Goal: Task Accomplishment & Management: Manage account settings

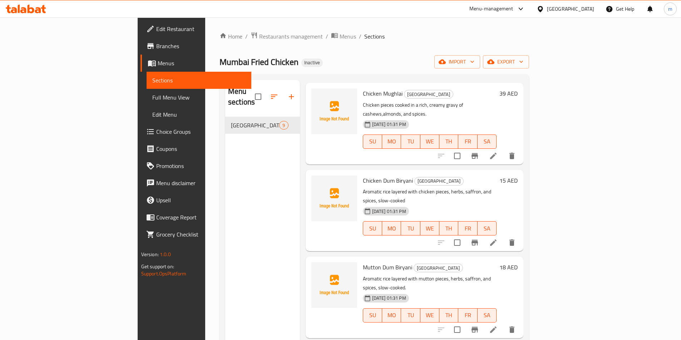
scroll to position [286, 0]
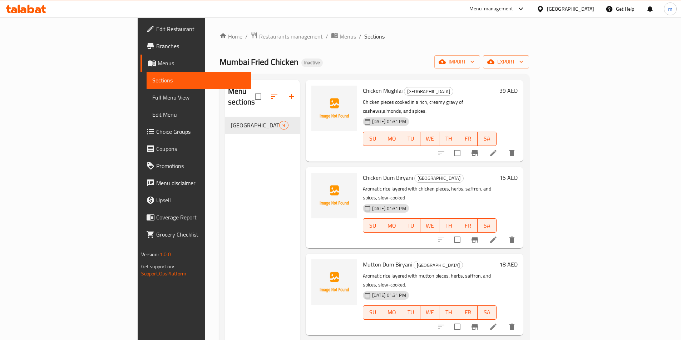
click at [156, 28] on span "Edit Restaurant" at bounding box center [200, 29] width 89 height 9
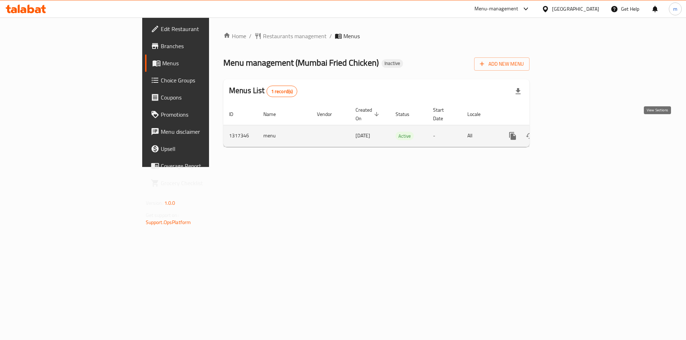
click at [573, 134] on link "enhanced table" at bounding box center [564, 136] width 17 height 17
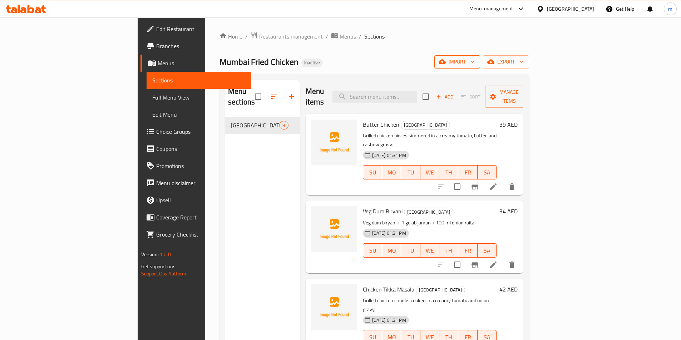
click at [474, 66] on span "import" at bounding box center [457, 62] width 34 height 9
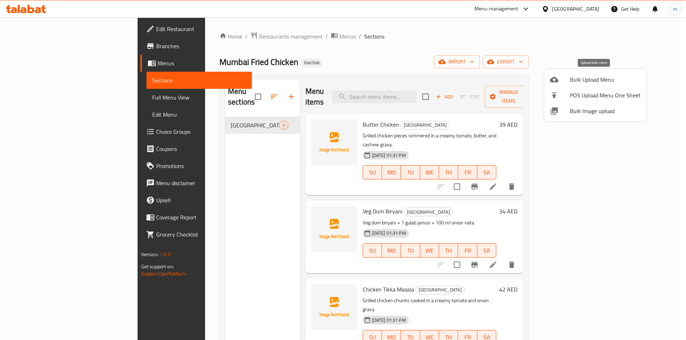
click at [586, 80] on span "Bulk Upload Menu" at bounding box center [605, 79] width 71 height 9
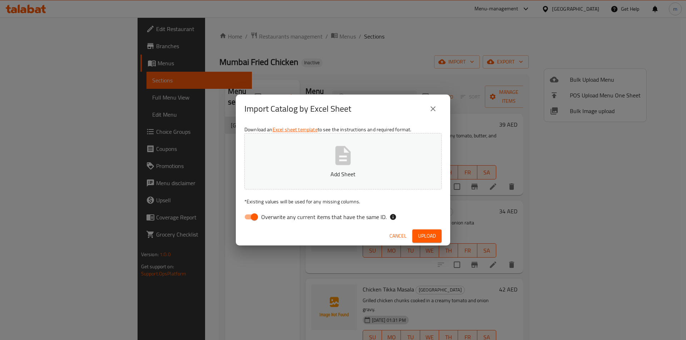
drag, startPoint x: 253, startPoint y: 217, endPoint x: 324, endPoint y: 169, distance: 85.9
click at [253, 216] on input "Overwrite any current items that have the same ID." at bounding box center [254, 217] width 41 height 14
checkbox input "false"
click at [332, 162] on icon "button" at bounding box center [343, 155] width 23 height 23
click at [423, 231] on button "Upload" at bounding box center [426, 236] width 29 height 13
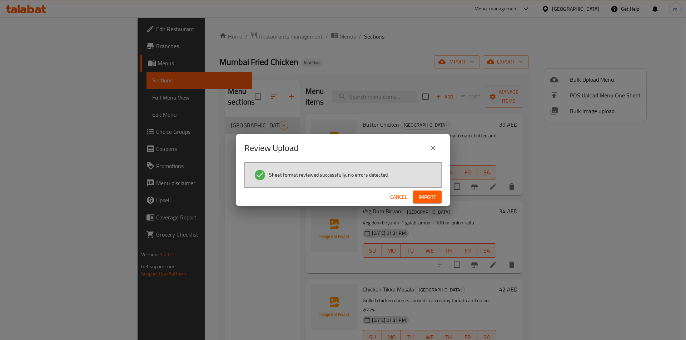
click at [428, 199] on span "Import" at bounding box center [427, 197] width 17 height 9
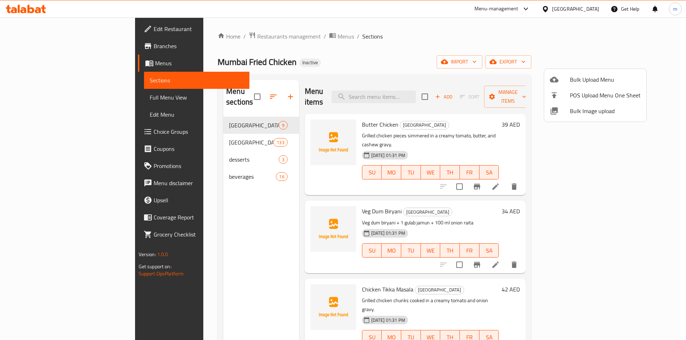
click at [641, 61] on div at bounding box center [343, 170] width 686 height 340
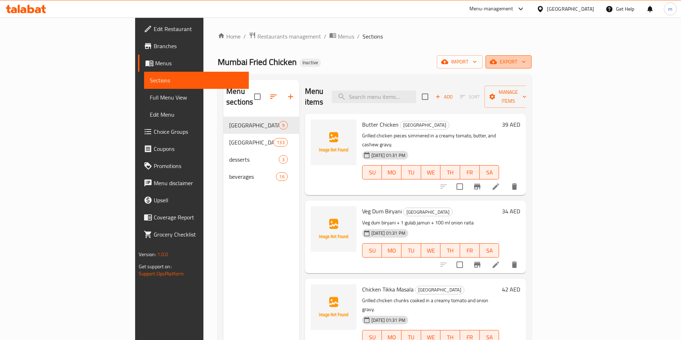
click at [526, 61] on span "export" at bounding box center [508, 62] width 35 height 9
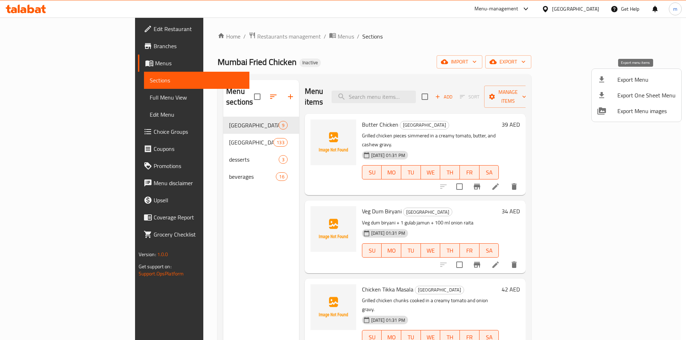
click at [640, 83] on span "Export Menu" at bounding box center [646, 79] width 58 height 9
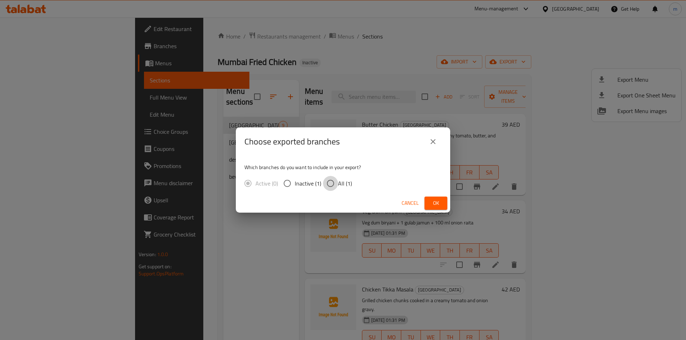
click at [335, 186] on input "All (1)" at bounding box center [330, 183] width 15 height 15
radio input "true"
click at [437, 204] on span "Ok" at bounding box center [435, 203] width 11 height 9
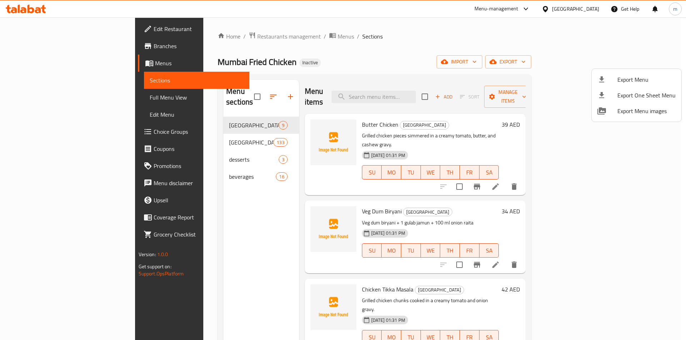
drag, startPoint x: 409, startPoint y: 46, endPoint x: 150, endPoint y: 118, distance: 268.6
click at [406, 47] on div at bounding box center [343, 170] width 686 height 340
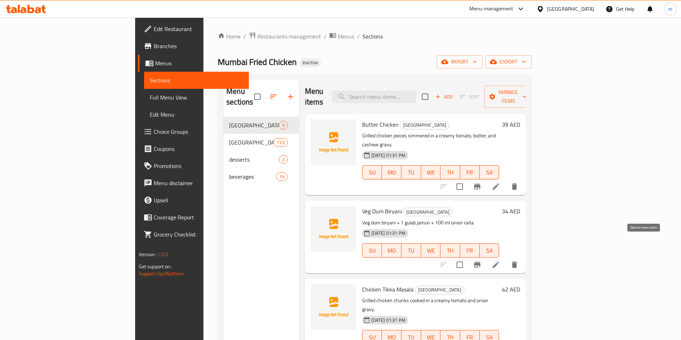
click at [517, 262] on icon "delete" at bounding box center [514, 265] width 5 height 6
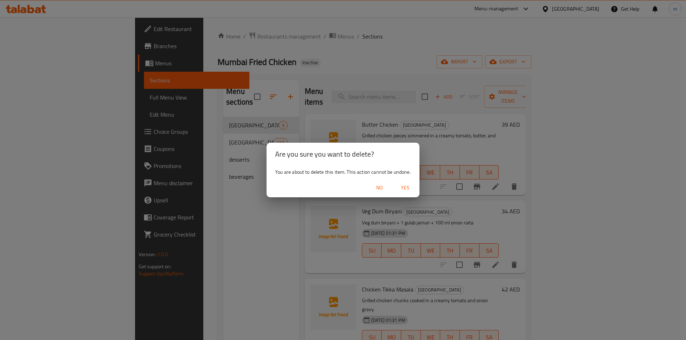
click at [404, 190] on span "Yes" at bounding box center [405, 188] width 17 height 9
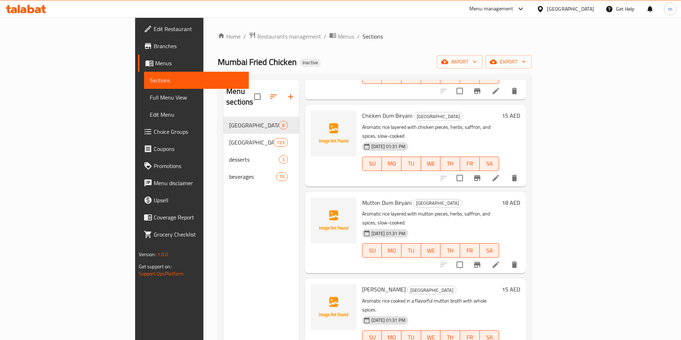
scroll to position [280, 0]
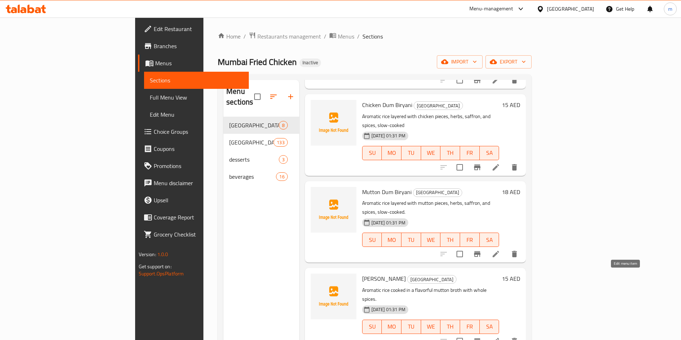
click at [500, 337] on icon at bounding box center [495, 341] width 9 height 9
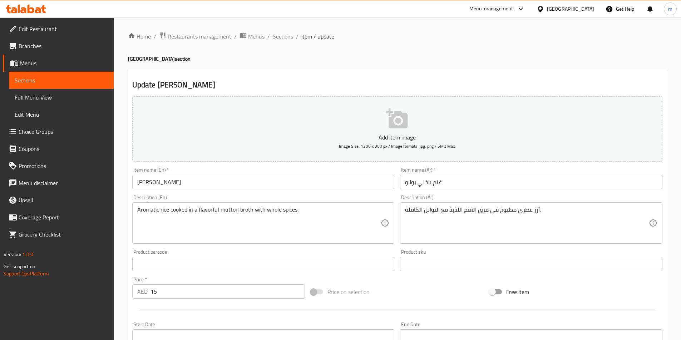
click at [25, 80] on span "Sections" at bounding box center [61, 80] width 93 height 9
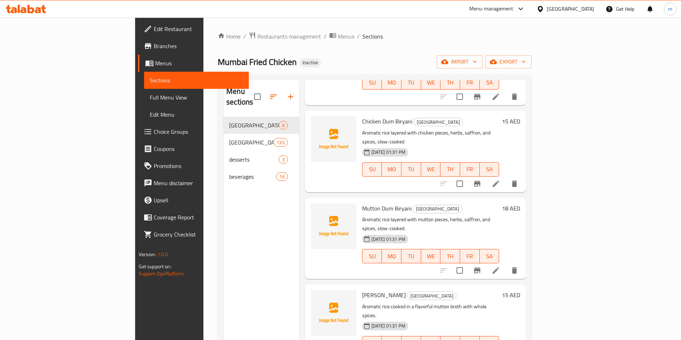
scroll to position [280, 0]
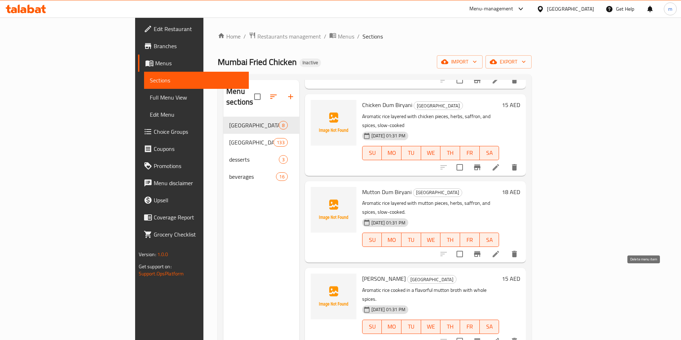
click at [517, 338] on icon "delete" at bounding box center [514, 341] width 5 height 6
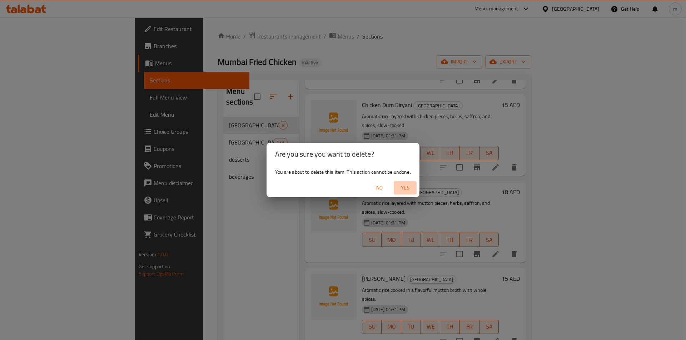
click at [403, 191] on span "Yes" at bounding box center [405, 188] width 17 height 9
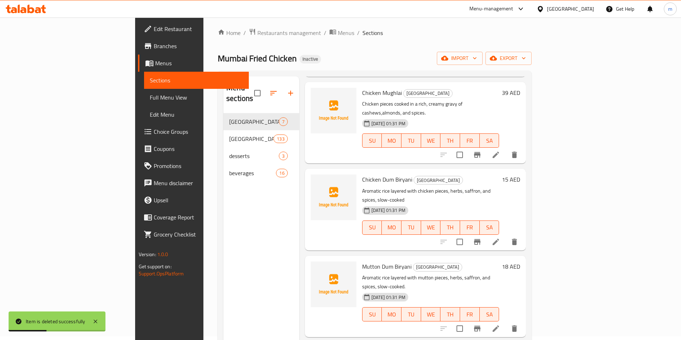
scroll to position [0, 0]
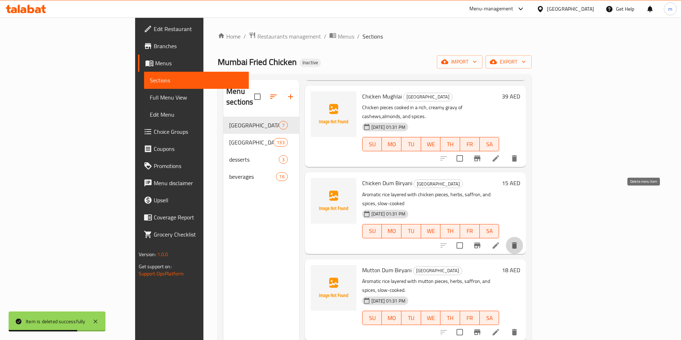
click at [518, 242] on icon "delete" at bounding box center [514, 246] width 9 height 9
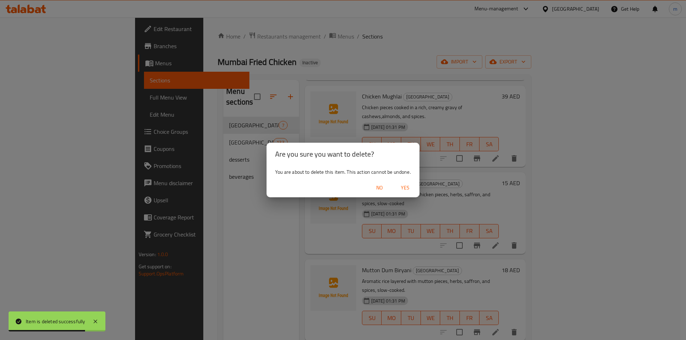
click at [400, 190] on span "Yes" at bounding box center [405, 188] width 17 height 9
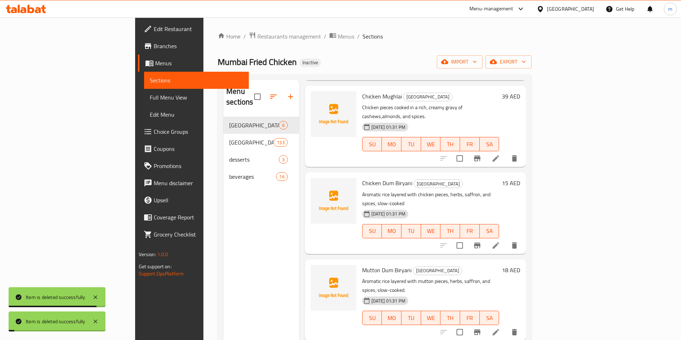
scroll to position [124, 0]
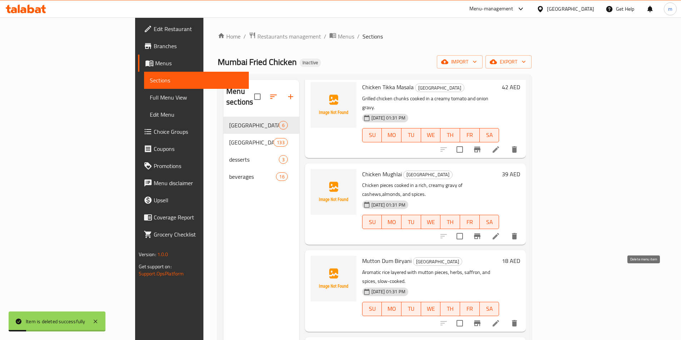
click at [517, 320] on icon "delete" at bounding box center [514, 323] width 5 height 6
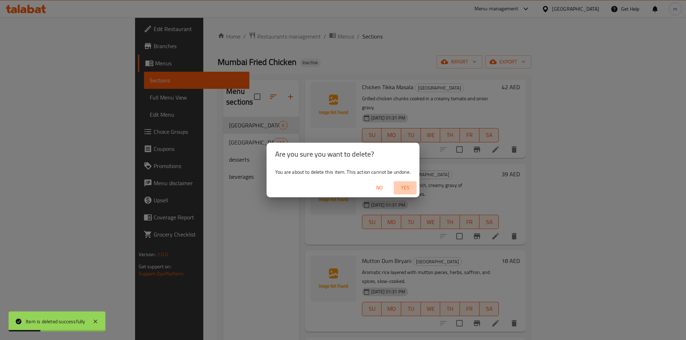
click at [403, 184] on span "Yes" at bounding box center [405, 188] width 17 height 9
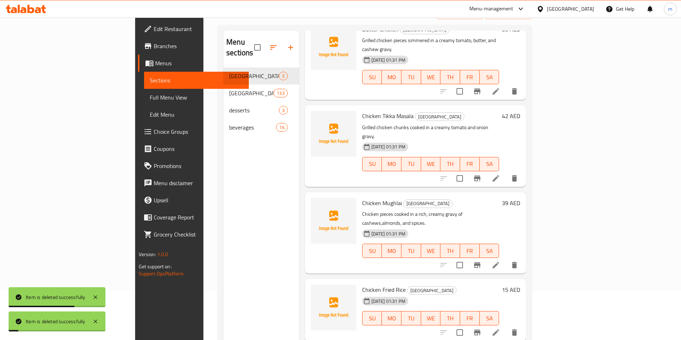
scroll to position [100, 0]
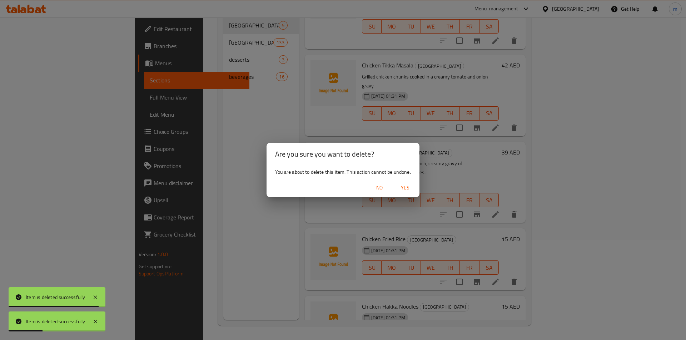
click at [408, 190] on span "Yes" at bounding box center [405, 188] width 17 height 9
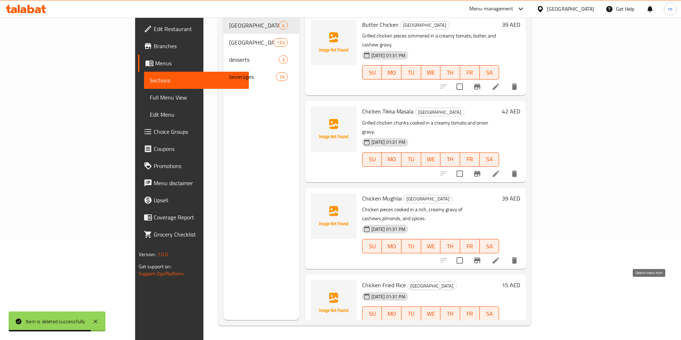
click at [523, 320] on button "delete" at bounding box center [514, 328] width 17 height 17
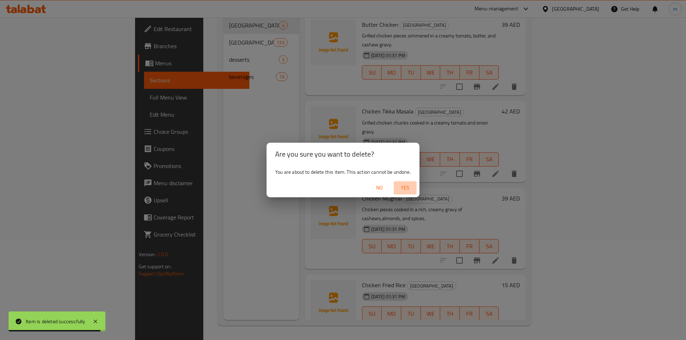
click at [405, 184] on span "Yes" at bounding box center [405, 188] width 17 height 9
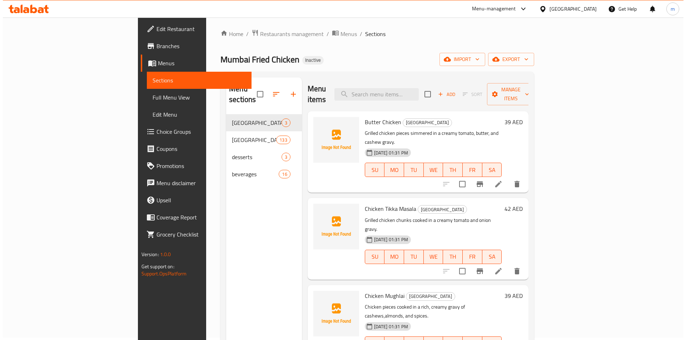
scroll to position [0, 0]
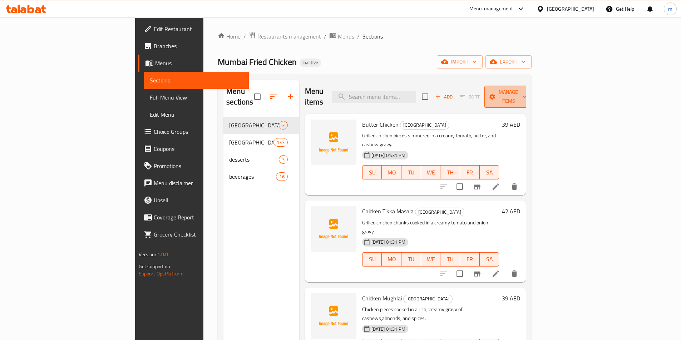
click at [526, 91] on span "Manage items" at bounding box center [508, 97] width 36 height 18
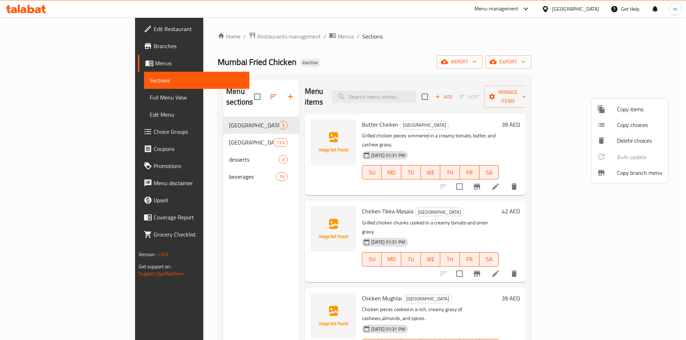
click at [648, 112] on span "Copy items" at bounding box center [639, 109] width 45 height 9
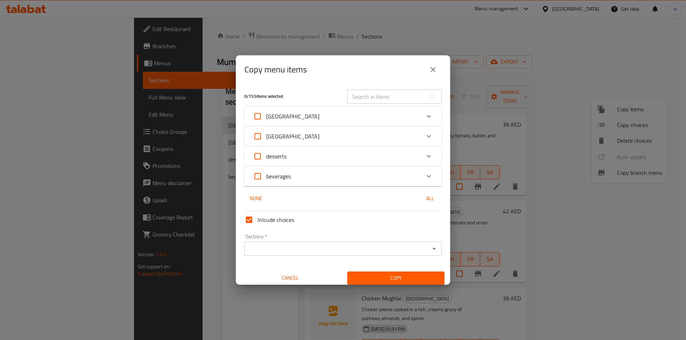
click at [350, 120] on div "[GEOGRAPHIC_DATA]" at bounding box center [336, 116] width 167 height 17
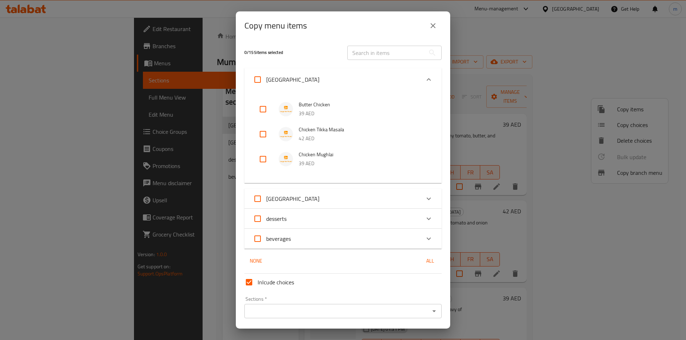
click at [269, 110] on input "checkbox" at bounding box center [262, 109] width 17 height 17
checkbox input "true"
click at [267, 128] on input "checkbox" at bounding box center [262, 134] width 17 height 17
checkbox input "true"
click at [262, 153] on input "checkbox" at bounding box center [262, 159] width 17 height 17
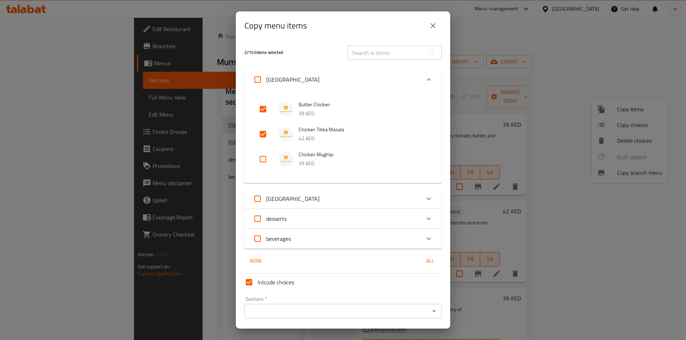
checkbox input "true"
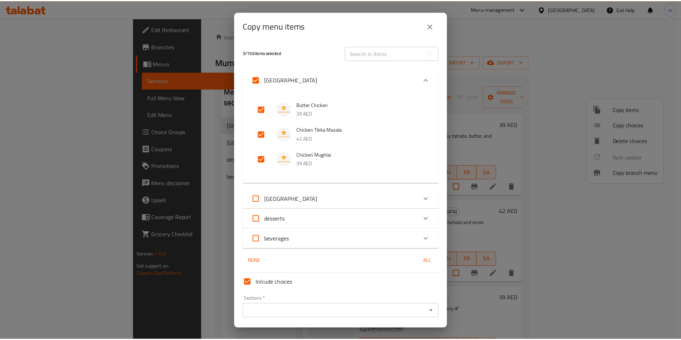
scroll to position [23, 0]
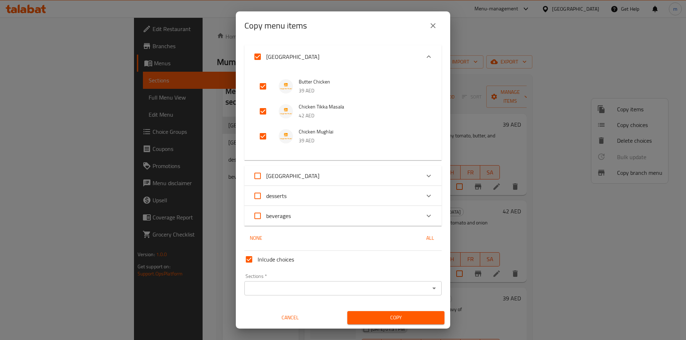
click at [380, 316] on span "Copy" at bounding box center [396, 318] width 86 height 9
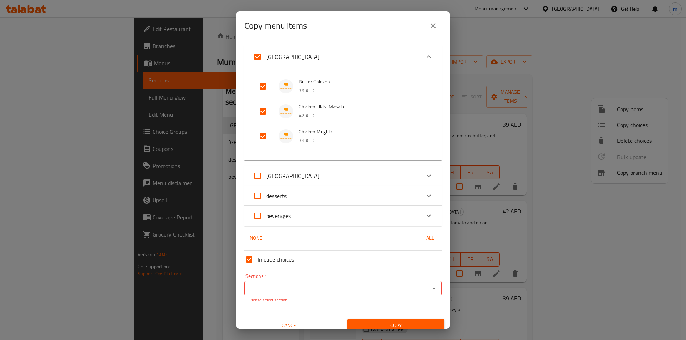
click at [313, 288] on input "Sections   *" at bounding box center [337, 289] width 181 height 10
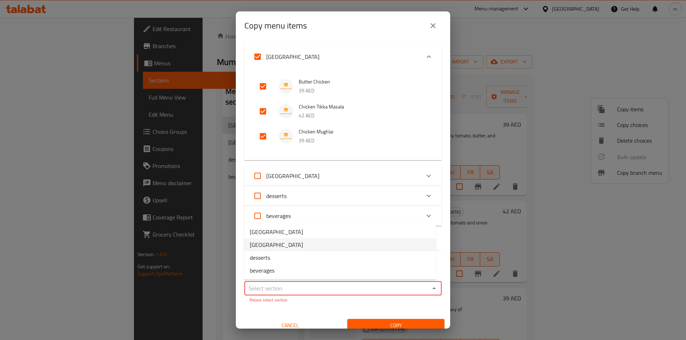
click at [279, 245] on li "[GEOGRAPHIC_DATA]" at bounding box center [340, 245] width 192 height 13
type input "[GEOGRAPHIC_DATA]"
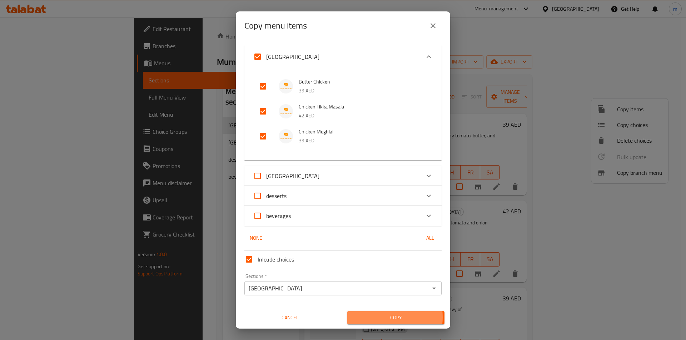
click at [367, 318] on span "Copy" at bounding box center [396, 318] width 86 height 9
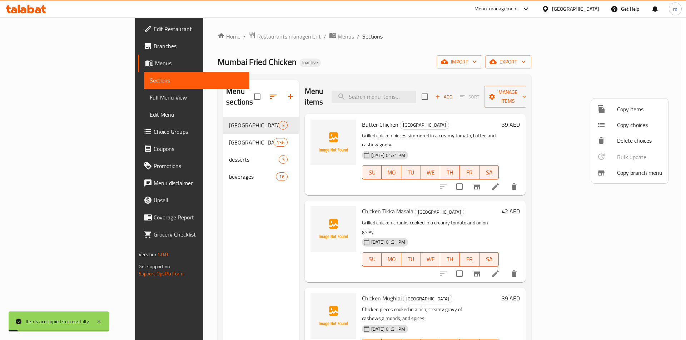
click at [205, 175] on div at bounding box center [343, 170] width 686 height 340
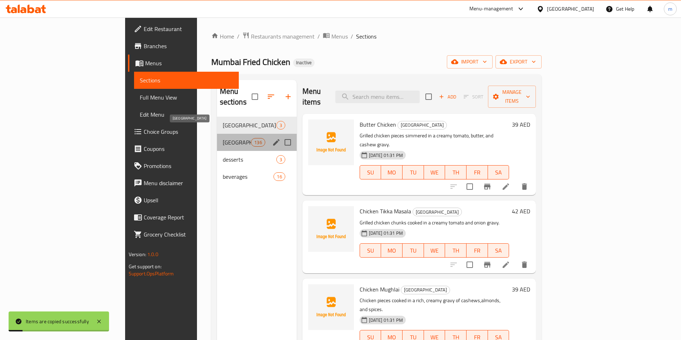
click at [223, 138] on span "[GEOGRAPHIC_DATA]" at bounding box center [237, 142] width 29 height 9
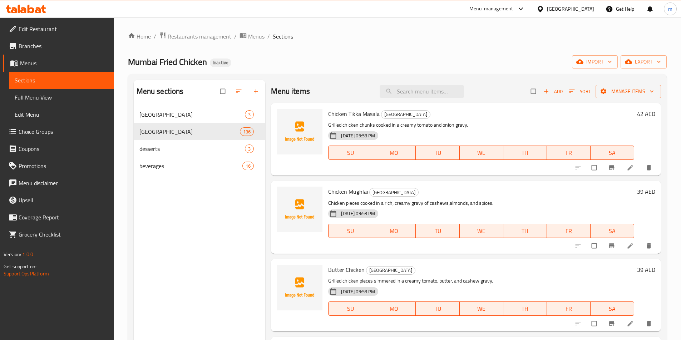
drag, startPoint x: 81, startPoint y: 78, endPoint x: 103, endPoint y: 85, distance: 22.8
click at [81, 77] on span "Sections" at bounding box center [61, 80] width 93 height 9
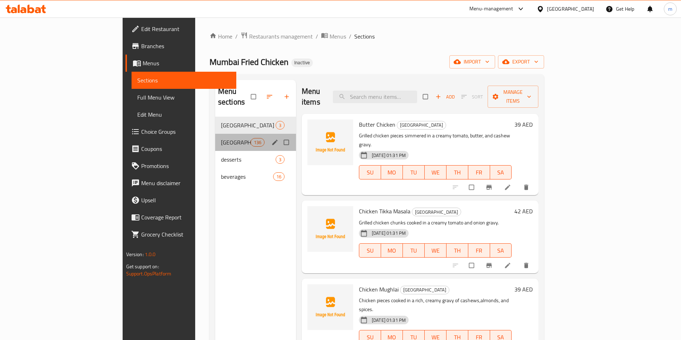
click at [215, 134] on div "Mumbai 136" at bounding box center [255, 142] width 81 height 17
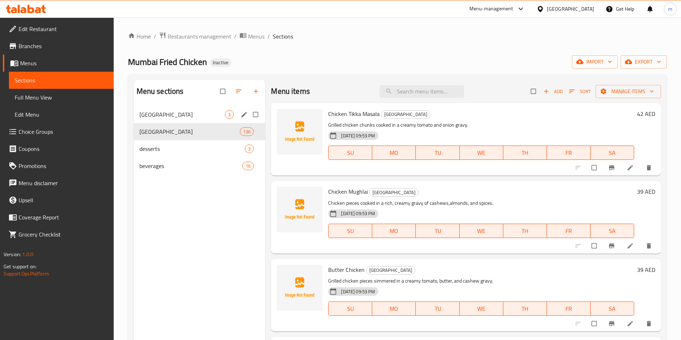
click at [219, 114] on span "[GEOGRAPHIC_DATA]" at bounding box center [182, 114] width 86 height 9
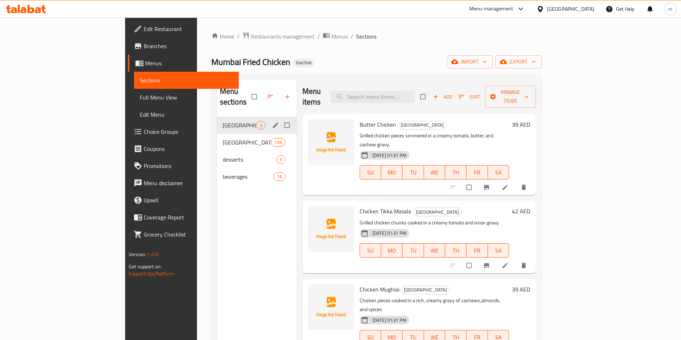
click at [280, 119] on input "Menu sections" at bounding box center [287, 126] width 15 height 14
checkbox input "true"
click at [262, 93] on icon "button" at bounding box center [265, 96] width 7 height 7
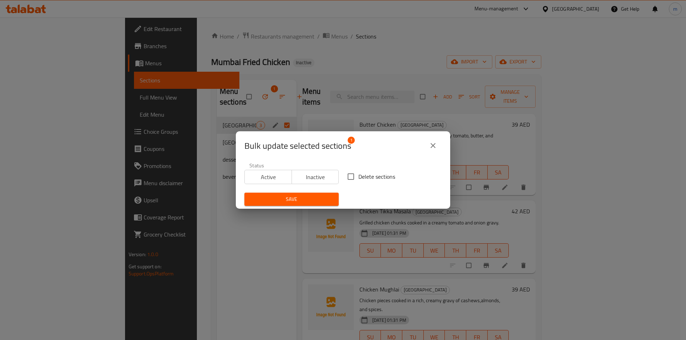
click at [365, 174] on span "Delete sections" at bounding box center [376, 177] width 37 height 9
click at [358, 174] on input "Delete sections" at bounding box center [350, 176] width 15 height 15
checkbox input "true"
click at [319, 195] on button "Save" at bounding box center [291, 199] width 94 height 13
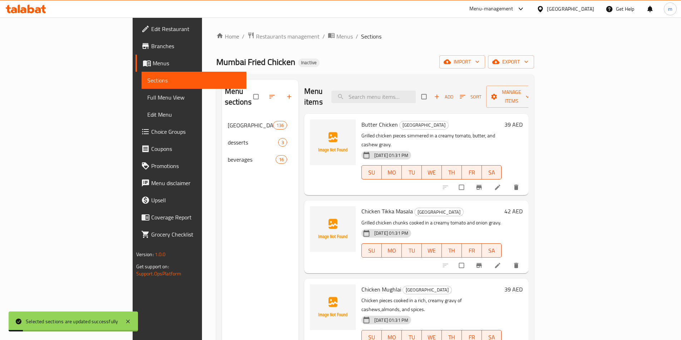
drag, startPoint x: 69, startPoint y: 99, endPoint x: 79, endPoint y: 119, distance: 22.0
click at [147, 100] on span "Full Menu View" at bounding box center [193, 97] width 93 height 9
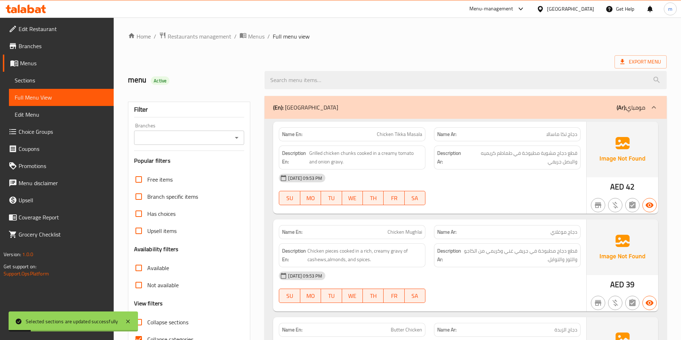
scroll to position [143, 0]
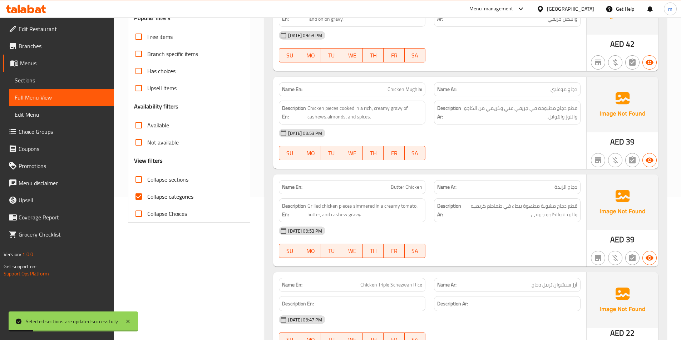
click at [164, 194] on span "Collapse categories" at bounding box center [170, 197] width 46 height 9
click at [147, 194] on input "Collapse categories" at bounding box center [138, 196] width 17 height 17
checkbox input "false"
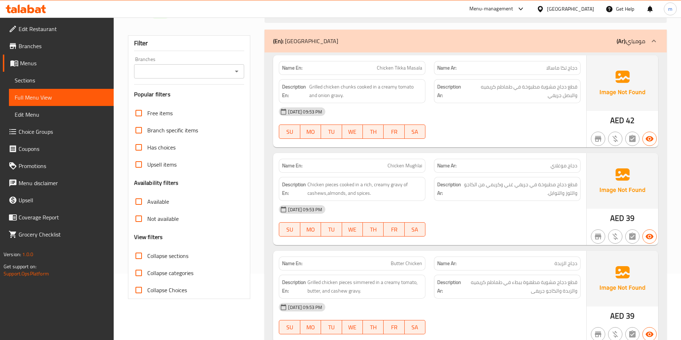
scroll to position [0, 0]
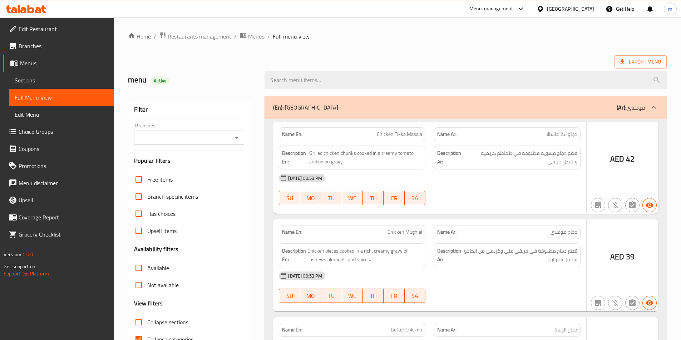
click at [138, 302] on div at bounding box center [340, 170] width 681 height 340
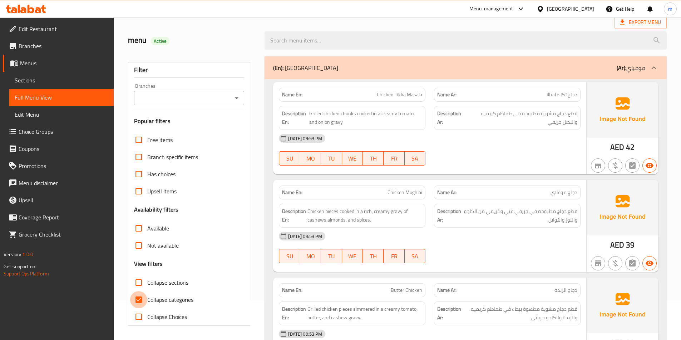
click at [138, 302] on input "Collapse categories" at bounding box center [138, 300] width 17 height 17
checkbox input "false"
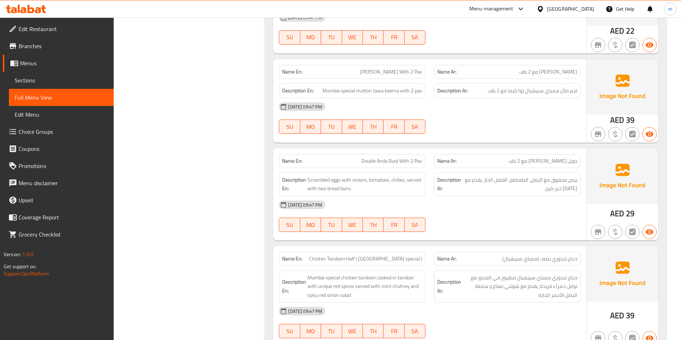
scroll to position [536, 0]
drag, startPoint x: 369, startPoint y: 74, endPoint x: 387, endPoint y: 74, distance: 17.5
click at [387, 74] on p "Name En: Tawa Keema With 2 Pav" at bounding box center [352, 72] width 140 height 8
click at [575, 74] on span "[PERSON_NAME] مع 2 باف" at bounding box center [548, 72] width 58 height 8
click at [366, 81] on div "Description En: Mumbai special mutton tawa keema with 2 pav" at bounding box center [351, 90] width 155 height 24
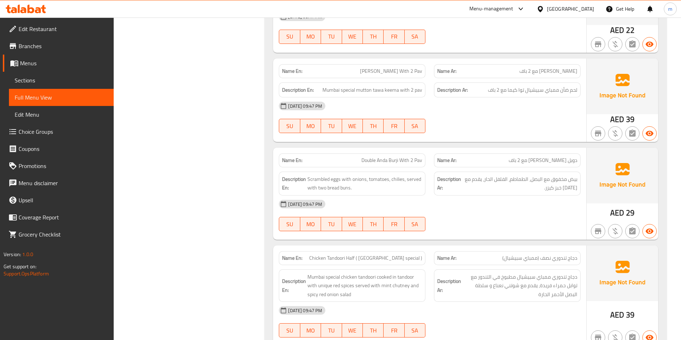
click at [381, 68] on span "[PERSON_NAME] With 2 Pav" at bounding box center [391, 72] width 62 height 8
click at [374, 69] on span "[PERSON_NAME] With 2 Pav" at bounding box center [391, 72] width 62 height 8
copy span "Tawa"
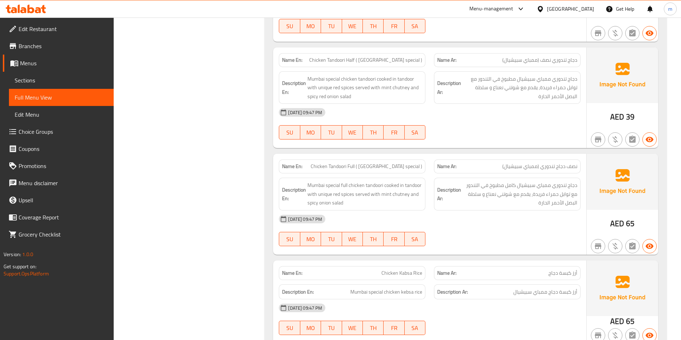
scroll to position [750, 0]
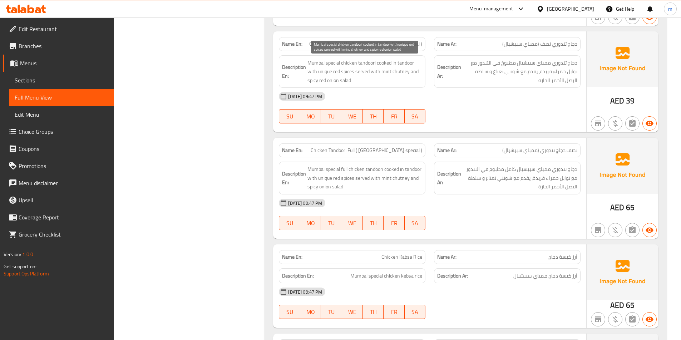
click at [399, 72] on span "Mumbai special chicken tandoori cooked in tandoor with unique red spices served…" at bounding box center [364, 72] width 115 height 26
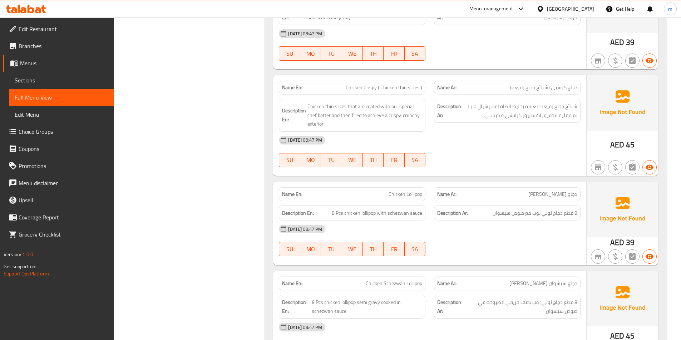
scroll to position [1107, 0]
click at [533, 106] on span "شرائح دجاج رفيعة مغلفة بخليط الطاه السبيشيال لدينا ثم مقلية لتحقيق اكستريور كرا…" at bounding box center [519, 111] width 115 height 18
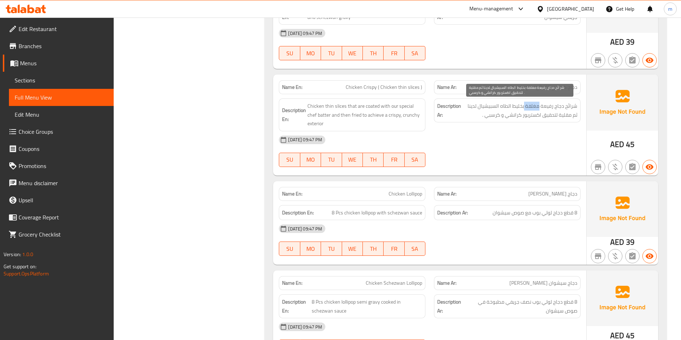
click at [533, 106] on span "شرائح دجاج رفيعة مغلفة بخليط الطاه السبيشيال لدينا ثم مقلية لتحقيق اكستريور كرا…" at bounding box center [519, 111] width 115 height 18
click at [361, 88] on span "Chicken Crispy ( Chicken thin slices )" at bounding box center [383, 88] width 76 height 8
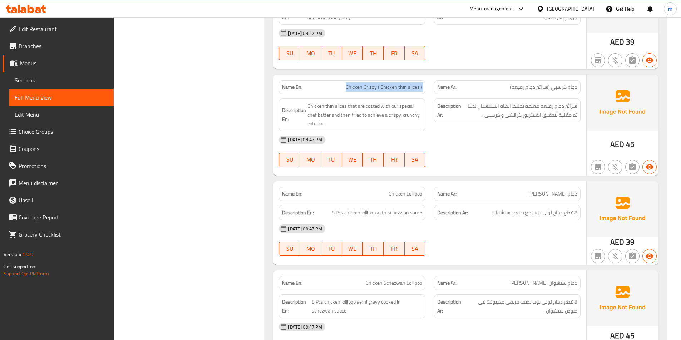
click at [361, 88] on span "Chicken Crispy ( Chicken thin slices )" at bounding box center [383, 88] width 76 height 8
click at [345, 86] on p "Name En: Chicken Crispy ( Chicken thin slices )" at bounding box center [352, 88] width 140 height 8
drag, startPoint x: 341, startPoint y: 84, endPoint x: 378, endPoint y: 91, distance: 37.8
click at [378, 91] on p "Name En: Chicken Crispy ( Chicken thin slices )" at bounding box center [352, 88] width 140 height 8
copy span "Chicken Crispy"
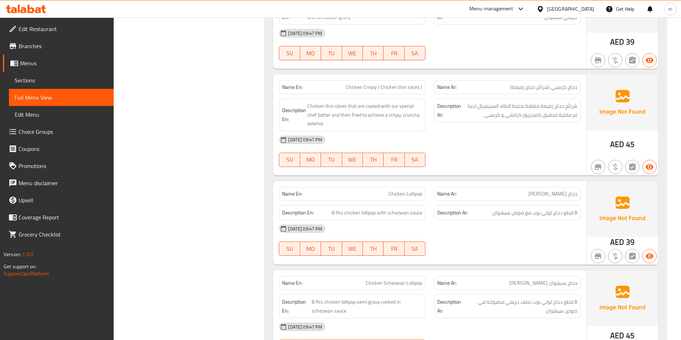
click at [465, 149] on div "14-10-2025 09:47 PM SU MO TU WE TH FR SA" at bounding box center [429, 151] width 310 height 40
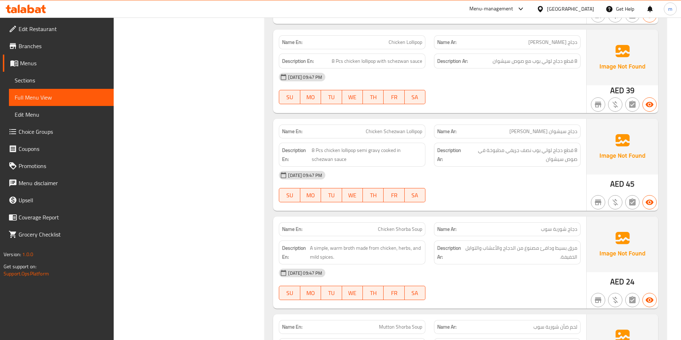
scroll to position [1322, 0]
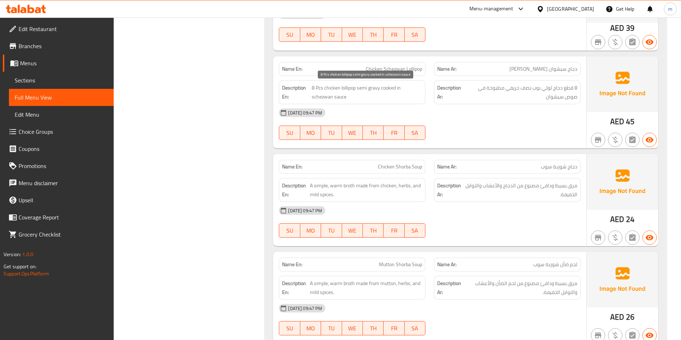
click at [362, 89] on span "8 Pcs chicken lollipop semi gravy cooked in schezwan sauce" at bounding box center [367, 93] width 110 height 18
click at [373, 91] on span "8 Pcs chicken lollipop semi gravy cooked in schezwan sauce" at bounding box center [367, 93] width 110 height 18
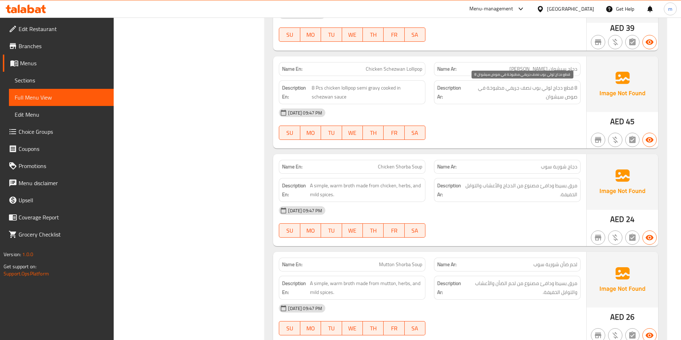
click at [525, 86] on span "8 قطع دجاج لولي بوب نصف جريفي مطبوخة في صوص سيشوان" at bounding box center [520, 93] width 113 height 18
click at [508, 105] on div "[DATE] 09:47 PM" at bounding box center [429, 112] width 310 height 17
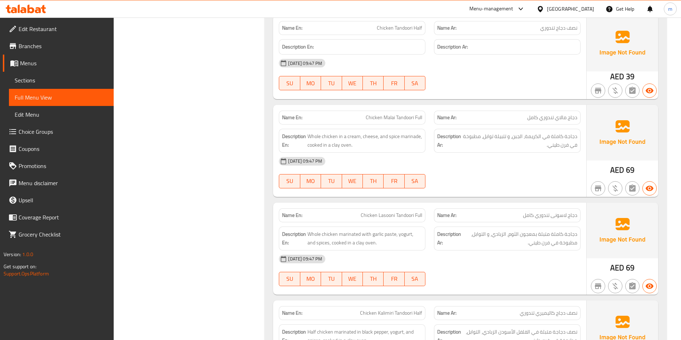
scroll to position [1786, 0]
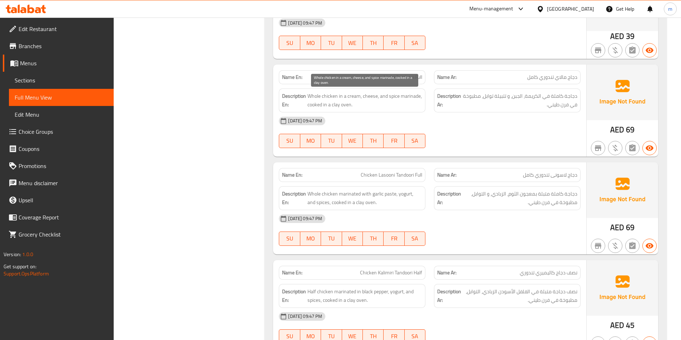
click at [410, 95] on span "Whole chicken in a cream, cheese, and spice marinade, cooked in a clay oven." at bounding box center [364, 101] width 115 height 18
click at [392, 95] on span "Whole chicken in a cream, cheese, and spice marinade, cooked in a clay oven." at bounding box center [364, 101] width 115 height 18
click at [436, 117] on div "[DATE] 09:47 PM" at bounding box center [429, 121] width 310 height 17
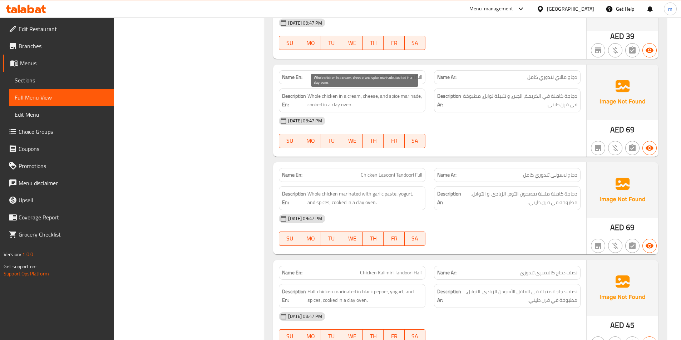
click at [334, 105] on span "Whole chicken in a cream, cheese, and spice marinade, cooked in a clay oven." at bounding box center [364, 101] width 115 height 18
click at [389, 120] on div "[DATE] 09:47 PM" at bounding box center [429, 121] width 310 height 17
click at [335, 104] on span "Whole chicken in a cream, cheese, and spice marinade, cooked in a clay oven." at bounding box center [364, 101] width 115 height 18
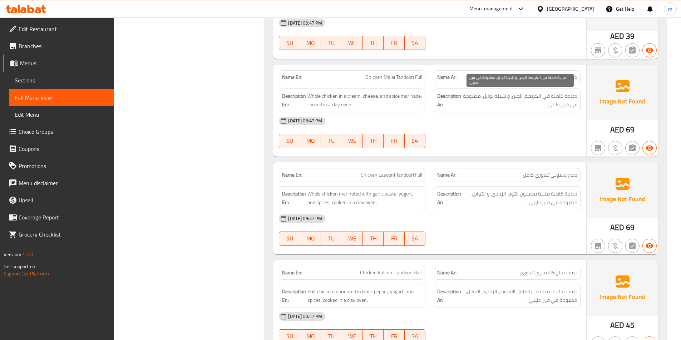
click at [556, 101] on span "دجاجة كاملة في الكريمة، الجبن، و تتبيلة توابل، مطبوخة في فرن طيني." at bounding box center [520, 101] width 114 height 18
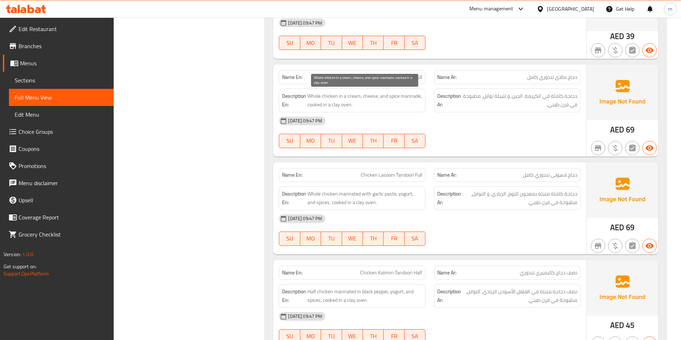
click at [337, 105] on span "Whole chicken in a cream, cheese, and spice marinade, cooked in a clay oven." at bounding box center [364, 101] width 115 height 18
drag, startPoint x: 436, startPoint y: 137, endPoint x: 434, endPoint y: 127, distance: 10.2
click at [434, 135] on div "14-10-2025 09:47 PM SU MO TU WE TH FR SA" at bounding box center [429, 133] width 310 height 40
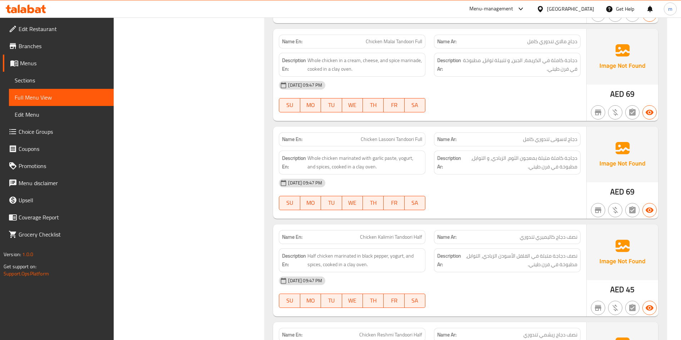
scroll to position [1893, 0]
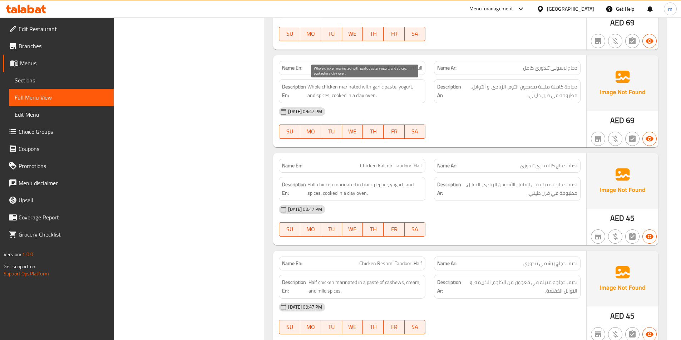
click at [388, 91] on span "Whole chicken marinated with garlic paste, yogurt, and spices, cooked in a clay…" at bounding box center [364, 92] width 115 height 18
click at [372, 93] on span "Whole chicken marinated with garlic paste, yogurt, and spices, cooked in a clay…" at bounding box center [364, 92] width 115 height 18
drag, startPoint x: 414, startPoint y: 90, endPoint x: 395, endPoint y: 91, distance: 19.0
click at [413, 90] on span "Whole chicken marinated with garlic paste, yogurt, and spices, cooked in a clay…" at bounding box center [364, 92] width 115 height 18
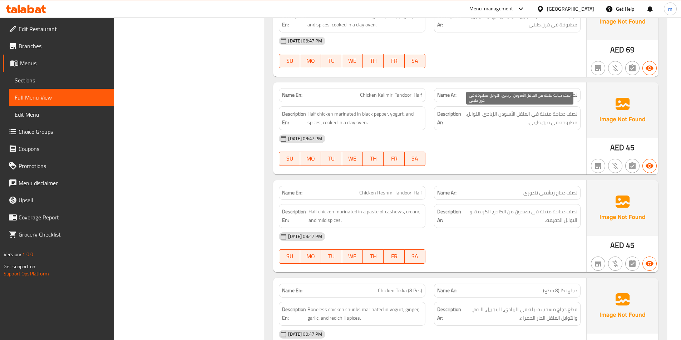
scroll to position [1965, 0]
click at [383, 95] on span "Chicken Kalimiri Tandoori Half" at bounding box center [391, 95] width 62 height 8
copy span "Kalimiri"
click at [422, 140] on div "[DATE] 09:47 PM" at bounding box center [429, 138] width 310 height 17
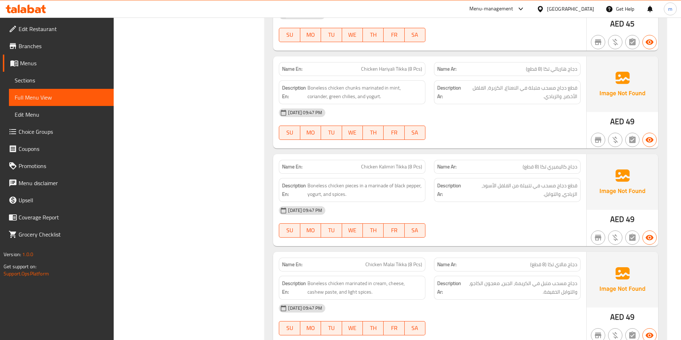
scroll to position [2286, 0]
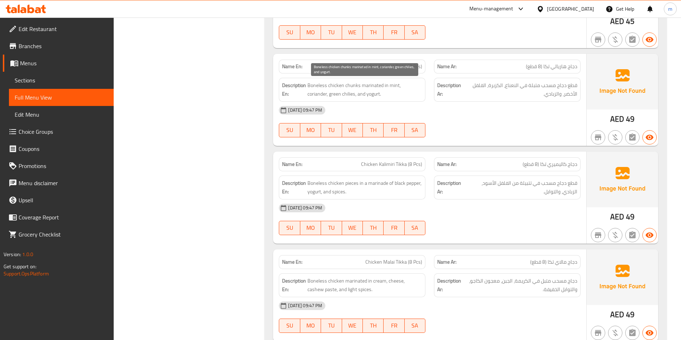
click at [407, 85] on span "Boneless chicken chunks marinated in mint, coriander, green chilies, and yogurt." at bounding box center [364, 90] width 115 height 18
click at [345, 105] on div "[DATE] 09:47 PM" at bounding box center [429, 110] width 310 height 17
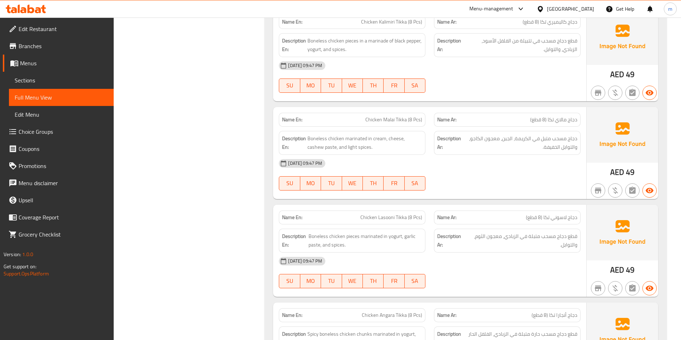
scroll to position [2429, 0]
click at [550, 116] on span "دجاج مالاي تكا (8 قطع)" at bounding box center [553, 120] width 47 height 8
click at [492, 140] on span "دجاج مسحب متبل في الكريمة، الجبن، معجون الكاجو، والتوابل الخفيفة." at bounding box center [520, 143] width 114 height 18
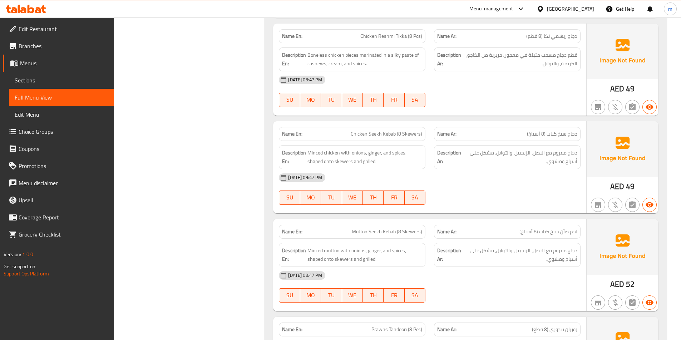
scroll to position [3037, 0]
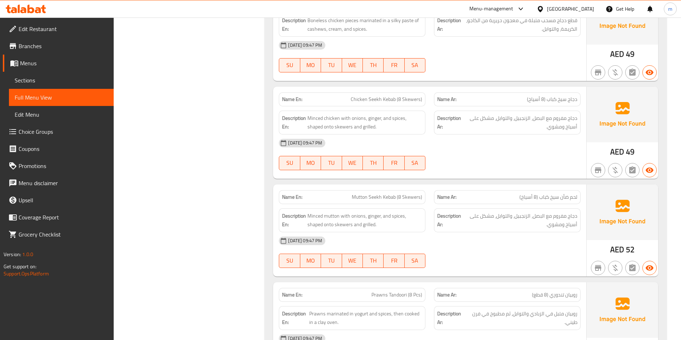
click at [387, 98] on span "Chicken Seekh Kebab (8 Skewers)" at bounding box center [385, 100] width 71 height 8
click at [535, 98] on span "دجاج سيخ كباب (8 أسياخ)" at bounding box center [552, 100] width 50 height 8
click at [413, 102] on span "Chicken Seekh Kebab (8 Skewers)" at bounding box center [385, 100] width 71 height 8
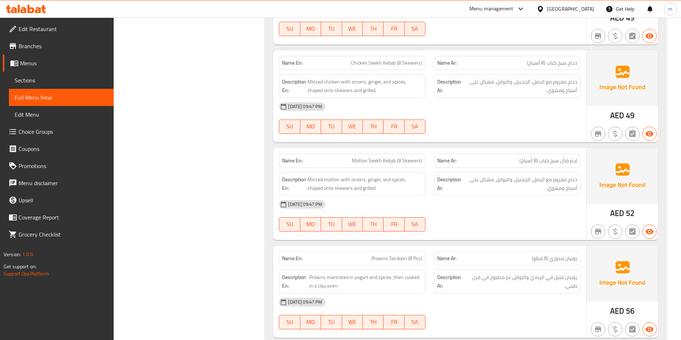
scroll to position [3108, 0]
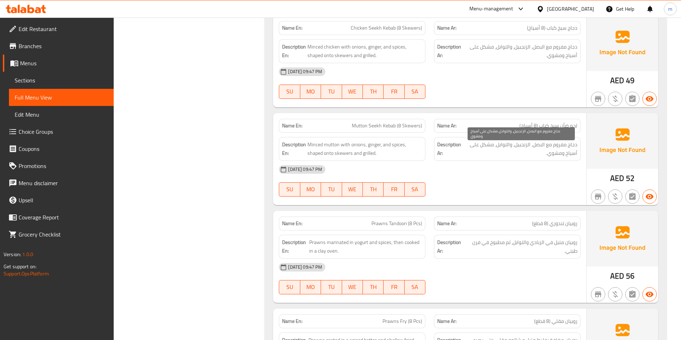
click at [568, 142] on span "دجاج مفروم مع البصل، الزنجبيل، والتوابل، مشكل على أسياخ ومشوي." at bounding box center [520, 149] width 114 height 18
click at [578, 146] on div "Description Ar: دجاج مفروم مع البصل، الزنجبيل، والتوابل، مشكل على أسياخ ومشوي." at bounding box center [507, 149] width 146 height 24
click at [573, 144] on span "دجاج مفروم مع البصل، الزنجبيل، والتوابل، مشكل على أسياخ ومشوي." at bounding box center [520, 149] width 114 height 18
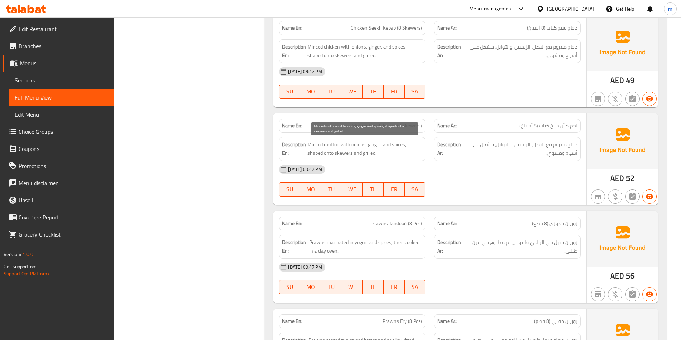
click at [335, 145] on span "Minced mutton with onions, ginger, and spices, shaped onto skewers and grilled." at bounding box center [364, 149] width 115 height 18
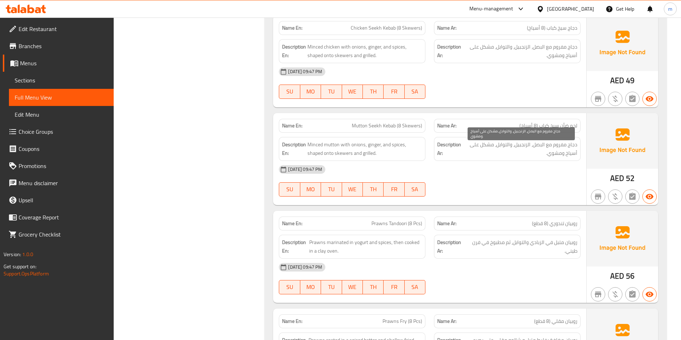
click at [571, 145] on span "دجاج مفروم مع البصل، الزنجبيل، والتوابل، مشكل على أسياخ ومشوي." at bounding box center [520, 149] width 114 height 18
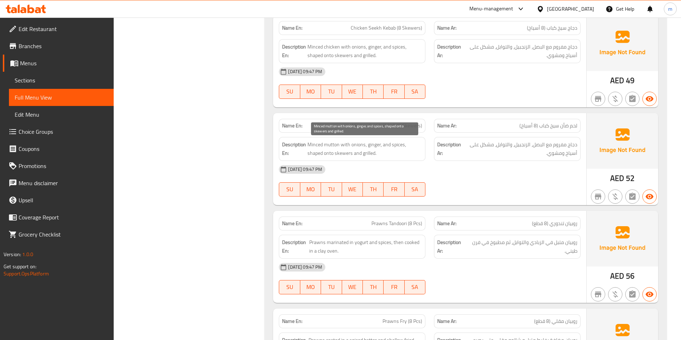
click at [335, 142] on span "Minced mutton with onions, ginger, and spices, shaped onto skewers and grilled." at bounding box center [364, 149] width 115 height 18
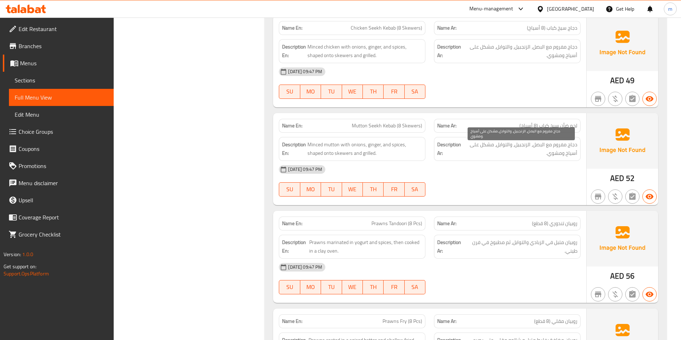
click at [571, 142] on span "دجاج مفروم مع البصل، الزنجبيل، والتوابل، مشكل على أسياخ ومشوي." at bounding box center [520, 149] width 114 height 18
click at [386, 124] on span "Mutton Seekh Kebab (8 Skewers)" at bounding box center [387, 126] width 70 height 8
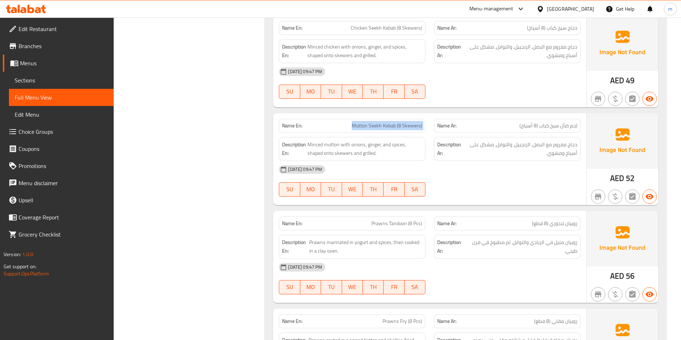
click at [386, 124] on span "Mutton Seekh Kebab (8 Skewers)" at bounding box center [387, 126] width 70 height 8
copy span "Mutton Seekh Kebab (8 Skewers)"
click at [473, 178] on div "[DATE] 09:47 PM" at bounding box center [429, 169] width 310 height 17
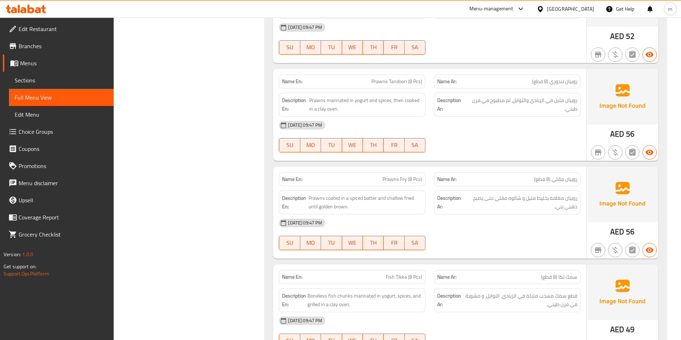
scroll to position [3251, 0]
click at [402, 179] on span "Prawns Fry (8 Pcs)" at bounding box center [402, 179] width 40 height 8
click at [435, 177] on div "Name Ar: روبيان مقلي (8 قطع)" at bounding box center [507, 179] width 146 height 14
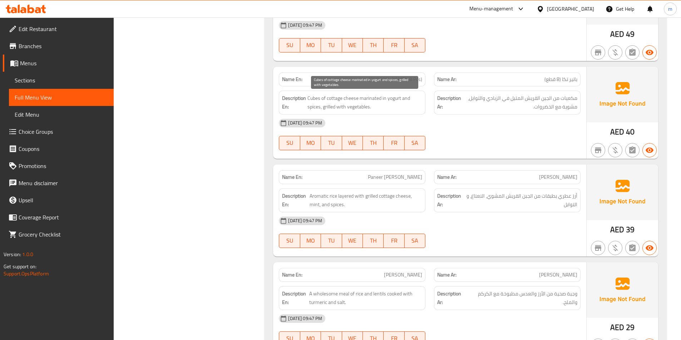
click at [333, 96] on span "Cubes of cottage cheese marinated in yogurt and spices, grilled with vegetables." at bounding box center [364, 103] width 115 height 18
copy span "cottage"
click at [523, 122] on div "[DATE] 09:47 PM" at bounding box center [429, 123] width 310 height 17
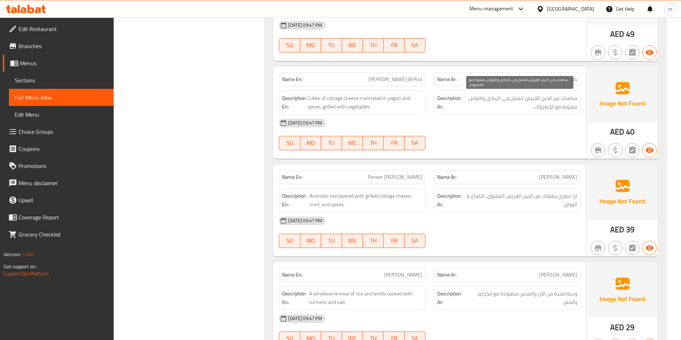
click at [529, 97] on span "مكعبات من الجبن القريش المتبل في الزبادي والتوابل، مشوية مع الخضروات." at bounding box center [519, 103] width 115 height 18
click at [527, 135] on div "14-10-2025 09:47 PM SU MO TU WE TH FR SA" at bounding box center [429, 135] width 310 height 40
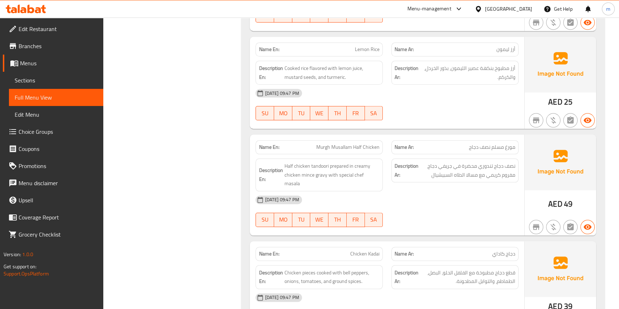
scroll to position [4293, 0]
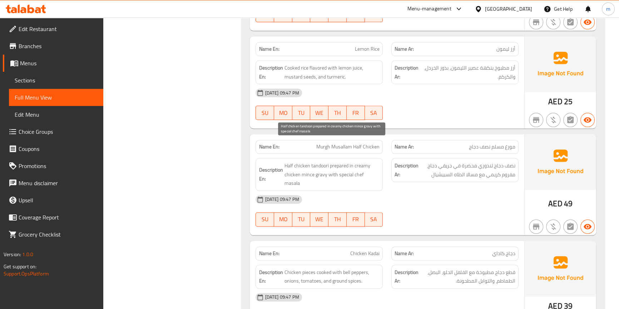
click at [304, 161] on span "Half chicken tandoori prepared in creamy chicken mince gravy with special chef …" at bounding box center [331, 174] width 95 height 26
click at [306, 161] on span "Half chicken tandoori prepared in creamy chicken mince gravy with special chef …" at bounding box center [331, 174] width 95 height 26
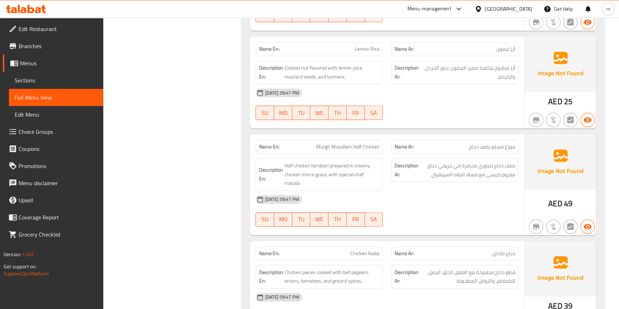
click at [317, 191] on div "[DATE] 09:47 PM" at bounding box center [386, 199] width 271 height 17
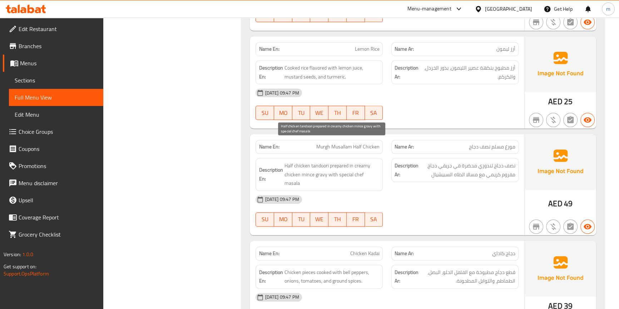
click at [308, 161] on span "Half chicken tandoori prepared in creamy chicken mince gravy with special chef …" at bounding box center [331, 174] width 95 height 26
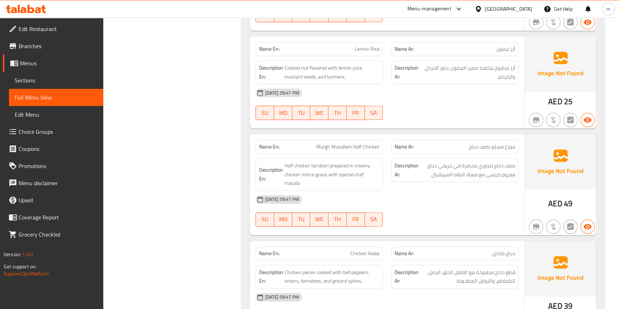
click at [432, 161] on span "نصف دجاج تندوري محضرة في جريفي دجاج مفروم كريمي مع مسالا الطاه السبيشيال" at bounding box center [467, 170] width 95 height 18
click at [457, 161] on span "نصف دجاج تندوري محضرة في جريفي دجاج مفروم كريمي مع مسالا الطاه السبيشيال" at bounding box center [467, 170] width 95 height 18
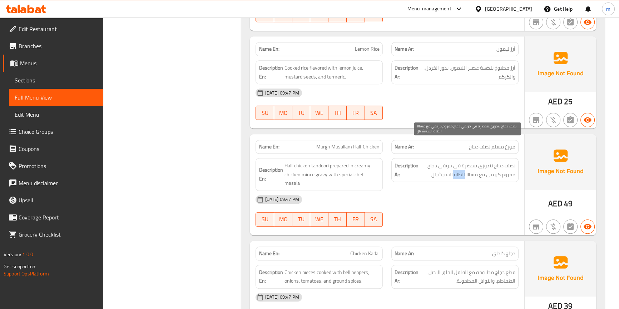
click at [457, 161] on span "نصف دجاج تندوري محضرة في جريفي دجاج مفروم كريمي مع مسالا الطاه السبيشيال" at bounding box center [467, 170] width 95 height 18
click at [438, 161] on span "نصف دجاج تندوري محضرة في جريفي دجاج مفروم كريمي مع مسالا الطاه السبيشيال" at bounding box center [467, 170] width 95 height 18
click at [457, 161] on span "نصف دجاج تندوري محضرة في جريفي دجاج مفروم كريمي مع مسالا الطاه السبيشيال" at bounding box center [467, 170] width 95 height 18
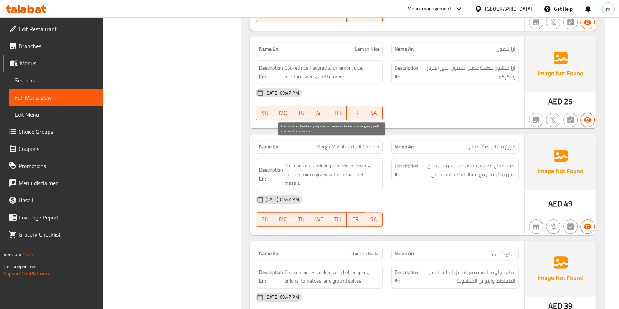
click at [359, 161] on span "Half chicken tandoori prepared in creamy chicken mince gravy with special chef …" at bounding box center [331, 174] width 95 height 26
drag, startPoint x: 359, startPoint y: 155, endPoint x: 348, endPoint y: 159, distance: 11.5
click at [348, 159] on div "Description En: Half chicken tandoori prepared in creamy chicken mince gravy wi…" at bounding box center [318, 174] width 127 height 33
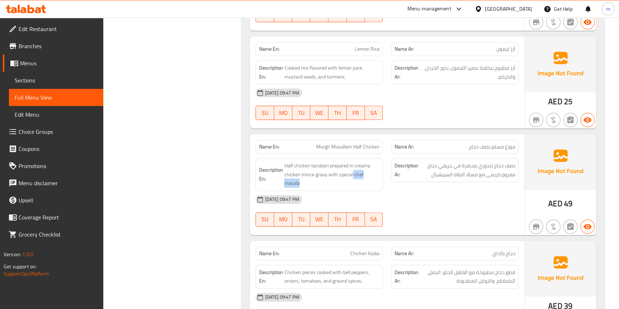
drag, startPoint x: 352, startPoint y: 153, endPoint x: 386, endPoint y: 153, distance: 33.9
click at [386, 154] on div "Description En: Half chicken tandoori prepared in creamy chicken mince gravy wi…" at bounding box center [319, 174] width 136 height 41
click at [388, 191] on div "[DATE] 09:47 PM" at bounding box center [386, 199] width 271 height 17
drag, startPoint x: 320, startPoint y: 129, endPoint x: 381, endPoint y: 125, distance: 61.2
click at [381, 140] on div "Name En: Murgh Musallam Half Chicken" at bounding box center [318, 147] width 127 height 14
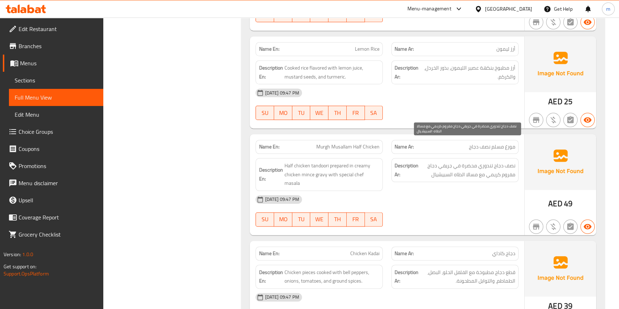
click at [458, 161] on span "نصف دجاج تندوري محضرة في جريفي دجاج مفروم كريمي مع مسالا الطاه السبيشيال" at bounding box center [467, 170] width 95 height 18
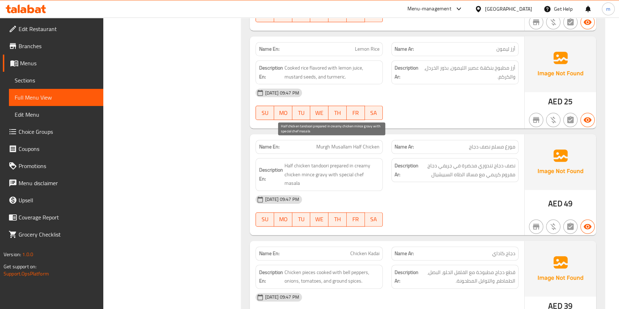
click at [358, 161] on span "Half chicken tandoori prepared in creamy chicken mince gravy with special chef …" at bounding box center [331, 174] width 95 height 26
copy span "chef"
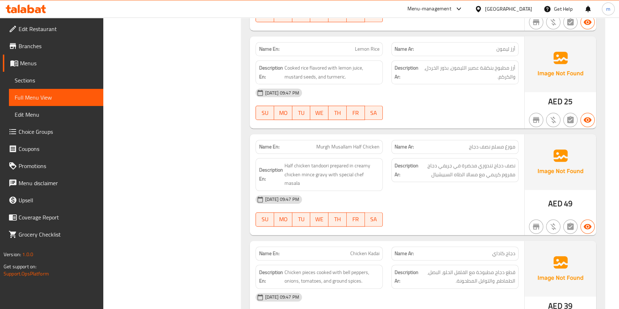
click at [401, 191] on div "[DATE] 09:47 PM" at bounding box center [386, 199] width 271 height 17
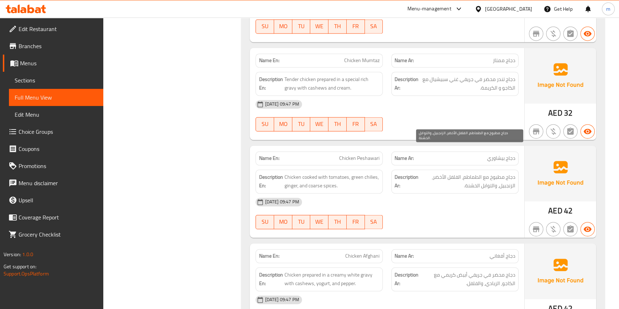
scroll to position [4813, 0]
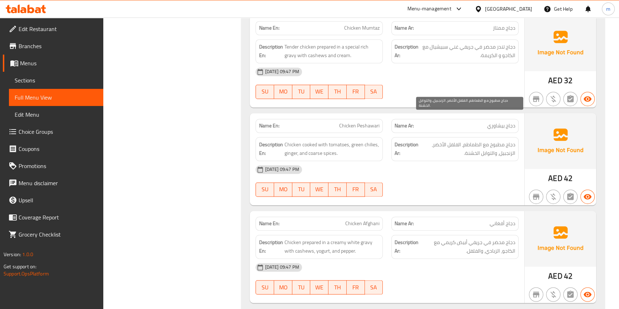
click at [454, 140] on span "دجاج مطبوخ مع الطماطم، الفلفل الأخضر، الزنجبيل، والتوابل الخشنة." at bounding box center [467, 149] width 95 height 18
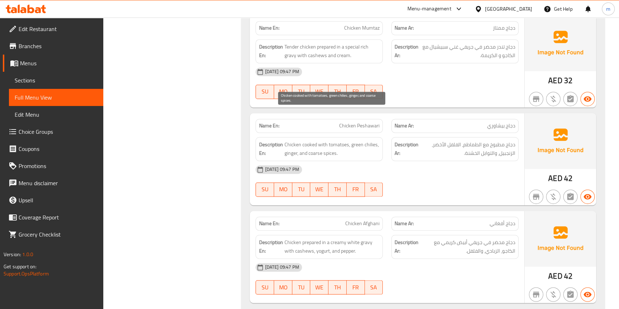
click at [374, 140] on span "Chicken cooked with tomatoes, green chilies, ginger, and coarse spices." at bounding box center [331, 149] width 95 height 18
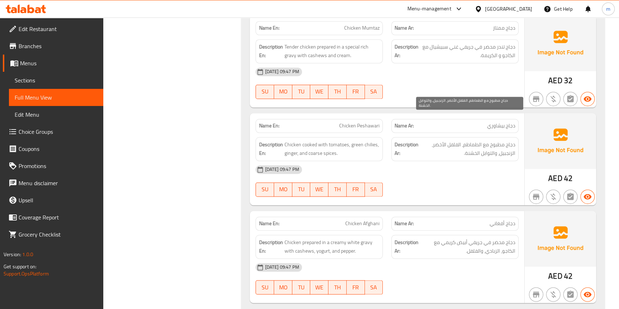
click at [449, 140] on span "دجاج مطبوخ مع الطماطم، الفلفل الأخضر، الزنجبيل، والتوابل الخشنة." at bounding box center [467, 149] width 95 height 18
click at [452, 140] on span "دجاج مطبوخ مع الطماطم، الفلفل الأخضر، الزنجبيل، والتوابل الخشنة." at bounding box center [467, 149] width 95 height 18
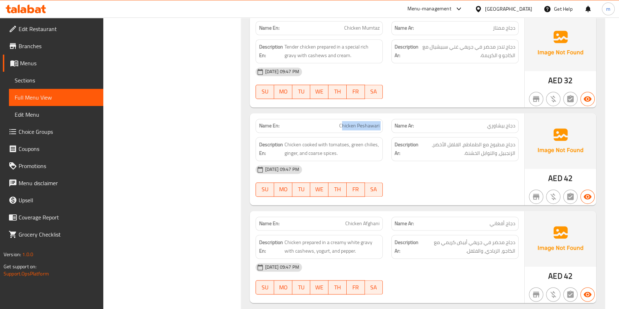
drag, startPoint x: 345, startPoint y: 94, endPoint x: 389, endPoint y: 99, distance: 44.5
click at [389, 115] on div "Name En: Chicken Peshawari Name Ar: دجاج بيشاوري" at bounding box center [386, 126] width 271 height 23
click at [358, 122] on span "Chicken Peshawari" at bounding box center [359, 126] width 40 height 8
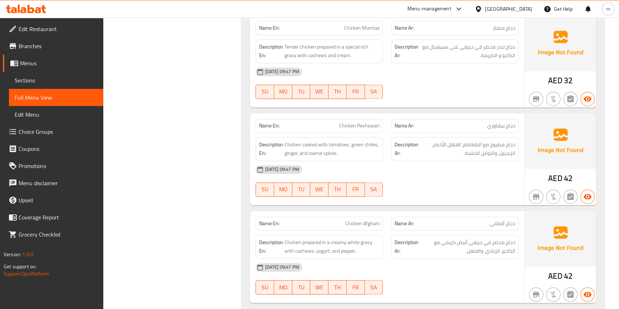
click at [385, 133] on div "Description En: Chicken cooked with tomatoes, green chilies, ginger, and coarse…" at bounding box center [319, 149] width 136 height 33
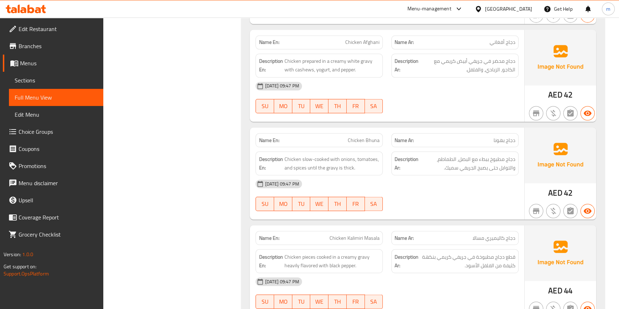
scroll to position [5040, 0]
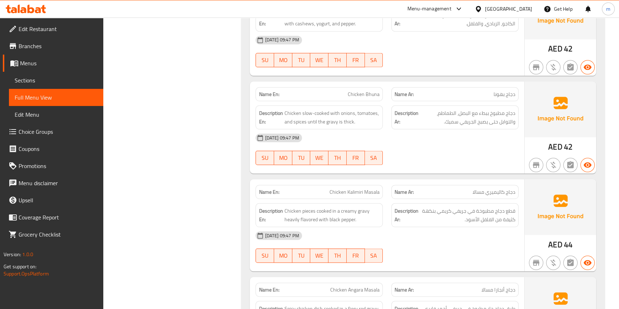
click at [478, 188] on span "دجاج كاليميري مسالا" at bounding box center [493, 192] width 43 height 8
click at [479, 188] on span "دجاج كاليميري مسالا" at bounding box center [493, 192] width 43 height 8
click at [473, 188] on span "دجاج كاليميري مسالا" at bounding box center [493, 192] width 43 height 8
click at [479, 188] on span "دجاج كاليميري مسالا" at bounding box center [493, 192] width 43 height 8
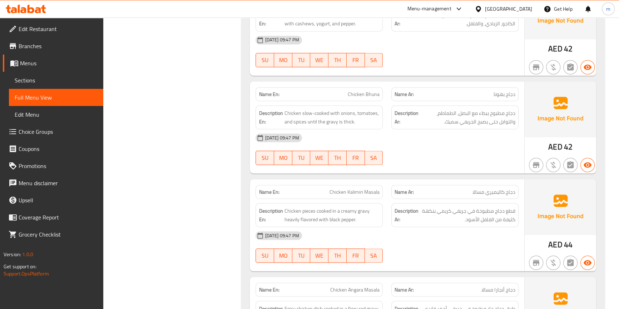
click at [371, 188] on span "Chicken Kalimiri Masala" at bounding box center [354, 192] width 50 height 8
click at [372, 188] on span "Chicken Kalimiri Masala" at bounding box center [354, 192] width 50 height 8
copy span "Masala"
drag, startPoint x: 405, startPoint y: 134, endPoint x: 416, endPoint y: 154, distance: 23.0
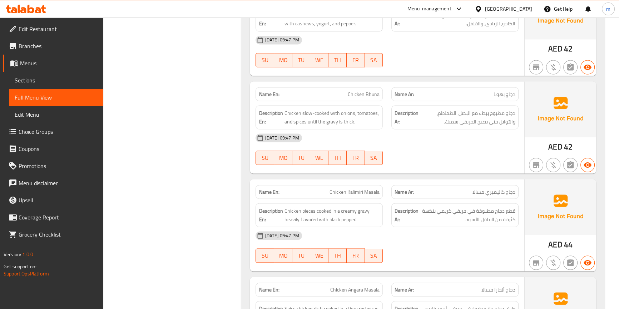
click at [405, 161] on div at bounding box center [455, 165] width 136 height 9
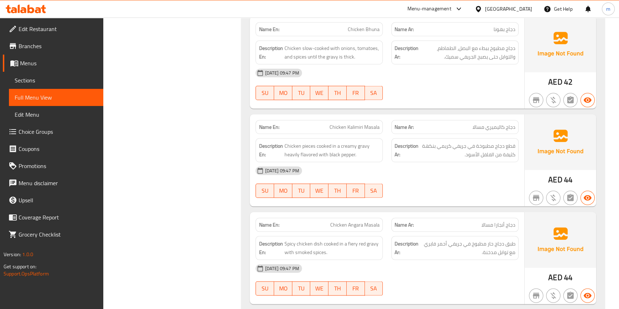
scroll to position [5138, 0]
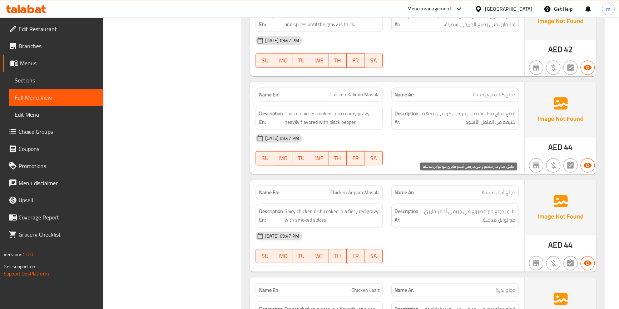
click at [432, 207] on span "طبق دجاج حار مطبوخ في جريفي أحمر فايري مع توابل مدخنة." at bounding box center [467, 216] width 95 height 18
click at [431, 207] on span "طبق دجاج حار مطبوخ في جريفي أحمر فايري مع توابل مدخنة." at bounding box center [467, 216] width 95 height 18
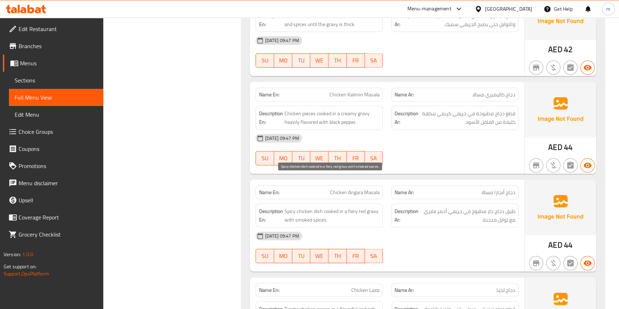
click at [349, 207] on span "Spicy chicken dish cooked in a fiery red gravy with smoked spices." at bounding box center [331, 216] width 95 height 18
click at [420, 204] on div "Description Ar: طبق دجاج حار مطبوخ في جريفي أحمر فايري مع توابل مدخنة." at bounding box center [454, 216] width 127 height 24
click at [350, 207] on span "Spicy chicken dish cooked in a fiery red gravy with smoked spices." at bounding box center [331, 216] width 95 height 18
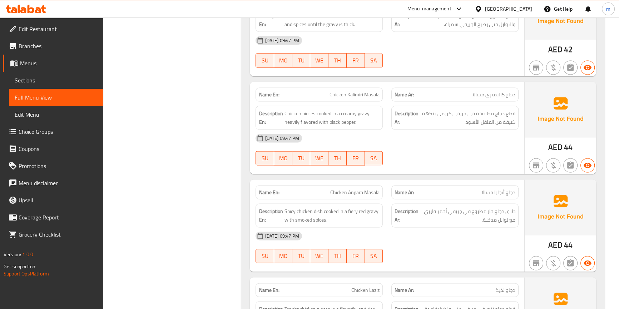
click at [414, 228] on div "[DATE] 09:47 PM" at bounding box center [386, 236] width 271 height 17
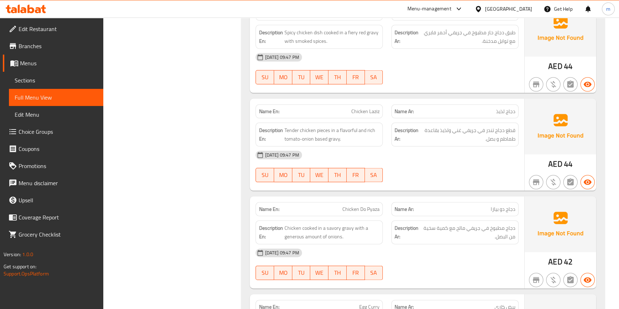
scroll to position [5333, 0]
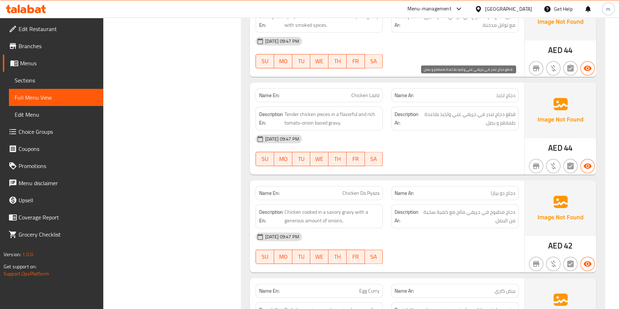
click at [492, 110] on span "قطع دجاج تندر في جريفي غني ولذيذ بقاعدة طماطم و بصل." at bounding box center [467, 119] width 95 height 18
click at [473, 131] on div "[DATE] 09:47 PM" at bounding box center [386, 139] width 271 height 17
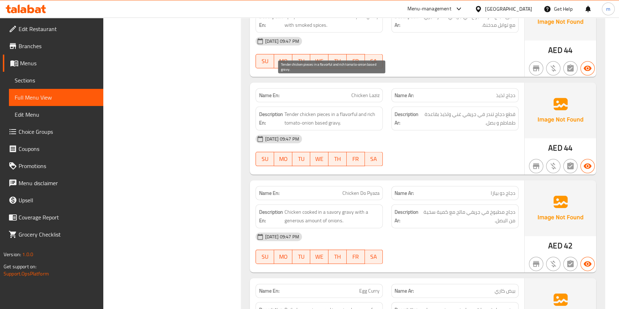
click at [292, 110] on span "Tender chicken pieces in a flavorful and rich tomato-onion based gravy." at bounding box center [331, 119] width 95 height 18
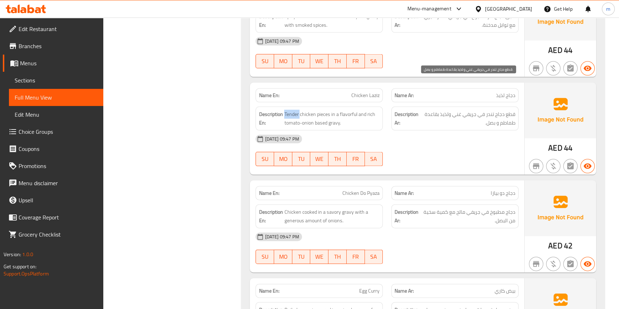
click at [493, 110] on span "قطع دجاج تندر في جريفي غني ولذيذ بقاعدة طماطم و بصل." at bounding box center [467, 119] width 95 height 18
click at [480, 131] on div "[DATE] 09:47 PM" at bounding box center [386, 139] width 271 height 17
click at [429, 205] on div "Description Ar: دجاج مطبوخ في جريفي مالح مع كمية سخية من البصل." at bounding box center [454, 217] width 127 height 24
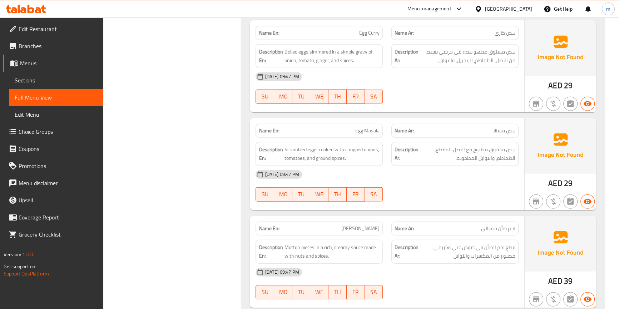
scroll to position [5592, 0]
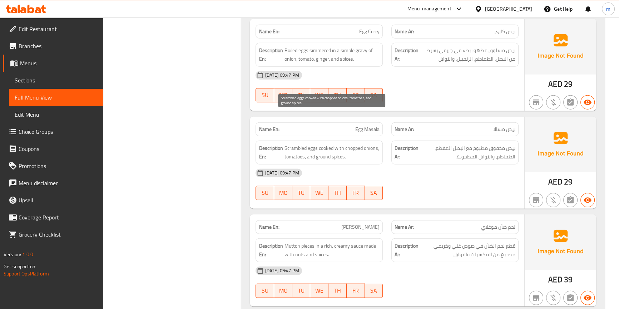
click at [360, 144] on span "Scrambled eggs cooked with chopped onions, tomatoes, and ground spices." at bounding box center [331, 153] width 95 height 18
click at [385, 165] on div "[DATE] 09:47 PM" at bounding box center [386, 173] width 271 height 17
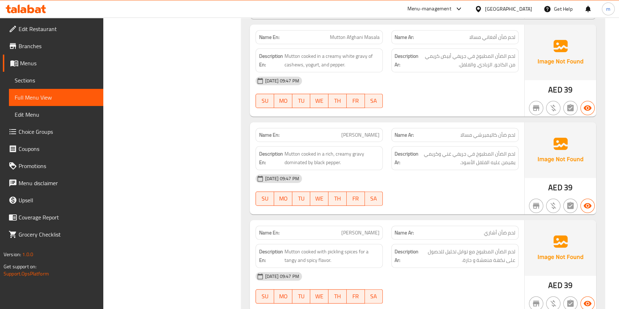
scroll to position [5982, 0]
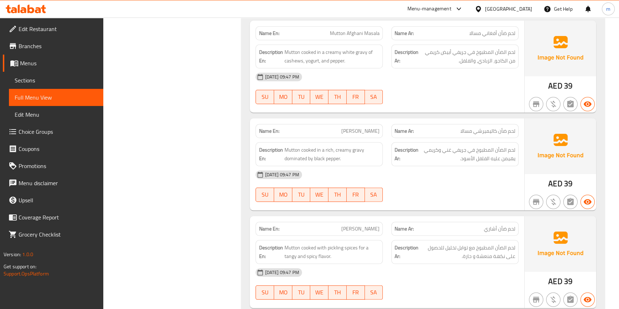
click at [486, 128] on span "لحم ضأن كاليميرشي مسالا" at bounding box center [487, 132] width 55 height 8
drag, startPoint x: 325, startPoint y: 97, endPoint x: 381, endPoint y: 105, distance: 56.6
click at [381, 124] on div "Name En: Mutton Kalimiri Masala" at bounding box center [318, 131] width 127 height 14
copy span "[PERSON_NAME]"
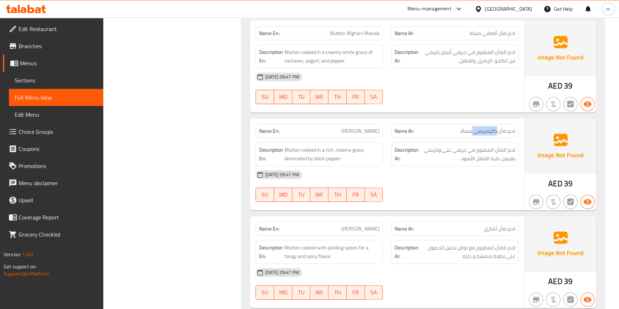
click at [472, 166] on div "14-10-2025 09:47 PM SU MO TU WE TH FR SA" at bounding box center [386, 186] width 271 height 40
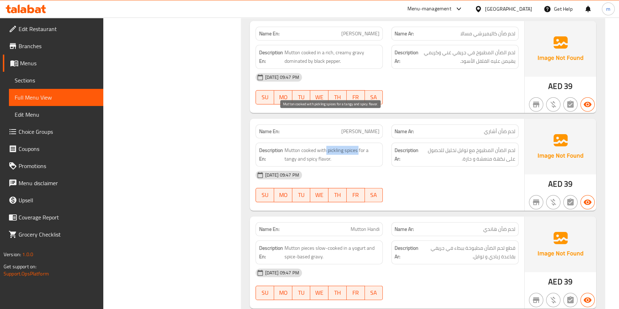
drag, startPoint x: 325, startPoint y: 118, endPoint x: 358, endPoint y: 121, distance: 33.7
click at [358, 146] on span "Mutton cooked with pickling spices for a tangy and spicy flavor." at bounding box center [331, 155] width 95 height 18
click at [429, 167] on div "[DATE] 09:47 PM" at bounding box center [386, 175] width 271 height 17
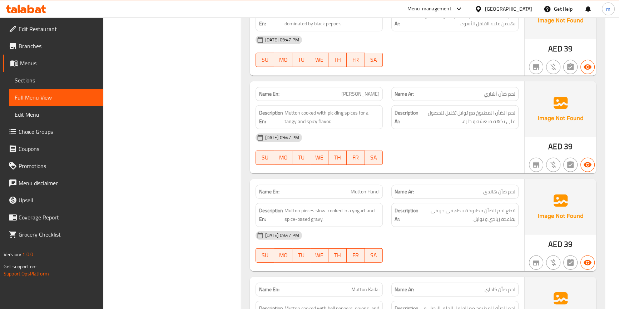
scroll to position [6112, 0]
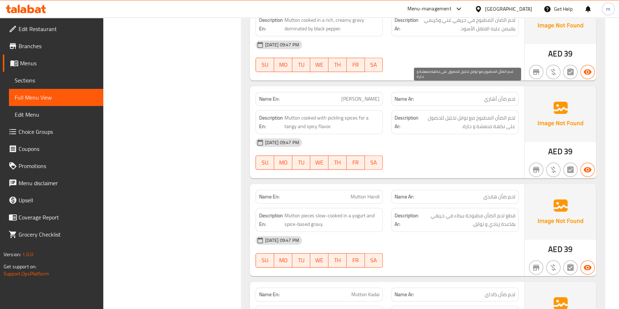
click at [487, 114] on span "لحم الضأن المطبوخ مع توابل تخليل للحصول على نكهة منعشة و حارة." at bounding box center [467, 123] width 95 height 18
click at [432, 134] on div "[DATE] 09:47 PM" at bounding box center [386, 142] width 271 height 17
click at [477, 114] on span "لحم الضأن المطبوخ مع توابل تخليل للحصول على نكهة منعشة و حارة." at bounding box center [467, 123] width 95 height 18
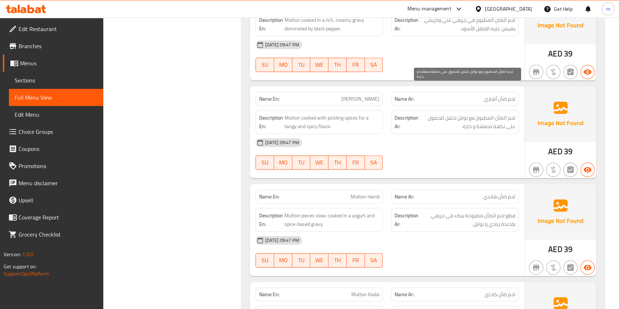
click at [482, 114] on span "لحم الضأن المطبوخ مع توابل تخليل للحصول على نكهة منعشة و حارة." at bounding box center [467, 123] width 95 height 18
click at [468, 114] on span "لحم الضأن المطبوخ مع توابل تخليل للحصول على نكهة منعشة و حارة." at bounding box center [467, 123] width 95 height 18
click at [483, 114] on span "لحم الضأن المطبوخ مع توابل تخليل للحصول على نكهة منعشة و حارة." at bounding box center [467, 123] width 95 height 18
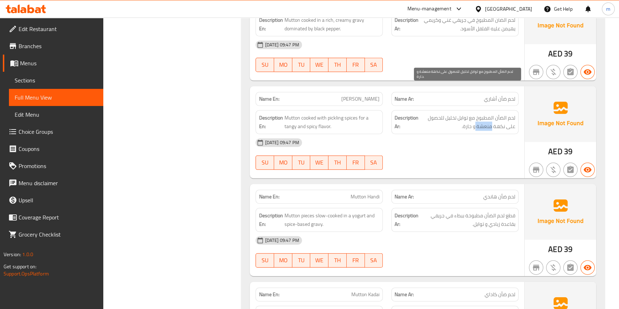
click at [483, 114] on span "لحم الضأن المطبوخ مع توابل تخليل للحصول على نكهة منعشة و حارة." at bounding box center [467, 123] width 95 height 18
click at [482, 134] on div "[DATE] 09:47 PM" at bounding box center [386, 142] width 271 height 17
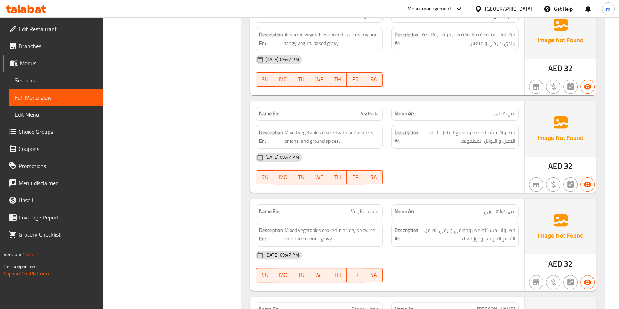
scroll to position [6989, 0]
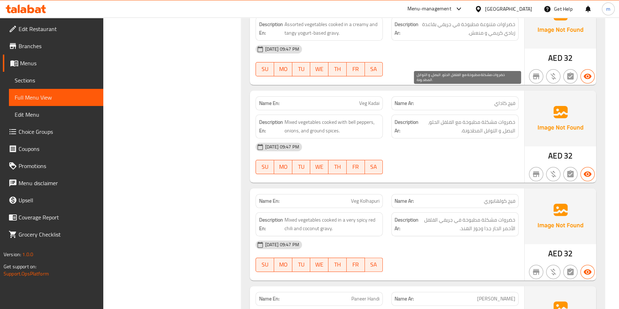
click at [438, 118] on span "خضروات مشكلة مطبوخة مع الفلفل الحلو، البصل، و التوابل المطحونة." at bounding box center [467, 127] width 95 height 18
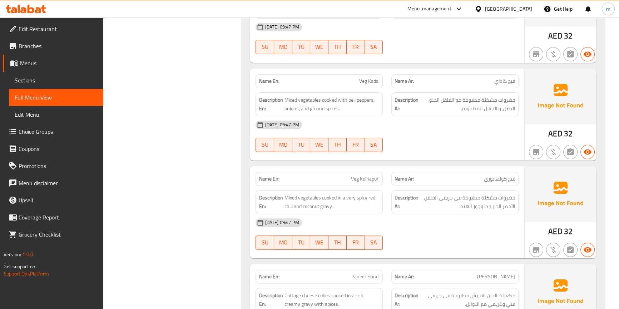
scroll to position [7021, 0]
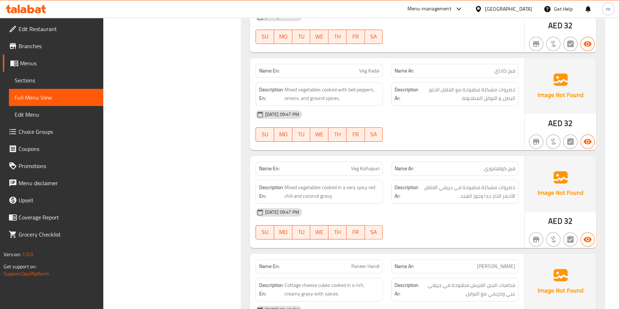
click at [264, 129] on span "SU" at bounding box center [265, 134] width 13 height 10
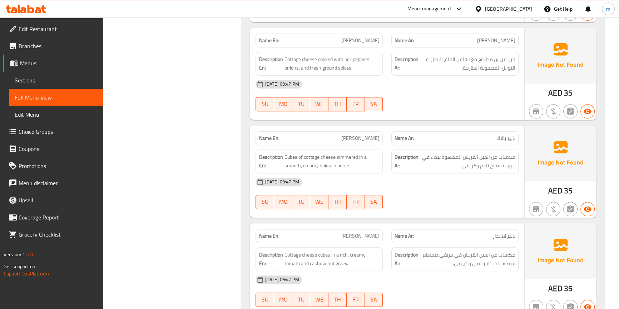
scroll to position [7444, 0]
click at [507, 153] on span "مكعبات من الجبن القريش المطهوة ببطء في بيوريه سبانخ ناعم وكريمي." at bounding box center [467, 162] width 95 height 18
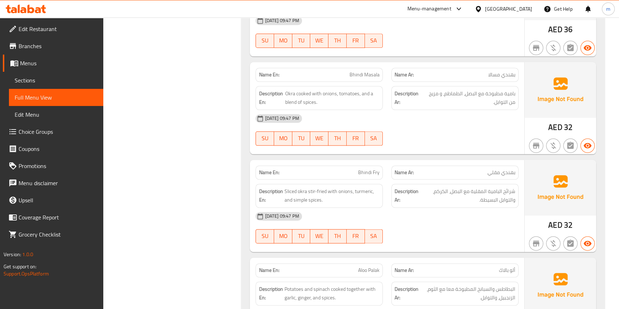
scroll to position [7963, 0]
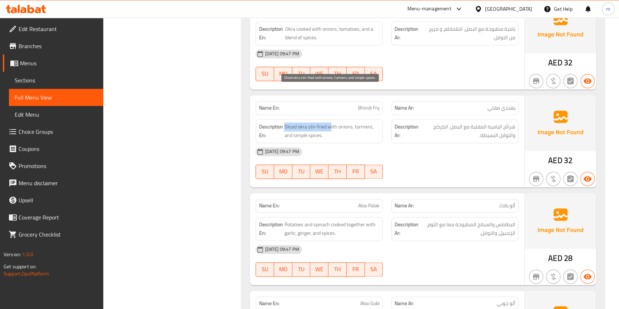
drag, startPoint x: 285, startPoint y: 89, endPoint x: 330, endPoint y: 95, distance: 44.7
click at [330, 123] on span "Sliced okra stir-fried with onions, turmeric, and simple spices." at bounding box center [331, 132] width 95 height 18
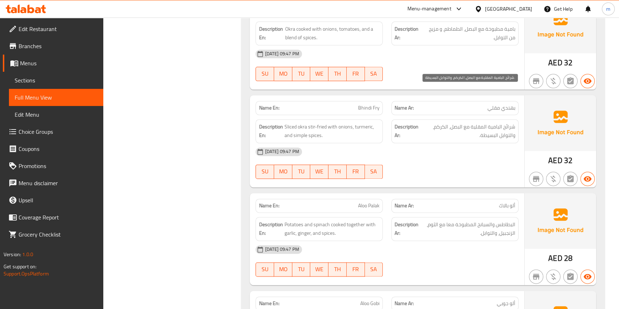
click at [509, 123] on span "شرائح البامية المقلية مع البصل، الكركم، والتوابل البسيطة." at bounding box center [467, 132] width 95 height 18
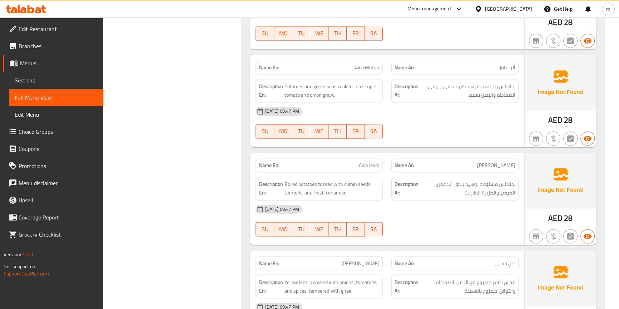
scroll to position [8353, 0]
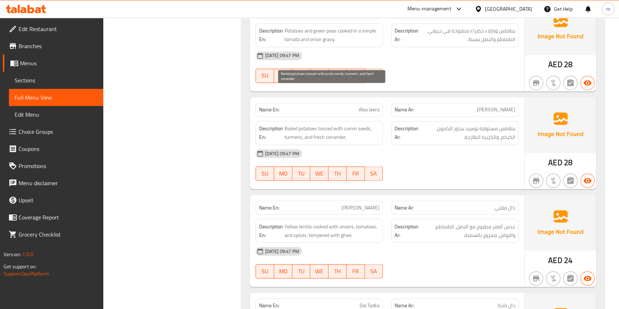
click at [331, 124] on span "Boiled potatoes tossed with cumin seeds, turmeric, and fresh coriander." at bounding box center [331, 133] width 95 height 18
click at [324, 124] on span "Boiled potatoes tossed with cumin seeds, turmeric, and fresh coriander." at bounding box center [331, 133] width 95 height 18
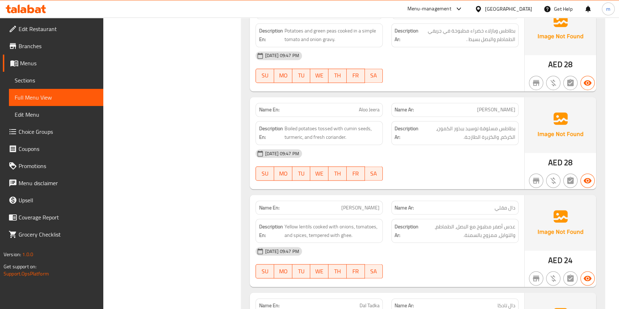
click at [372, 145] on div "[DATE] 09:47 PM" at bounding box center [386, 153] width 271 height 17
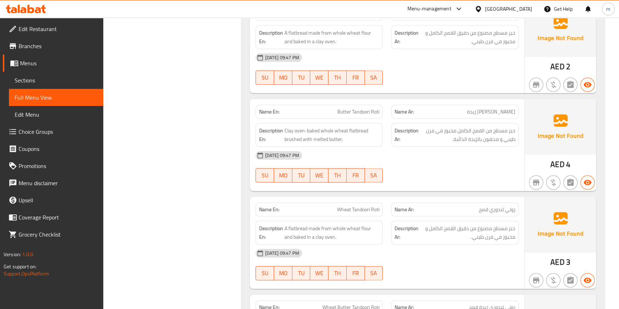
scroll to position [8743, 0]
drag, startPoint x: 337, startPoint y: 77, endPoint x: 380, endPoint y: 74, distance: 44.1
click at [380, 105] on div "Name En: Butter Tandoori Roti" at bounding box center [318, 112] width 127 height 14
click at [436, 147] on div "[DATE] 09:47 PM" at bounding box center [386, 155] width 271 height 17
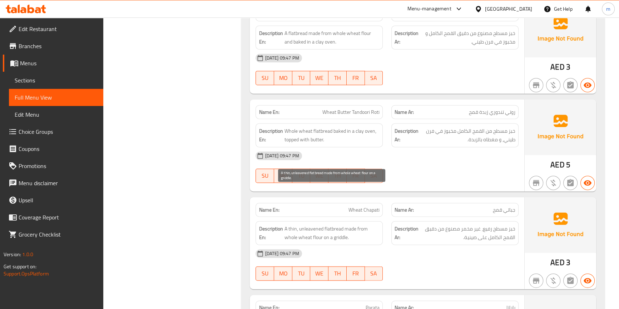
scroll to position [9003, 0]
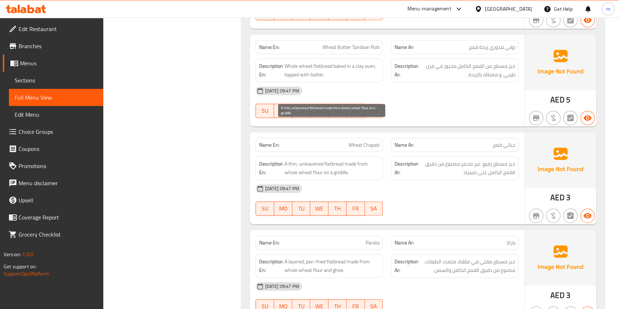
click at [333, 160] on span "A thin, unleavened flatbread made from whole wheat flour on a griddle." at bounding box center [331, 169] width 95 height 18
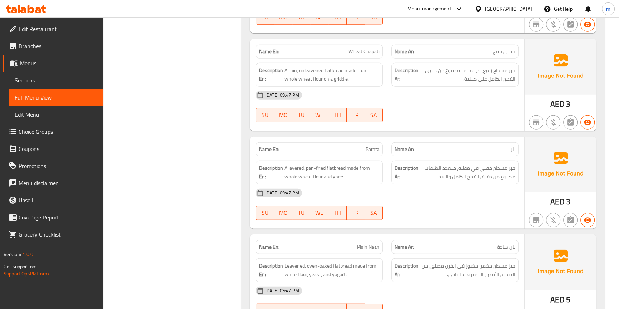
scroll to position [9100, 0]
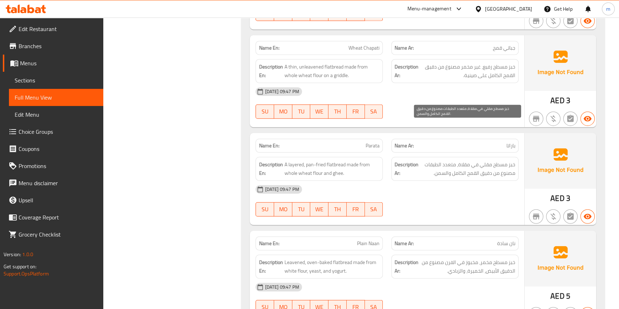
click at [437, 160] on span "خبز مسطح مقلي في مقلاة، متعدد الطبقات مصنوع من دقيق القمح الكامل والسمن." at bounding box center [467, 169] width 95 height 18
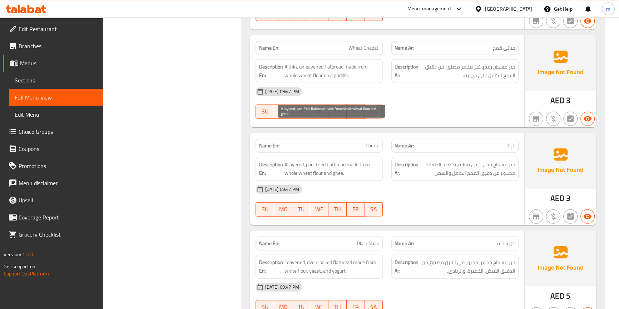
click at [293, 160] on span "A layered, pan-fried flatbread made from whole wheat flour and ghee." at bounding box center [331, 169] width 95 height 18
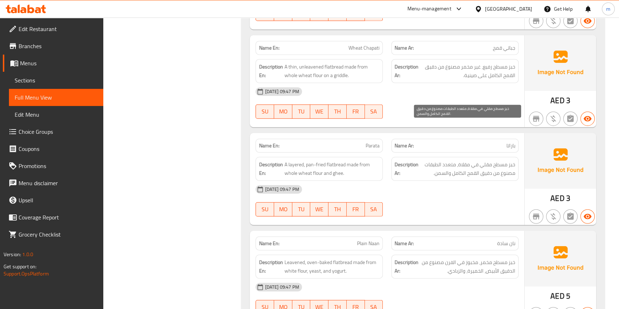
click at [425, 160] on span "خبز مسطح مقلي في مقلاة، متعدد الطبقات مصنوع من دقيق القمح الكامل والسمن." at bounding box center [467, 169] width 95 height 18
click at [438, 181] on div "[DATE] 09:47 PM" at bounding box center [386, 189] width 271 height 17
drag, startPoint x: 422, startPoint y: 125, endPoint x: 473, endPoint y: 128, distance: 50.8
click at [473, 160] on span "خبز مسطح مقلي في مقلاة، متعدد الطبقات مصنوع من دقيق القمح الكامل والسمن." at bounding box center [467, 169] width 95 height 18
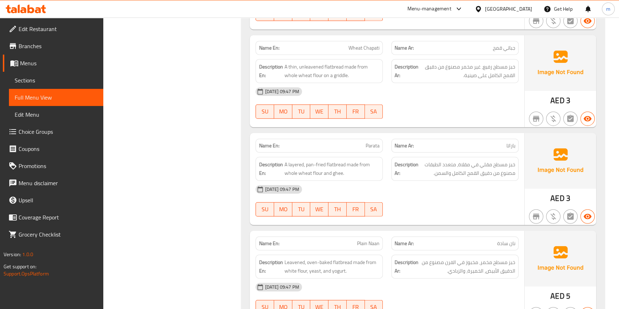
click at [372, 142] on span "Parata" at bounding box center [372, 146] width 14 height 8
copy span "Parata"
click at [452, 157] on div "Description Ar: خبز مسطح مقلي في مقلاة، متعدد الطبقات مصنوع من دقيق القمح الكام…" at bounding box center [454, 169] width 127 height 24
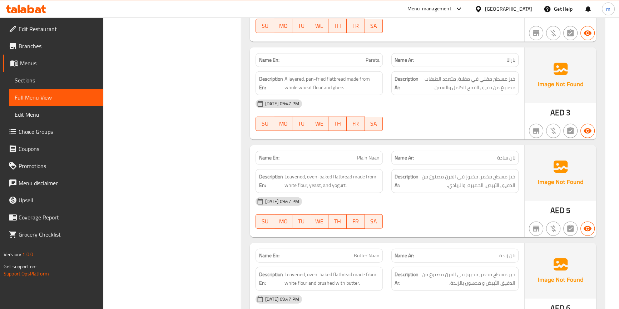
scroll to position [9197, 0]
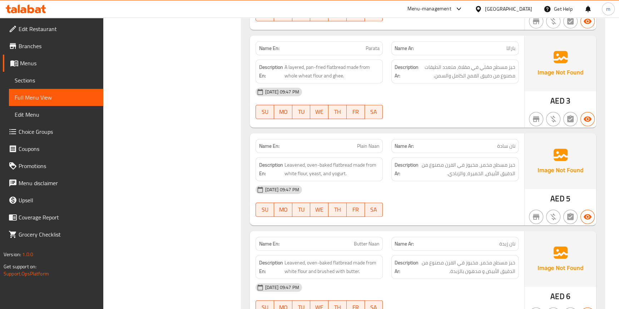
click at [470, 181] on div "[DATE] 09:47 PM" at bounding box center [386, 189] width 271 height 17
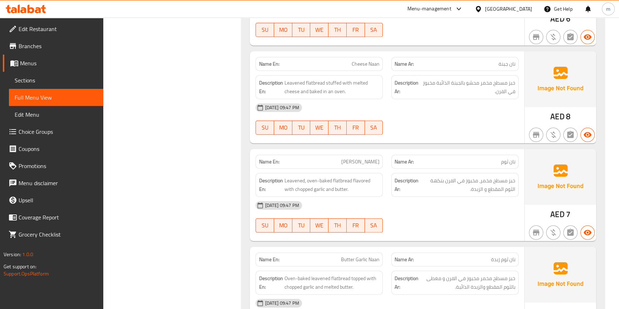
scroll to position [9522, 0]
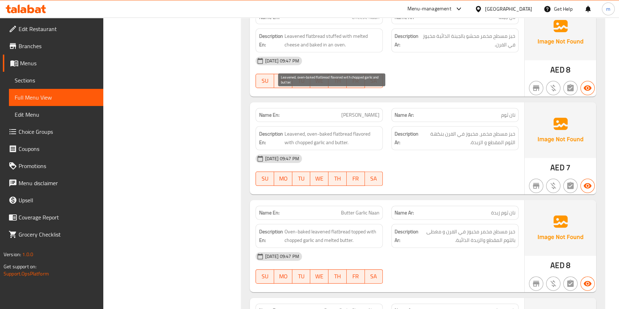
click at [343, 130] on span "Leavened, oven-baked flatbread flavored with chopped garlic and butter." at bounding box center [331, 139] width 95 height 18
click at [377, 150] on div "[DATE] 09:47 PM" at bounding box center [386, 158] width 271 height 17
click at [349, 130] on span "Leavened, oven-baked flatbread flavored with chopped garlic and butter." at bounding box center [331, 139] width 95 height 18
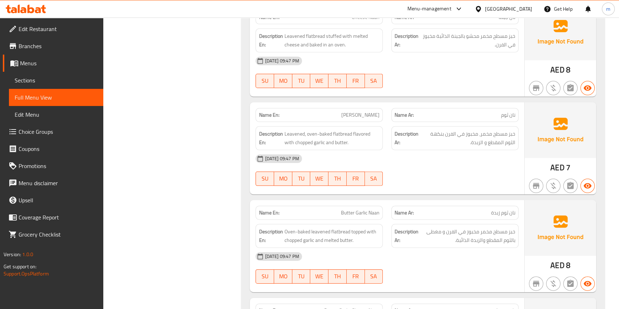
click at [365, 150] on div "[DATE] 09:47 PM" at bounding box center [386, 158] width 271 height 17
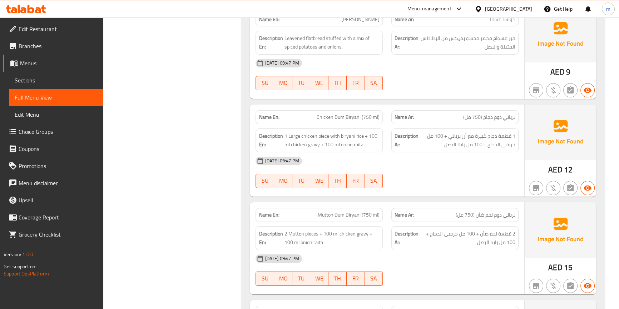
scroll to position [9944, 0]
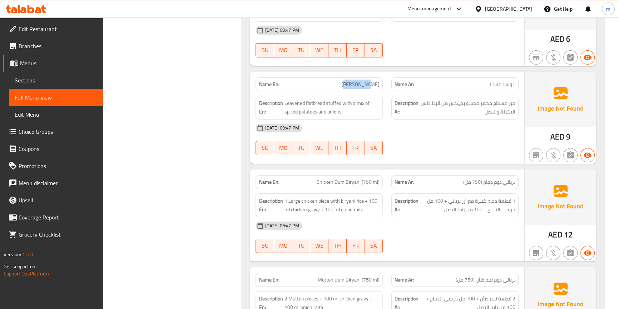
drag, startPoint x: 353, startPoint y: 47, endPoint x: 372, endPoint y: 46, distance: 18.9
click at [372, 81] on span "[PERSON_NAME]" at bounding box center [360, 85] width 38 height 8
click at [407, 120] on div "[DATE] 09:47 PM" at bounding box center [386, 128] width 271 height 17
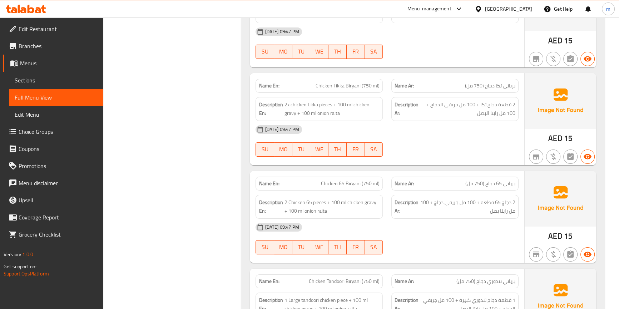
scroll to position [10269, 0]
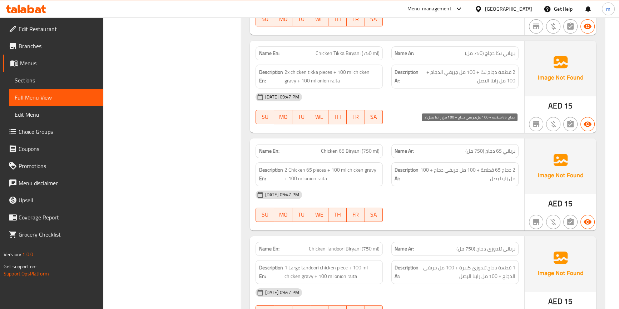
click at [502, 166] on span "2 دجاج 65 قطعة + 100 مل جريفي دجاج + 100 مل رايتا بصل" at bounding box center [467, 175] width 95 height 18
drag, startPoint x: 480, startPoint y: 132, endPoint x: 520, endPoint y: 134, distance: 39.7
click at [520, 158] on div "Description Ar: 2 دجاج 65 قطعة + 100 مل جريفي دجاج + 100 مل رايتا بصل" at bounding box center [455, 174] width 136 height 33
click at [478, 166] on span "2 دجاج 65 قطعة + 100 مل جريفي دجاج + 100 مل رايتا بصل" at bounding box center [467, 175] width 95 height 18
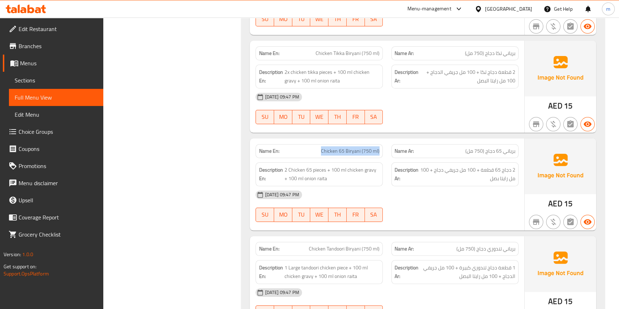
drag, startPoint x: 322, startPoint y: 111, endPoint x: 380, endPoint y: 111, distance: 59.0
click at [380, 144] on div "Name En: Chicken 65 Biryani (750 ml)" at bounding box center [318, 151] width 127 height 14
copy span "Chicken 65 Biryani (750 ml)"
click at [436, 186] on div "[DATE] 09:47 PM" at bounding box center [386, 194] width 271 height 17
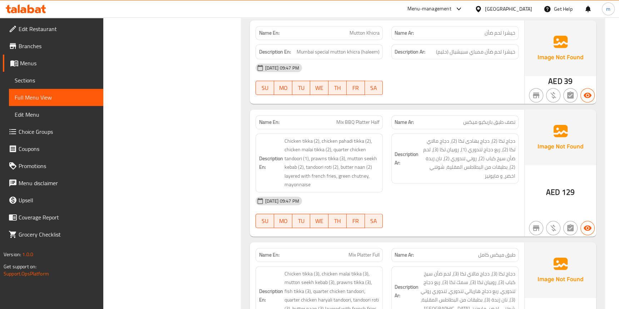
scroll to position [10984, 0]
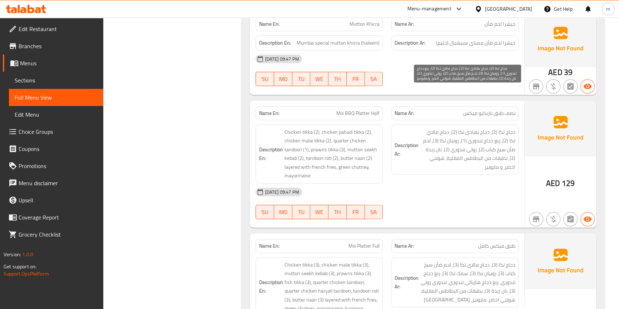
click at [507, 128] on span "دجاج تكا (2)، دجاج بهادى تكا (2)، دجاج مالاي تكا (2)، ربع دجاج تندوري (1)، روبي…" at bounding box center [467, 150] width 95 height 44
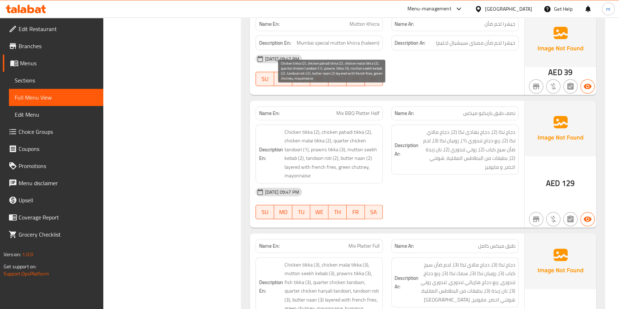
click at [293, 130] on span "Chicken tikka (2), chicken pahadi tikka (2), chicken malai tikka (2), quarter c…" at bounding box center [331, 154] width 95 height 53
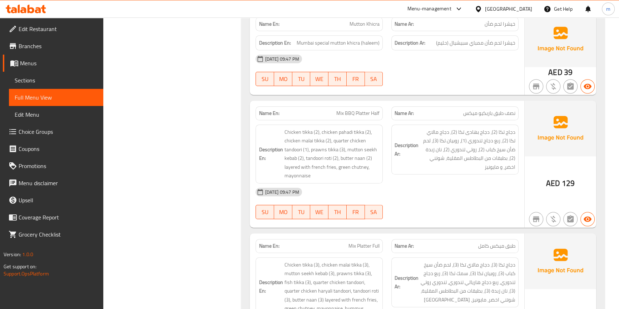
click at [381, 184] on div "[DATE] 09:47 PM" at bounding box center [386, 192] width 271 height 17
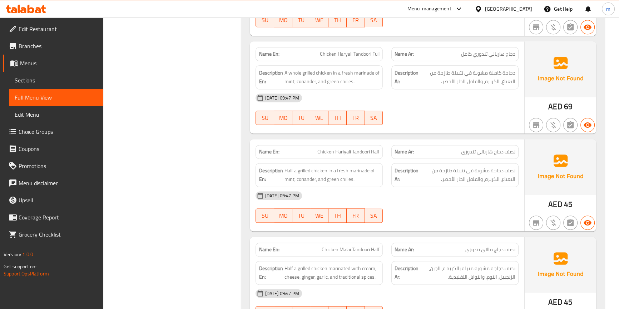
scroll to position [11438, 0]
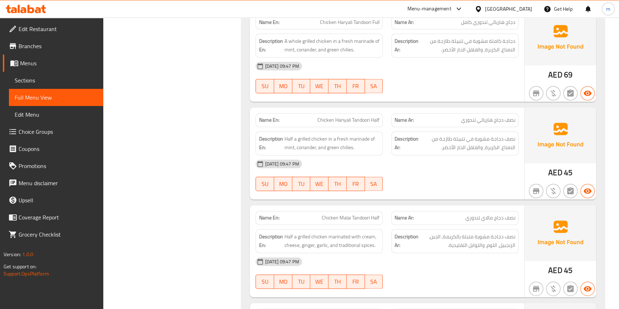
click at [372, 116] on span "Chicken Hariyali Tandoori Half" at bounding box center [348, 120] width 62 height 8
click at [315, 116] on p "Name En: Chicken Hariyali Tandoori Half" at bounding box center [319, 120] width 121 height 8
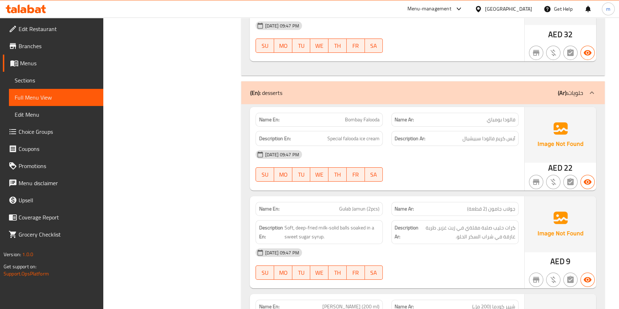
scroll to position [13452, 0]
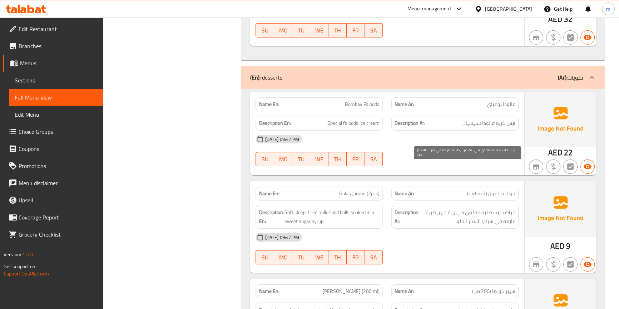
click at [474, 208] on span "كرات حليب صلبة مقلةي في زيت غزير، طرية غارقة في شراب السكر الحلو." at bounding box center [467, 217] width 95 height 18
click at [348, 190] on span "Gulab Jamun (2pcs)" at bounding box center [359, 194] width 40 height 8
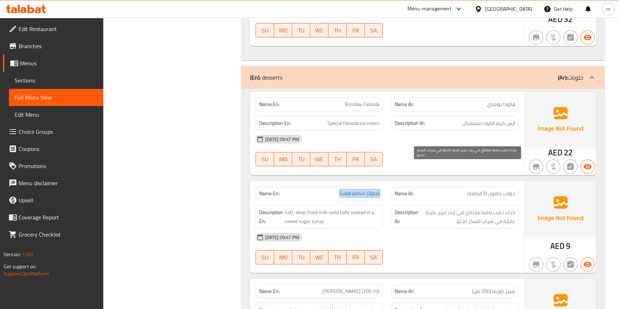
click at [427, 208] on span "كرات حليب صلبة مقلةي في زيت غزير، طرية غارقة في شراب السكر الحلو." at bounding box center [467, 217] width 95 height 18
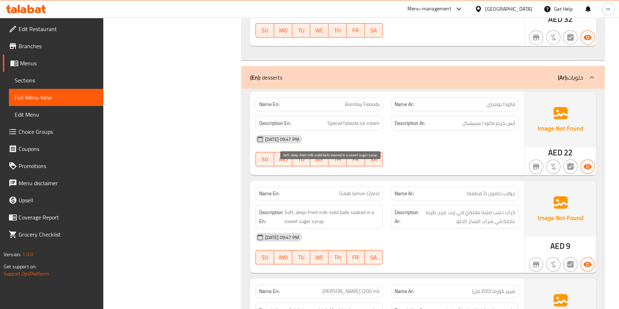
click at [289, 208] on span "Soft, deep-fried milk-solid balls soaked in a sweet sugar syrup." at bounding box center [331, 217] width 95 height 18
click at [396, 229] on div "[DATE] 09:47 PM" at bounding box center [386, 237] width 271 height 17
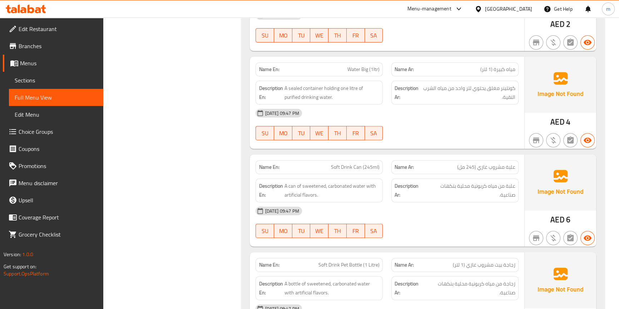
scroll to position [13946, 0]
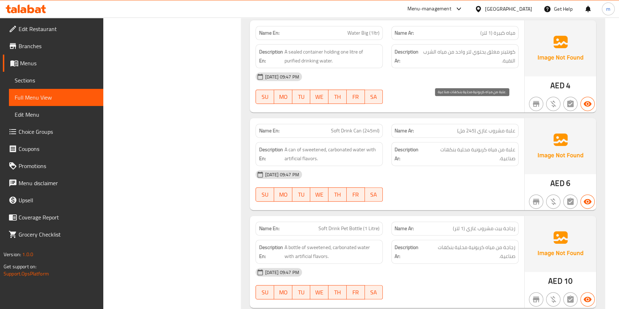
click at [488, 145] on span "علبة من مياه كربونية محلية بنكهات صناعية." at bounding box center [470, 154] width 89 height 18
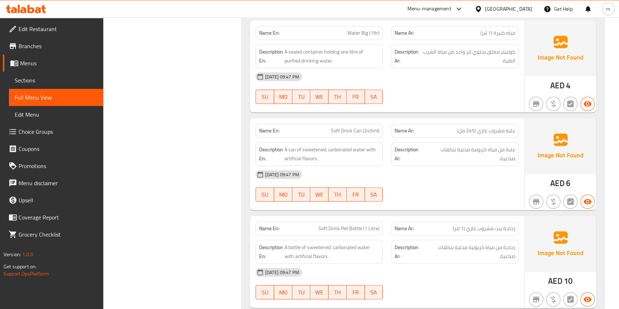
click at [349, 127] on span "Soft Drink Can (245ml)" at bounding box center [355, 131] width 49 height 8
click at [439, 198] on div at bounding box center [455, 202] width 136 height 9
drag, startPoint x: 304, startPoint y: 105, endPoint x: 316, endPoint y: 106, distance: 11.8
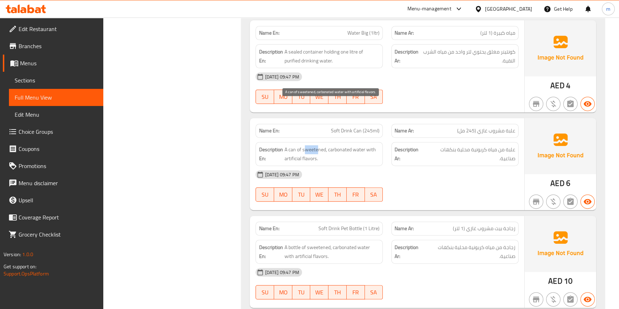
click at [316, 145] on span "A can of sweetened, carbonated water with artificial flavors." at bounding box center [331, 154] width 95 height 18
click at [315, 145] on span "A can of sweetened, carbonated water with artificial flavors." at bounding box center [331, 154] width 95 height 18
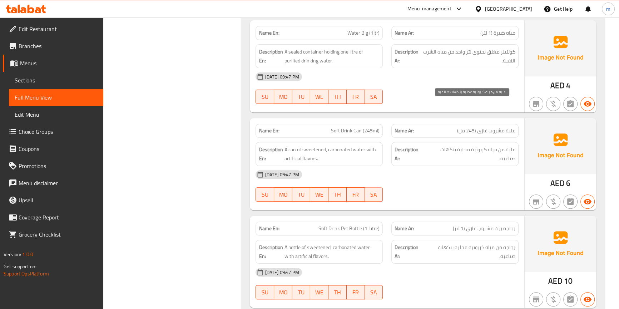
click at [461, 145] on span "علبة من مياه كربونية محلية بنكهات صناعية." at bounding box center [470, 154] width 89 height 18
click at [423, 145] on strong "Description Ar:" at bounding box center [409, 154] width 30 height 18
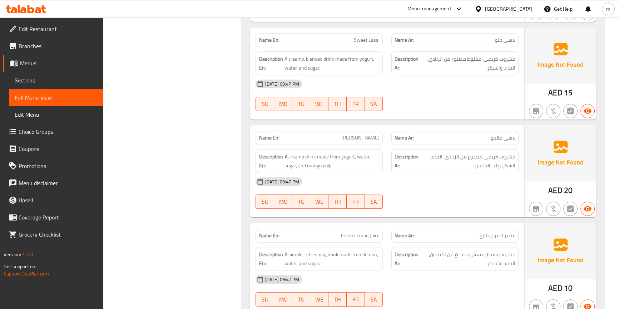
scroll to position [14369, 0]
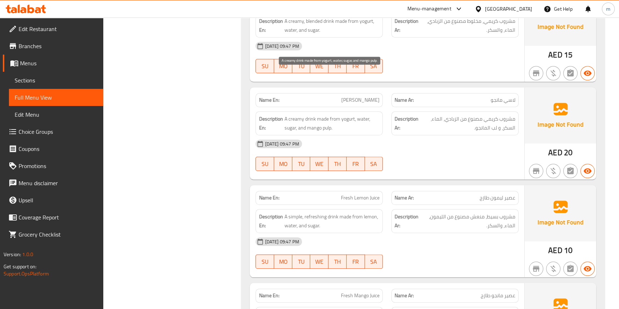
click at [324, 115] on span "A creamy drink made from yogurt, water, sugar, and mango pulp." at bounding box center [331, 124] width 95 height 18
click at [423, 135] on div "[DATE] 09:47 PM" at bounding box center [386, 143] width 271 height 17
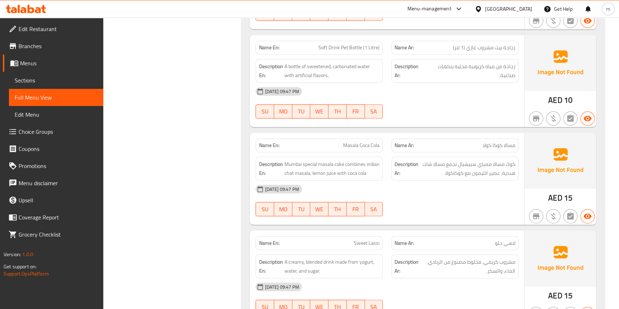
scroll to position [0, 0]
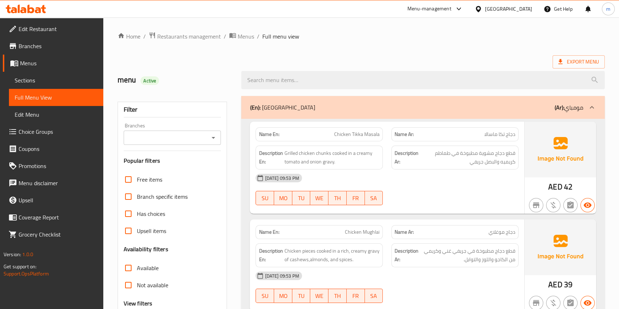
click at [52, 73] on link "Sections" at bounding box center [56, 80] width 94 height 17
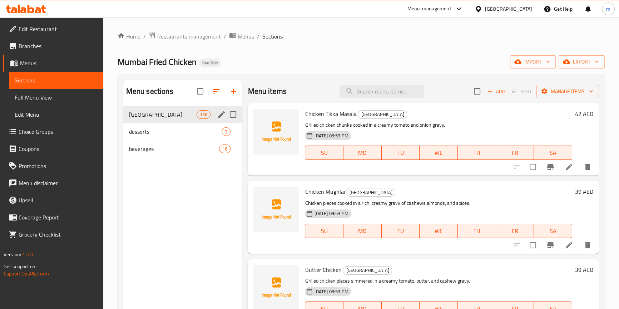
click at [142, 107] on div "Mumbai 136" at bounding box center [182, 114] width 119 height 17
click at [393, 43] on div "Home / Restaurants management / Menus / Sections Mumbai Fried Chicken Inactive …" at bounding box center [361, 313] width 487 height 563
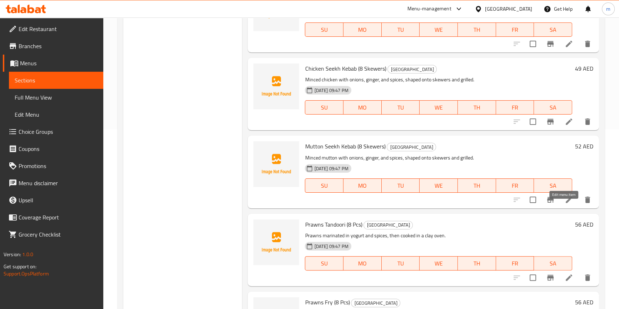
click at [564, 204] on icon at bounding box center [568, 200] width 9 height 9
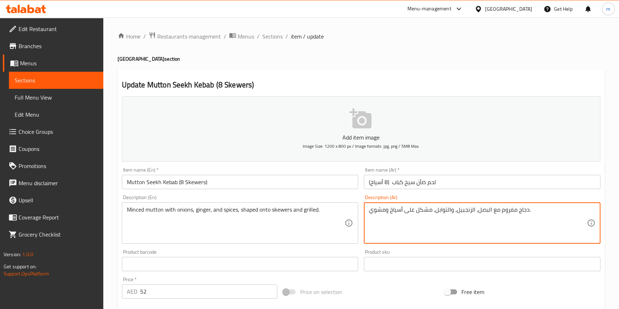
click at [522, 211] on textarea "دجاج مفروم مع البصل، الزنجبيل، والتوابل، مشكل على أسياخ ومشوي." at bounding box center [478, 223] width 218 height 34
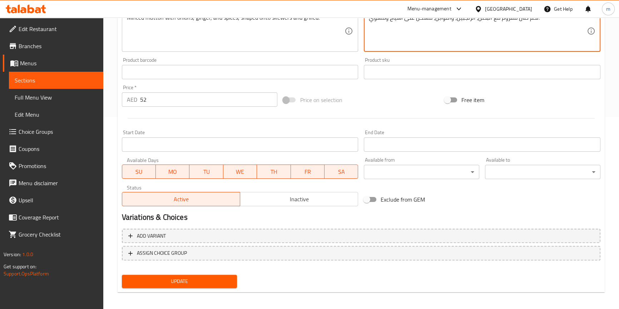
scroll to position [195, 0]
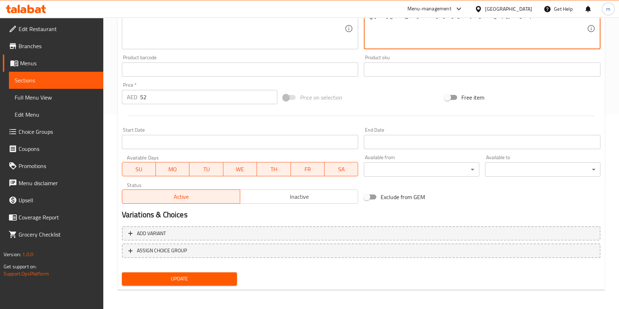
type textarea "لحم ضان مفروم مع البصل، الزنجبيل، والتوابل، مشكل على أسياخ ومشوي."
click at [159, 270] on div "Update" at bounding box center [179, 279] width 121 height 19
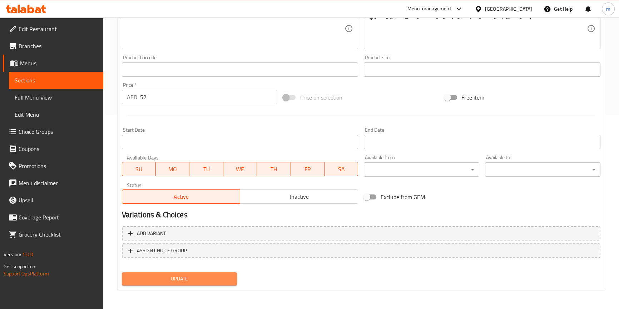
click at [159, 278] on span "Update" at bounding box center [180, 279] width 104 height 9
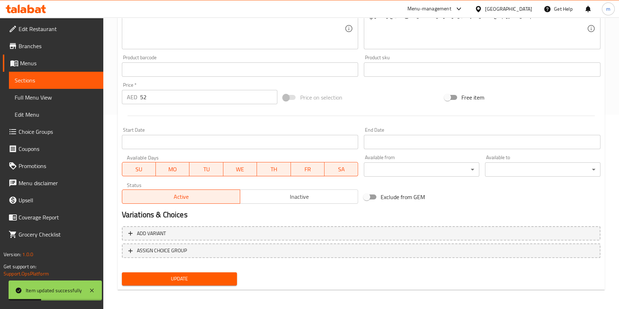
drag, startPoint x: 54, startPoint y: 81, endPoint x: 1, endPoint y: 132, distance: 73.0
click at [54, 81] on span "Sections" at bounding box center [56, 80] width 83 height 9
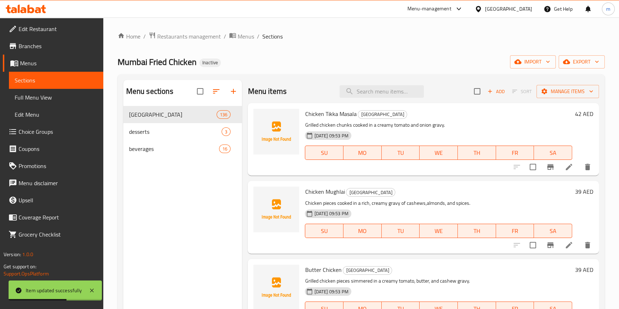
scroll to position [3569, 0]
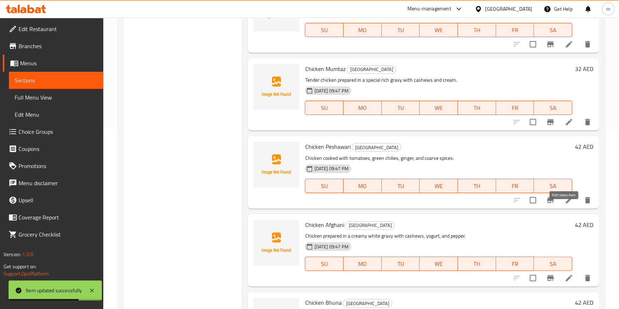
click at [567, 205] on icon at bounding box center [568, 200] width 9 height 9
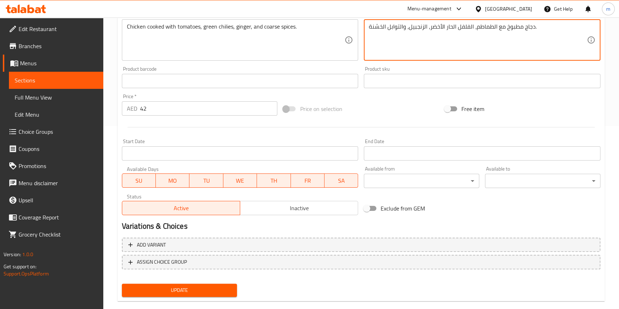
scroll to position [195, 0]
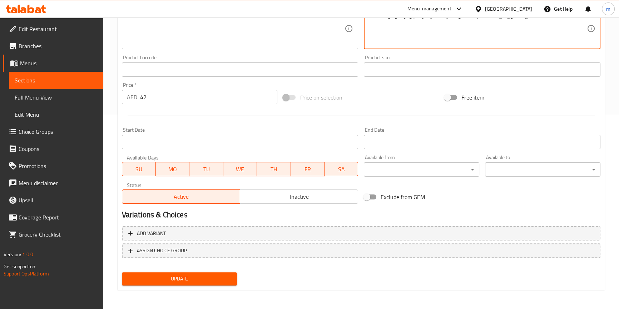
type textarea "دجاج مطبوخ مع الطماطم، الفلفل الحار الأخضر، الزنجبيل، والتوابل الخشنة."
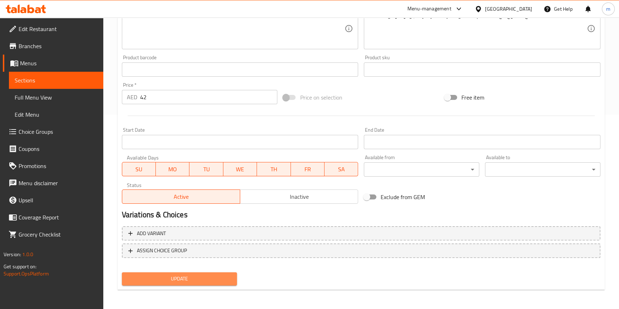
click at [199, 280] on span "Update" at bounding box center [180, 279] width 104 height 9
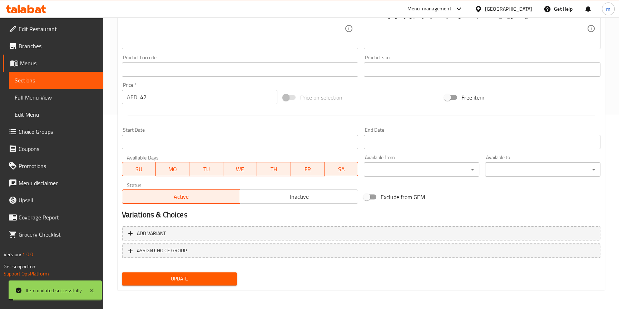
click at [43, 84] on span "Sections" at bounding box center [56, 80] width 83 height 9
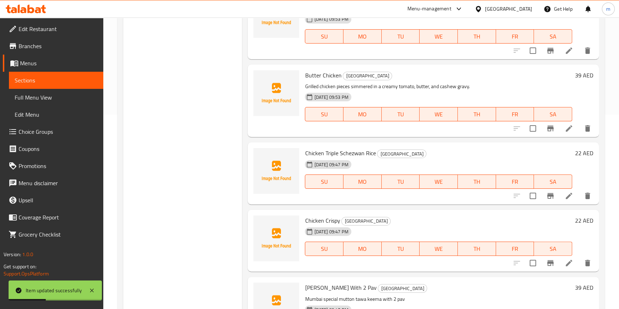
scroll to position [4505, 0]
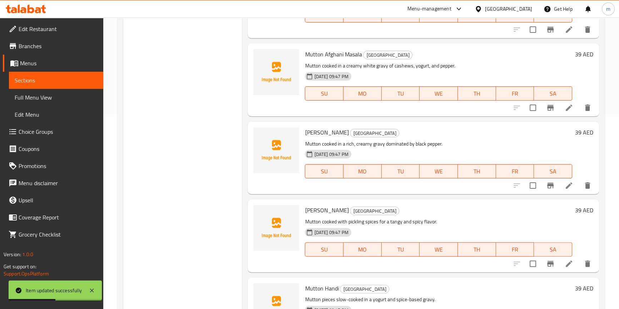
click at [559, 192] on li at bounding box center [569, 185] width 20 height 13
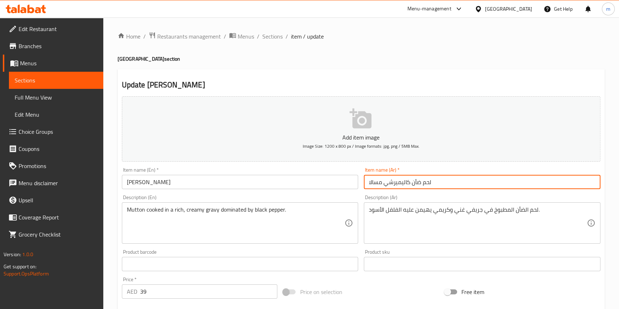
click at [388, 182] on input "لحم ضأن كاليميرشي مسالا" at bounding box center [482, 182] width 236 height 14
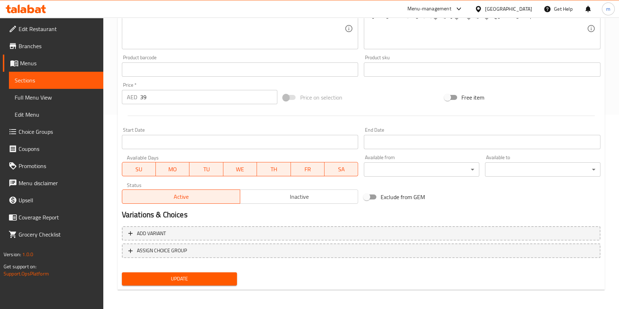
type input "لحم ضأن كاليميري مسالا"
click at [165, 276] on span "Update" at bounding box center [180, 279] width 104 height 9
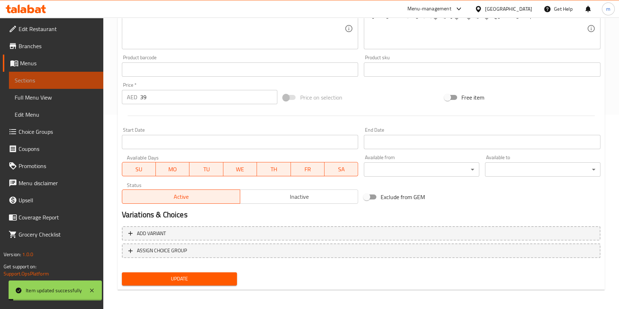
click at [40, 79] on span "Sections" at bounding box center [56, 80] width 83 height 9
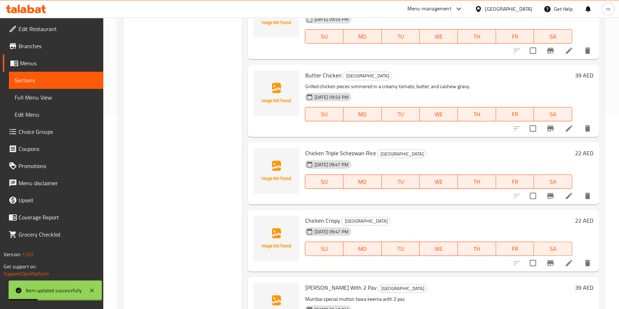
scroll to position [7002, 0]
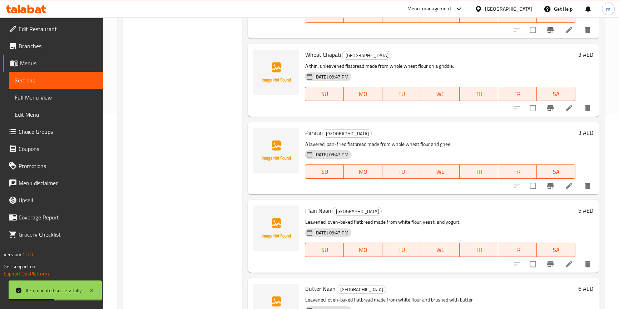
click at [564, 190] on icon at bounding box center [568, 186] width 9 height 9
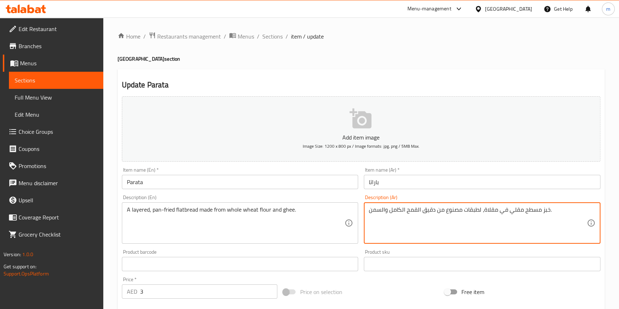
click at [477, 211] on textarea "خبز مسطح مقلي في مقلاة، لطبقات مصنوع من دقيق القمح الكامل والسمن." at bounding box center [478, 223] width 218 height 34
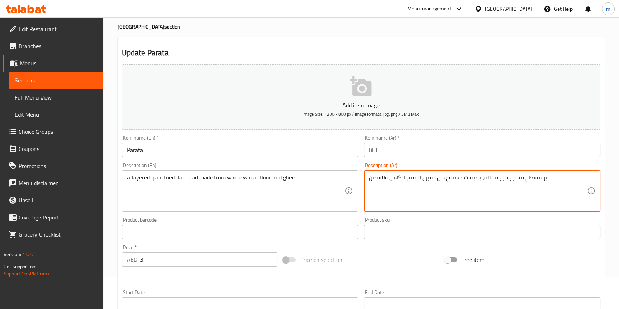
scroll to position [195, 0]
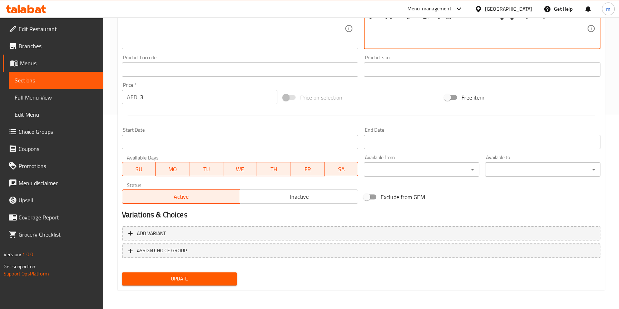
type textarea "خبز مسطح مقلي في مقلاة، بطبقات مصنوع من دقيق القمح الكامل والسمن."
click at [203, 281] on span "Update" at bounding box center [180, 279] width 104 height 9
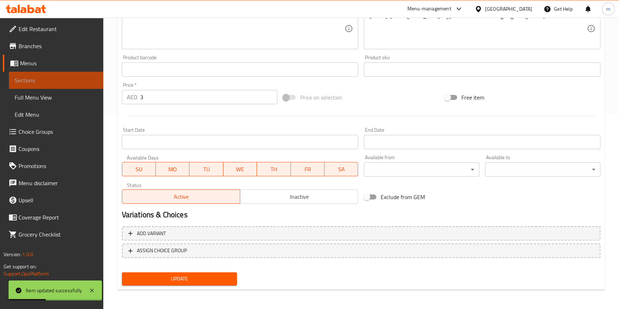
click at [52, 77] on span "Sections" at bounding box center [56, 80] width 83 height 9
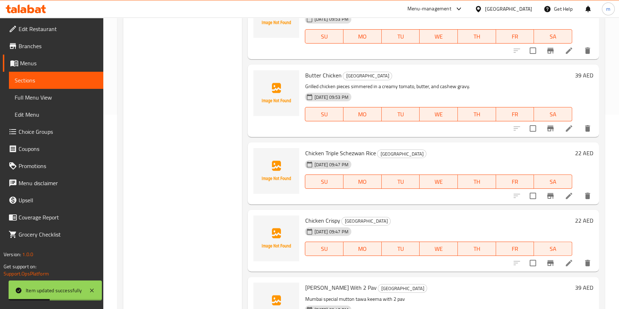
scroll to position [7938, 0]
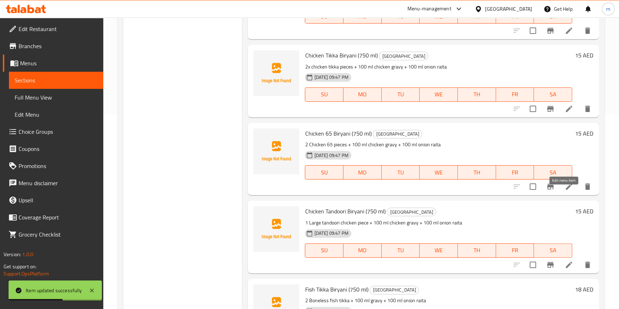
click at [564, 190] on icon at bounding box center [568, 187] width 9 height 9
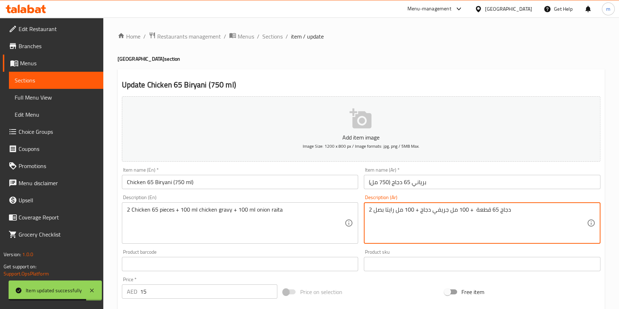
click at [494, 211] on textarea "2 دجاج 65 قطعة + 100 مل جريفي دجاج + 100 مل رايتا بصل" at bounding box center [478, 223] width 218 height 34
click at [541, 213] on textarea "2 دجاج 65 قطعة + 100 مل جريفي دجاج + 100 مل رايتا بصل" at bounding box center [478, 223] width 218 height 34
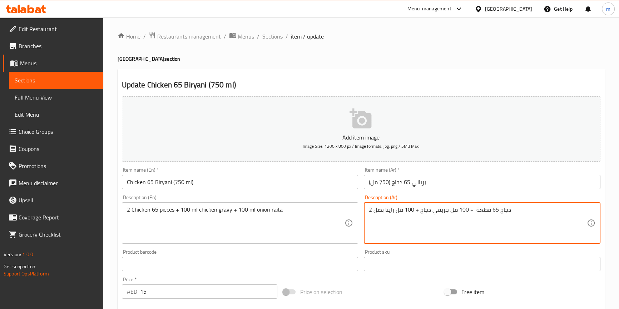
click at [491, 213] on textarea "2 دجاج 65 قطعة + 100 مل جريفي دجاج + 100 مل رايتا بصل" at bounding box center [478, 223] width 218 height 34
drag, startPoint x: 491, startPoint y: 213, endPoint x: 487, endPoint y: 208, distance: 6.7
click at [489, 199] on div "Description (Ar) 2 دجاج 65 قطعة + 100 مل جريفي دجاج + 100 مل رايتا بصل Descript…" at bounding box center [482, 219] width 236 height 49
click at [486, 212] on textarea "2 دجاج 65 قطعة + 100 مل جريفي دجاج + 100 مل رايتا بصل" at bounding box center [478, 223] width 218 height 34
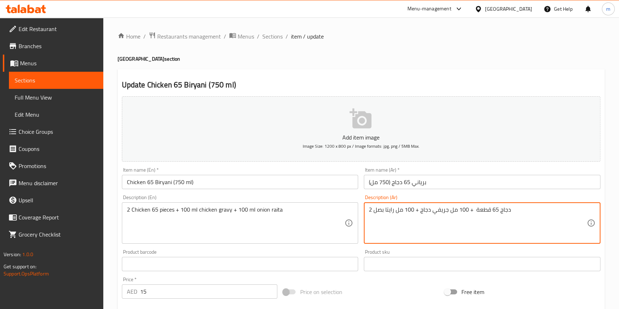
click at [486, 212] on textarea "2 دجاج 65 قطعة + 100 مل جريفي دجاج + 100 مل رايتا بصل" at bounding box center [478, 223] width 218 height 34
click at [516, 232] on textarea "2 دجاج 65 قطعة + 100 مل جريفي دجاج + 100 مل رايتا بصل" at bounding box center [478, 223] width 218 height 34
click at [571, 209] on textarea "2 دجاج 65 قطعة + 100 مل جريفي دجاج + 100 مل رايتا بصل" at bounding box center [478, 223] width 218 height 34
click at [552, 209] on textarea "2 دجاج 65 قطعة + 100 مل جريفي دجاج + 100 مل رايتا بصل" at bounding box center [478, 223] width 218 height 34
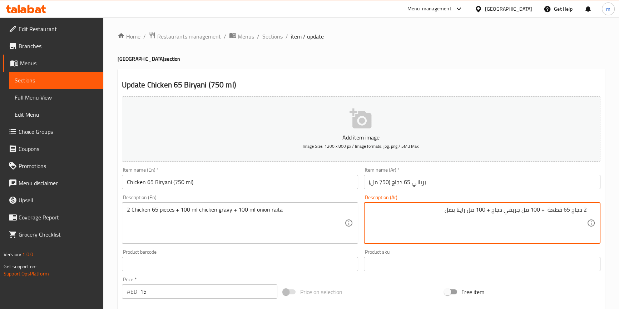
click at [578, 214] on textarea "2 دجاج 65 قطعة + 100 مل جريفي دجاج + 100 مل رايتا بصل" at bounding box center [478, 223] width 218 height 34
paste textarea "قطعة"
click at [553, 208] on textarea "2 قطعة 65 قطعة + 100 مل جريفي دجاج + 100 مل رايتا بصل" at bounding box center [478, 223] width 218 height 34
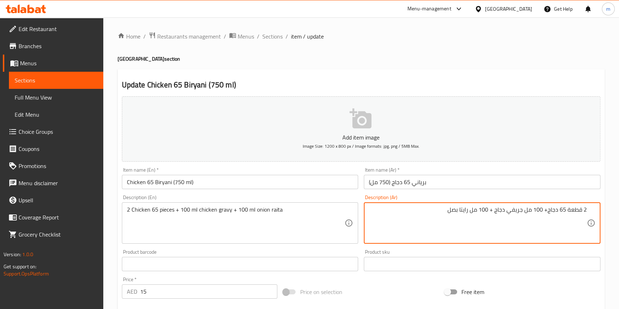
click at [563, 210] on textarea "2 قطعة 65 دجاج+ 100 مل جريفي دجاج + 100 مل رايتا بصل" at bounding box center [478, 223] width 218 height 34
click at [554, 211] on textarea "2 قطعة دجاج+ 100 مل جريفي دجاج + 100 مل رايتا بصل" at bounding box center [478, 223] width 218 height 34
paste textarea "65"
click at [560, 216] on textarea "2 قطعة دجاج 65 + 100 مل جريفي دجاج + 100 مل رايتا بصل" at bounding box center [478, 223] width 218 height 34
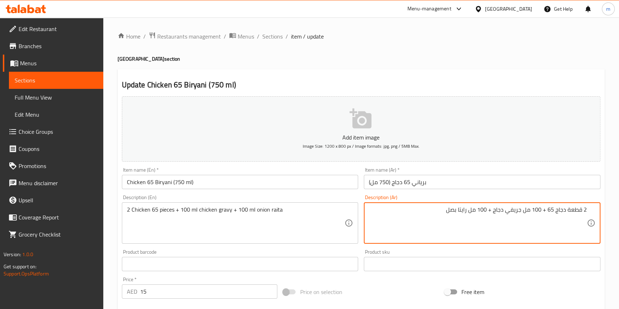
click at [435, 216] on textarea "2 قطعة دجاج 65 + 100 مل جريفي دجاج + 100 مل رايتا بصل" at bounding box center [478, 223] width 218 height 34
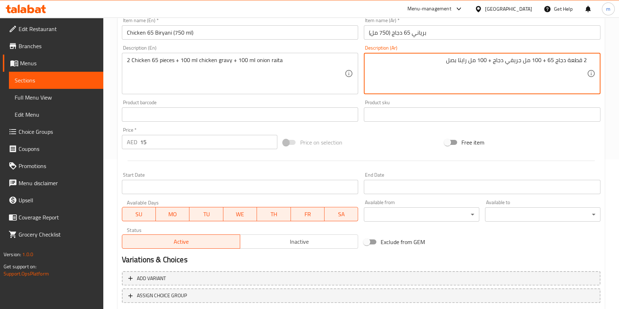
scroll to position [195, 0]
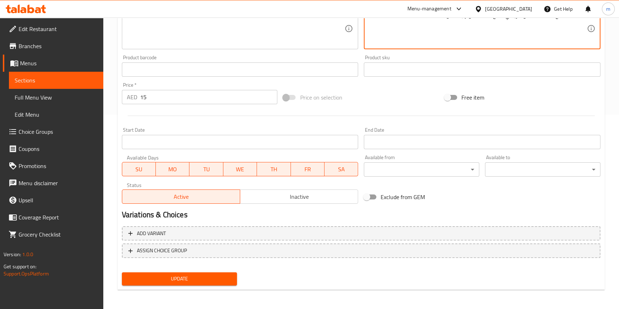
type textarea "2 قطعة دجاج 65 + 100 مل جريفي دجاج + 100 مل رايتا بصل"
click at [195, 285] on button "Update" at bounding box center [179, 279] width 115 height 13
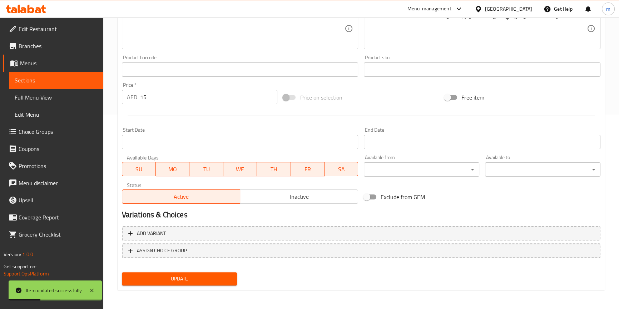
drag, startPoint x: 22, startPoint y: 75, endPoint x: 61, endPoint y: 79, distance: 39.6
click at [22, 76] on span "Sections" at bounding box center [56, 80] width 83 height 9
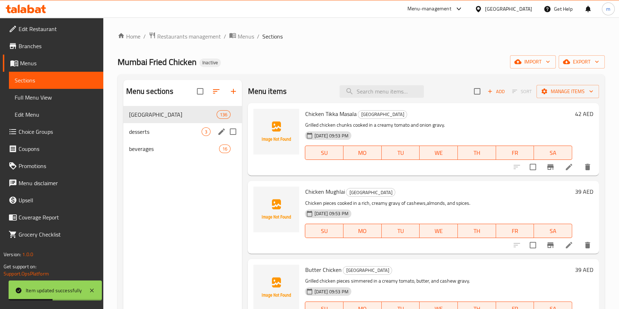
click at [175, 130] on span "desserts" at bounding box center [165, 132] width 73 height 9
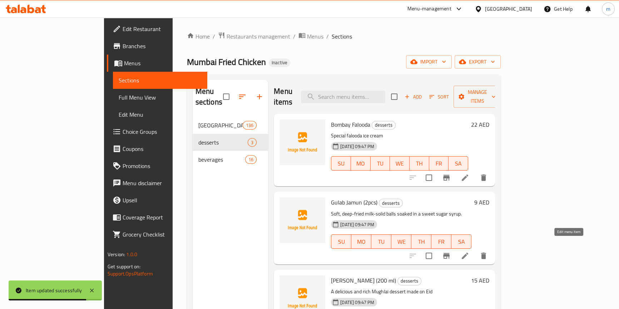
click at [469, 252] on icon at bounding box center [464, 256] width 9 height 9
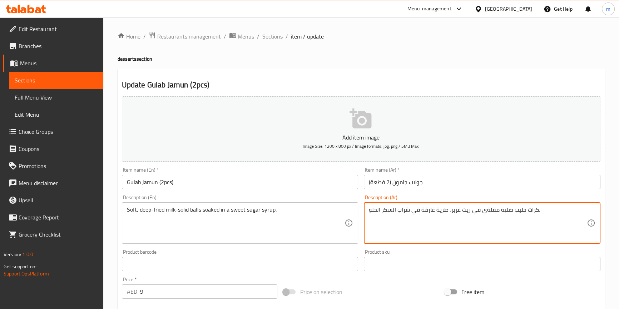
click at [492, 211] on textarea "كرات حليب صلبة مقلةي في زيت غزير، طرية غارقة في شراب السكر الحلو." at bounding box center [478, 223] width 218 height 34
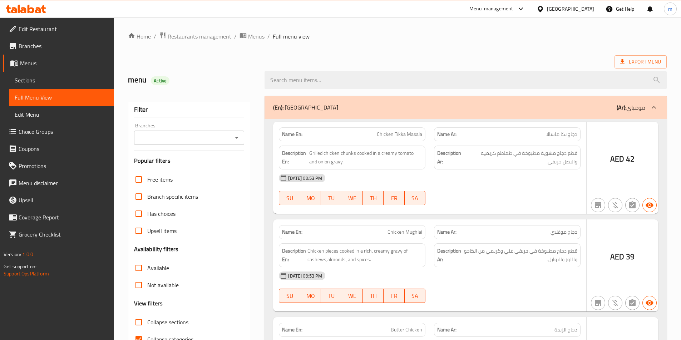
click at [43, 83] on div at bounding box center [340, 170] width 681 height 340
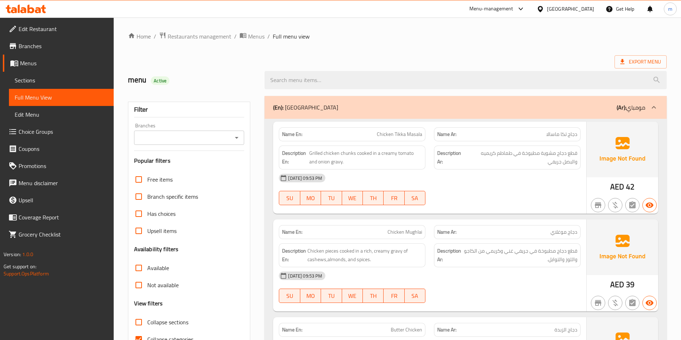
click at [43, 83] on span "Sections" at bounding box center [61, 80] width 93 height 9
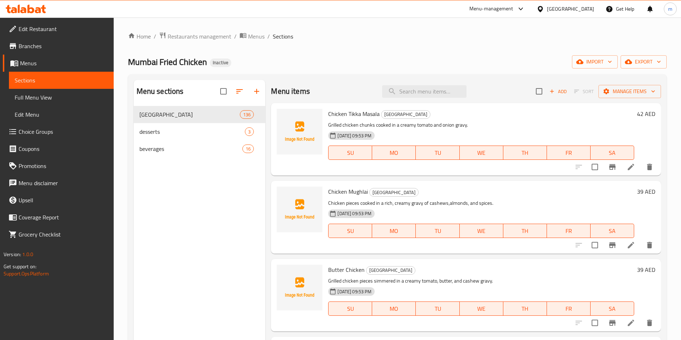
click at [400, 91] on input "search" at bounding box center [424, 91] width 84 height 13
paste input "Chicken Crispy"
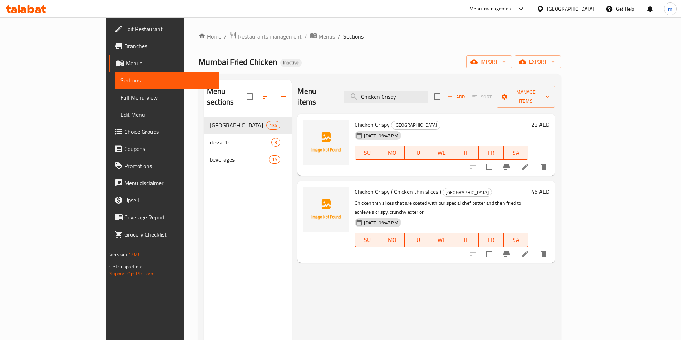
type input "Chicken Crispy"
click at [428, 91] on input "Chicken Crispy" at bounding box center [386, 97] width 84 height 13
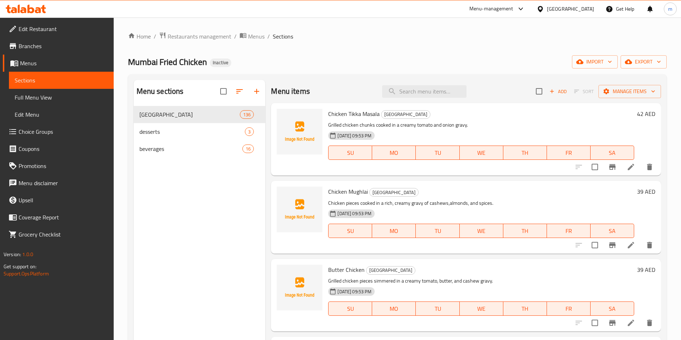
scroll to position [36, 0]
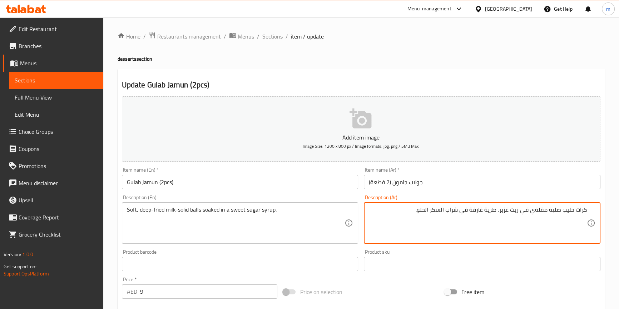
click at [563, 209] on textarea "كرات حليب صلبة مقلةي في زيت غزير، طرية غارقة في شراب السكر الحلو." at bounding box center [478, 223] width 218 height 34
click at [531, 209] on textarea "كرات حليب صلبة مقلةي في زيت غزير، طرية غارقة في شراب السكر الحلو." at bounding box center [478, 223] width 218 height 34
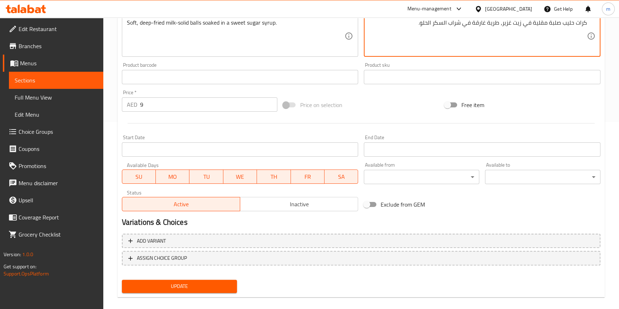
scroll to position [195, 0]
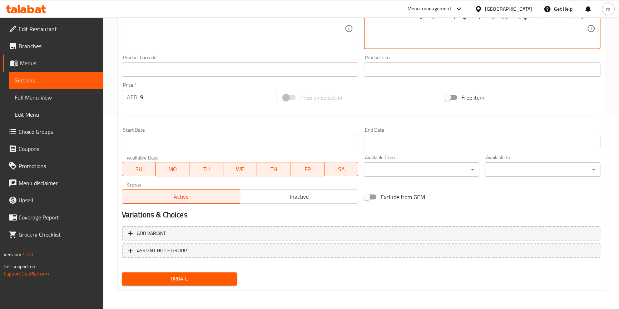
type textarea "كرات حليب صلبة مقلية في زيت غزير، طرية غارقة في شراب السكر الحلو."
click at [220, 282] on span "Update" at bounding box center [180, 279] width 104 height 9
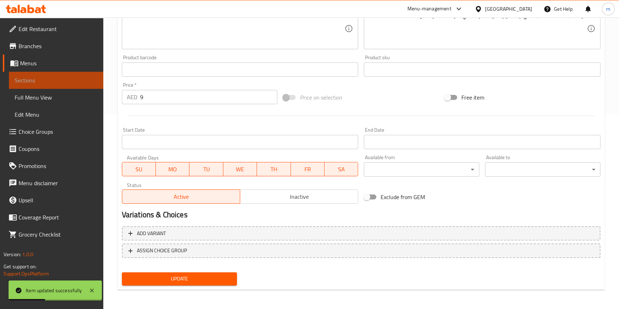
click at [22, 80] on span "Sections" at bounding box center [56, 80] width 83 height 9
click at [69, 79] on span "Sections" at bounding box center [56, 80] width 83 height 9
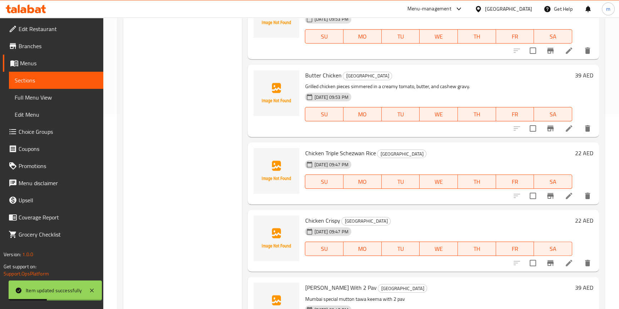
scroll to position [32, 0]
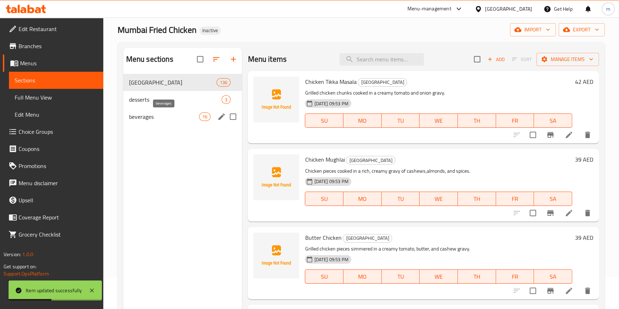
click at [153, 116] on span "beverages" at bounding box center [164, 117] width 70 height 9
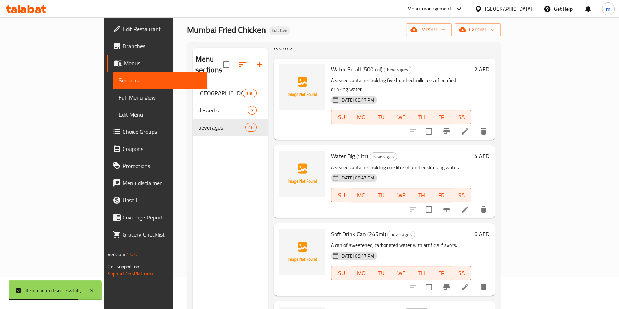
scroll to position [65, 0]
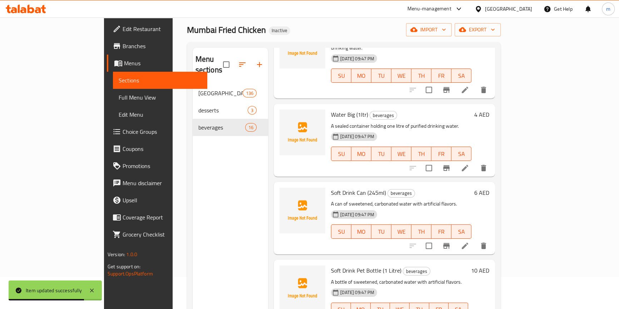
click at [475, 240] on li at bounding box center [465, 246] width 20 height 13
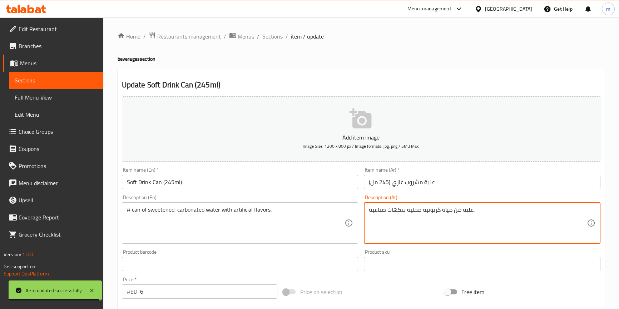
click at [432, 211] on textarea "علبة من مياه كربونية محلية بنكهات صناعية." at bounding box center [478, 223] width 218 height 34
click at [463, 204] on div "علبة من مياه كربونية محلية بنكهات صناعية. Description (Ar)" at bounding box center [482, 223] width 236 height 41
click at [463, 207] on textarea "علبة من مياه كربونية محلية بنكهات صناعية." at bounding box center [478, 223] width 218 height 34
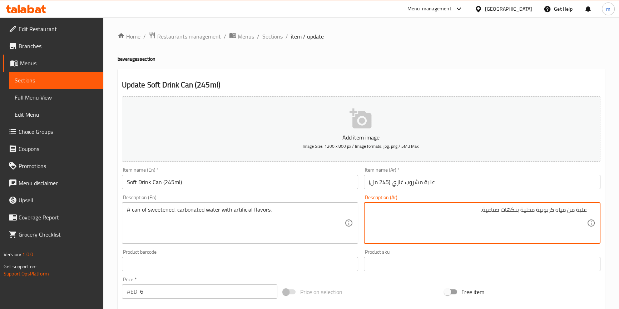
click at [544, 210] on textarea "علبة من مياه كربونية محلية بنكهات صناعية." at bounding box center [478, 223] width 218 height 34
click at [532, 211] on textarea "علبة من مياه مكربنة محلية بنكهات صناعية." at bounding box center [478, 223] width 218 height 34
click at [488, 214] on textarea "علبة من مياه مكربنة حلوة بنكهات صناعية." at bounding box center [478, 223] width 218 height 34
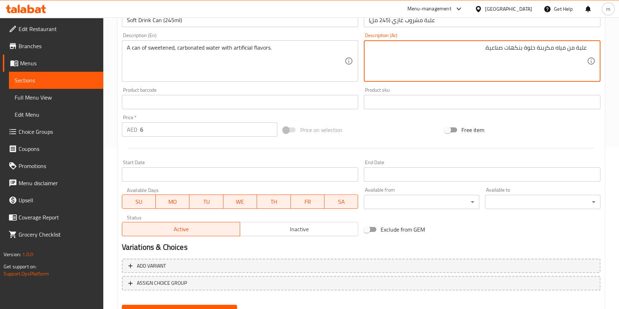
scroll to position [195, 0]
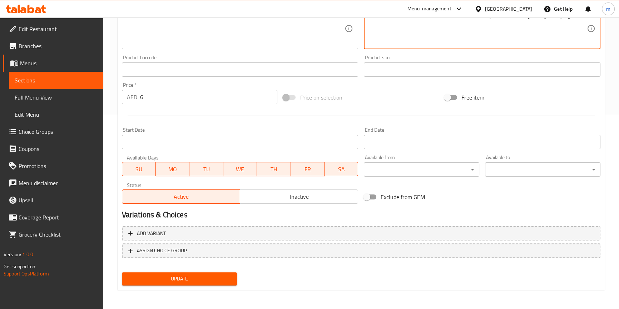
type textarea "علبة من مياه مكربنة حلوة بنكهات صناعية."
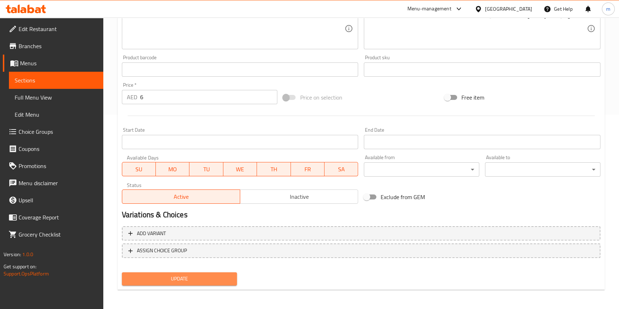
click at [170, 279] on span "Update" at bounding box center [180, 279] width 104 height 9
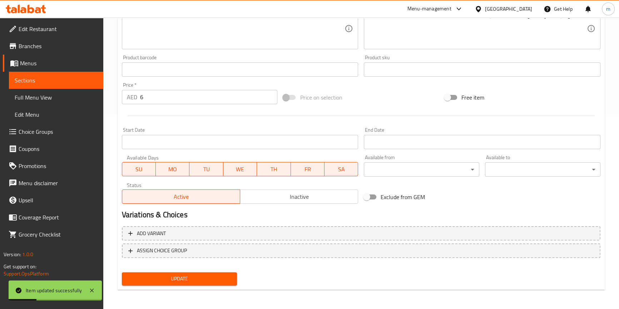
drag, startPoint x: 61, startPoint y: 82, endPoint x: 40, endPoint y: 81, distance: 20.4
click at [61, 82] on span "Sections" at bounding box center [56, 80] width 83 height 9
click at [40, 81] on span "Sections" at bounding box center [56, 80] width 83 height 9
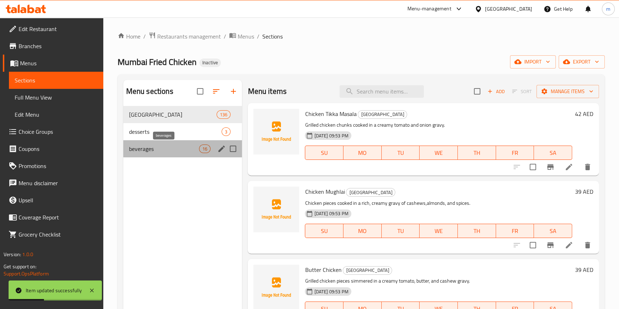
click at [137, 145] on span "beverages" at bounding box center [164, 149] width 70 height 9
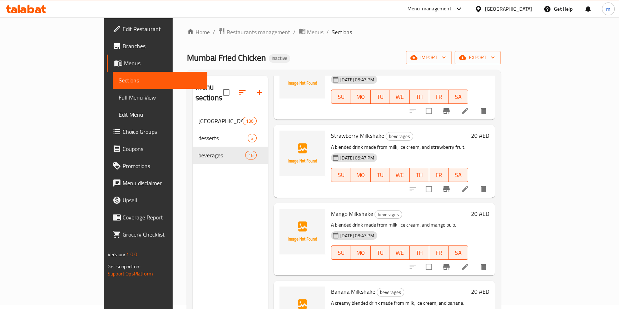
scroll to position [3, 0]
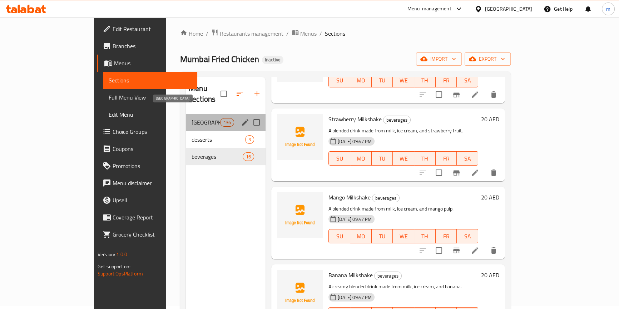
click at [191, 118] on span "[GEOGRAPHIC_DATA]" at bounding box center [205, 122] width 29 height 9
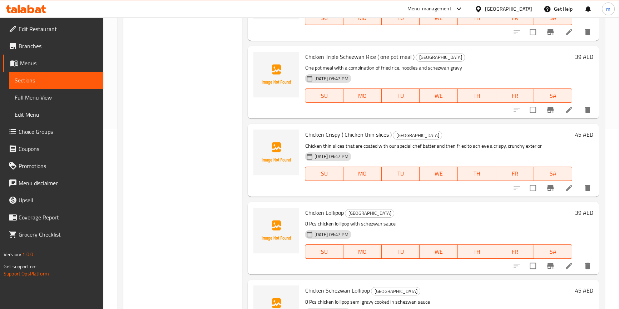
scroll to position [3190, 0]
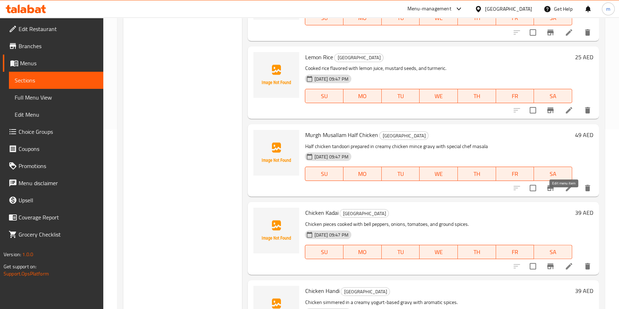
click at [566, 191] on icon at bounding box center [569, 188] width 6 height 6
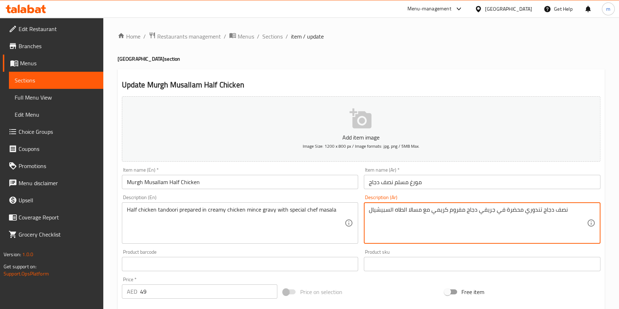
click at [447, 208] on textarea "نصف دجاج تندوري محضرة في جريفي دجاج مفروم كريمي مع مسالا الطاه السبيشيال" at bounding box center [478, 223] width 218 height 34
click at [454, 217] on textarea "نصف دجاج تندوري محضرة في جريفي دجاج مفروم كريمي مع مسالا الطاه السبيشيال" at bounding box center [478, 223] width 218 height 34
click at [423, 209] on textarea "نصف دجاج تندوري محضرة في جريفي دجاج مفروم كريمي مع مسالا الطاه السبيشيال" at bounding box center [478, 223] width 218 height 34
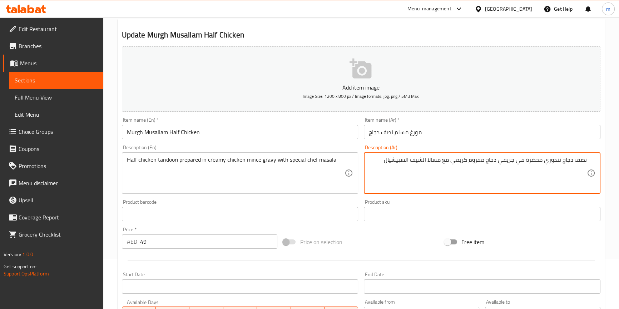
scroll to position [195, 0]
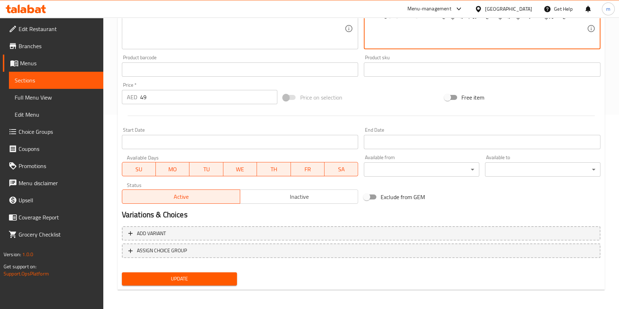
type textarea "نصف دجاج تندوري محضرة في جريفي دجاج مفروم كريمي مع مسالا الشيف السبيشيال"
click at [189, 275] on span "Update" at bounding box center [180, 279] width 104 height 9
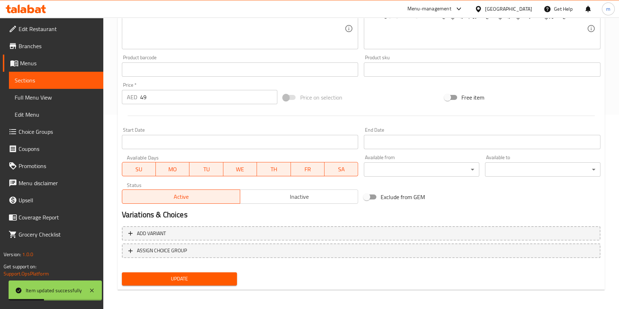
click at [55, 78] on span "Sections" at bounding box center [56, 80] width 83 height 9
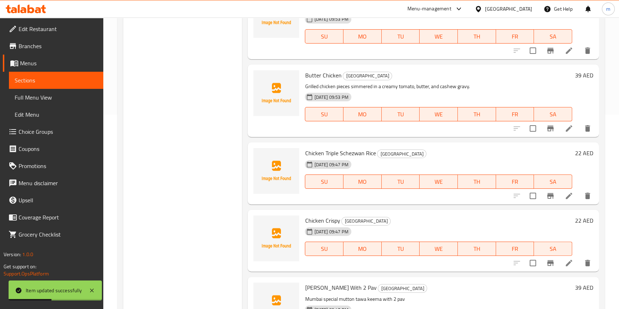
scroll to position [636, 0]
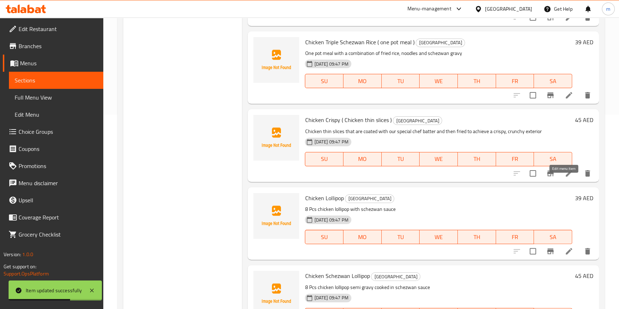
click at [566, 177] on icon at bounding box center [569, 173] width 6 height 6
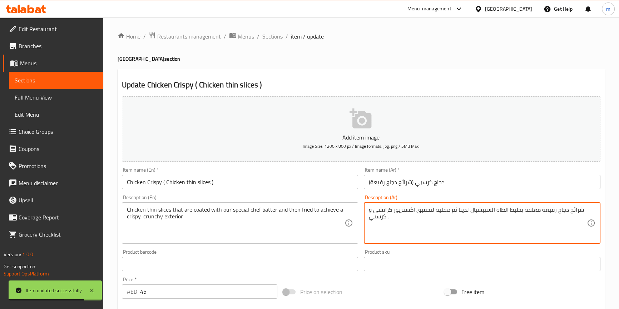
click at [414, 212] on textarea "شرائح دجاج رفيعة مغلفة بخليط الطاه السبيشيال لدينا ثم مقلية لتحقيق اكستريور كرا…" at bounding box center [478, 223] width 218 height 34
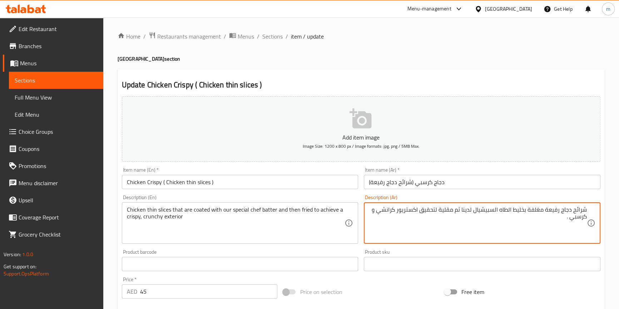
click at [543, 208] on textarea "شرائح دجاج رفيعة مغلفة بخليط الطاه السبيشيال لدينا ثم مقلية لتحقيق اكستريور كرا…" at bounding box center [478, 223] width 218 height 34
drag, startPoint x: 511, startPoint y: 224, endPoint x: 506, endPoint y: 219, distance: 7.1
click at [512, 223] on textarea "شرائح دجاج رفيعة مغلفة بخليط الطاه السبيشيال لدينا ثم مقلية لتحقيق اكستريور كرا…" at bounding box center [478, 223] width 218 height 34
click at [505, 209] on textarea "شرائح دجاج رفيعة مغلفة بخليط الطاه السبيشيال لدينا ثم مقلية لتحقيق اكستريور كرا…" at bounding box center [478, 223] width 218 height 34
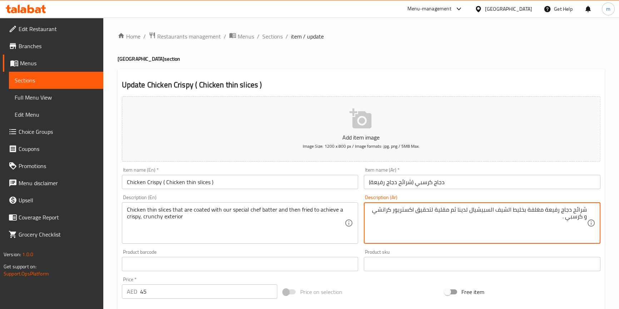
scroll to position [195, 0]
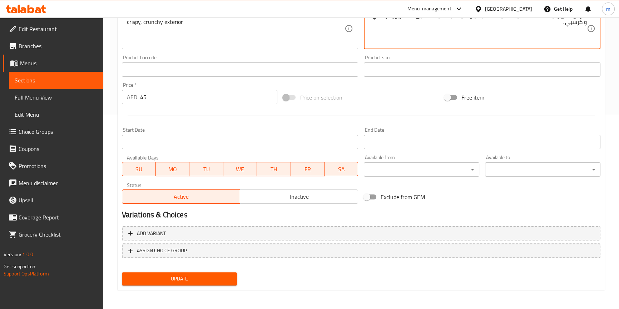
type textarea "شرائح دجاج رفيعة مغلفة بخليط الشيف السبيشيال لدينا ثم مقلية لتحقيق اكستريور كرا…"
drag, startPoint x: 186, startPoint y: 278, endPoint x: 2, endPoint y: 173, distance: 211.8
click at [186, 278] on span "Update" at bounding box center [180, 279] width 104 height 9
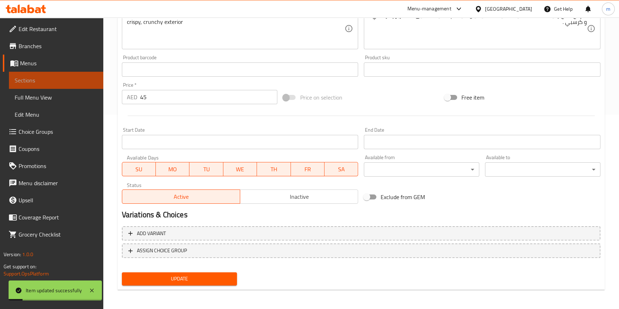
click at [51, 77] on span "Sections" at bounding box center [56, 80] width 83 height 9
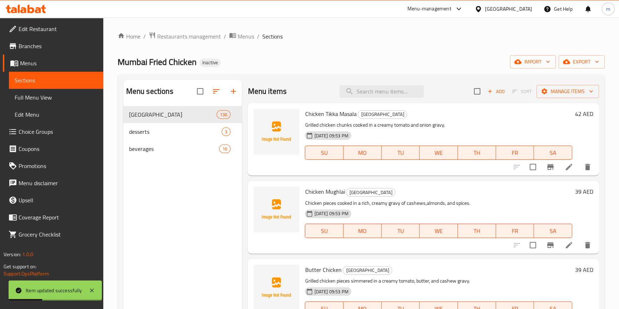
scroll to position [180, 0]
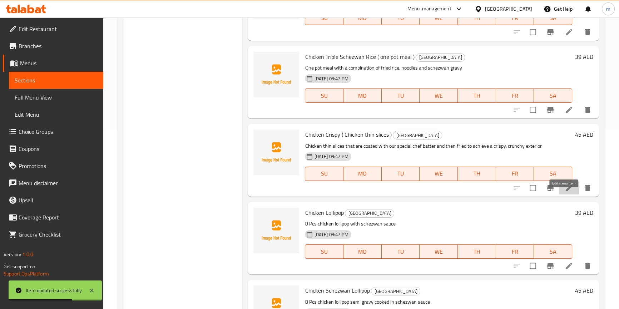
click at [564, 193] on icon at bounding box center [568, 188] width 9 height 9
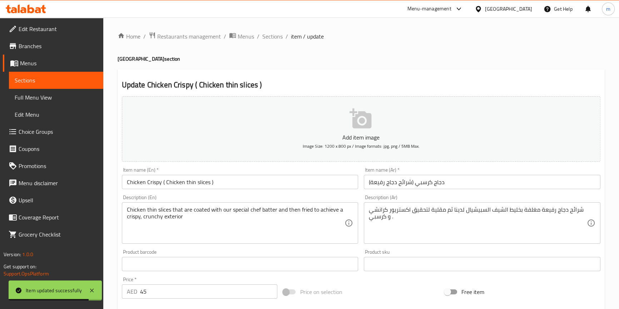
click at [528, 202] on div "Description (Ar) شرائح دجاج رفيعة مغلفة بخليط الشيف السبيشيال لدينا ثم مقلية لت…" at bounding box center [482, 219] width 236 height 49
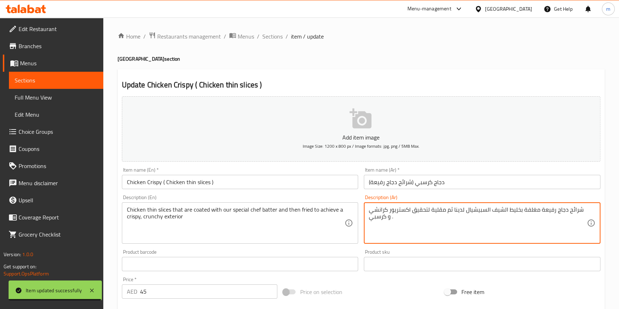
click at [530, 211] on textarea "شرائح دجاج رفيعة مغلفة بخليط الشيف السبيشيال لدينا ثم مقلية لتحقيق اكستريور كرا…" at bounding box center [478, 223] width 218 height 34
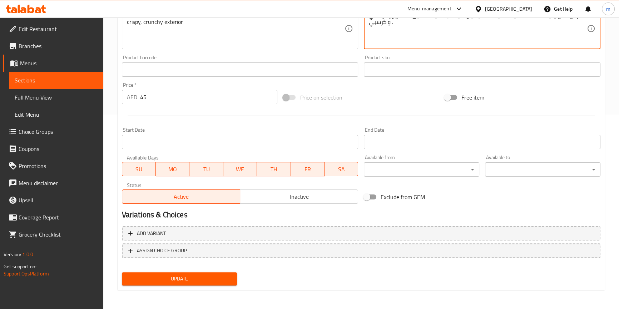
type textarea "شرائح دجاج رفيعة مغطاه بخليط الشيف السبيشيال لدينا ثم مقلية لتحقيق اكستريور كرا…"
click at [230, 280] on span "Update" at bounding box center [180, 279] width 104 height 9
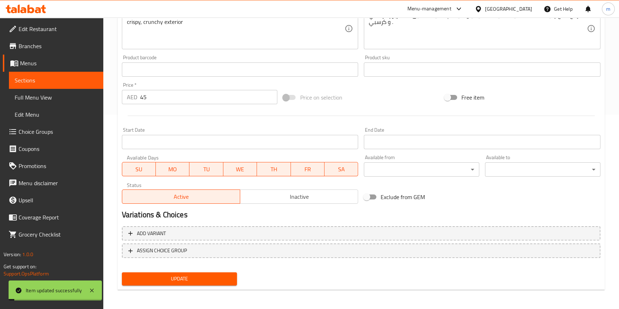
click at [30, 80] on span "Sections" at bounding box center [56, 80] width 83 height 9
click at [61, 78] on span "Sections" at bounding box center [56, 80] width 83 height 9
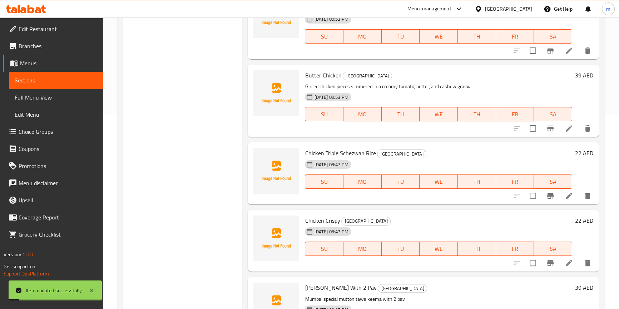
scroll to position [636, 0]
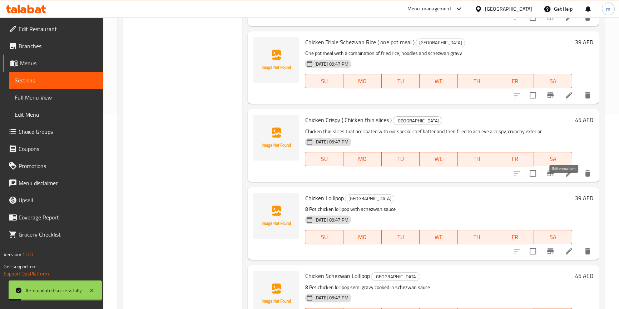
click at [564, 178] on icon at bounding box center [568, 173] width 9 height 9
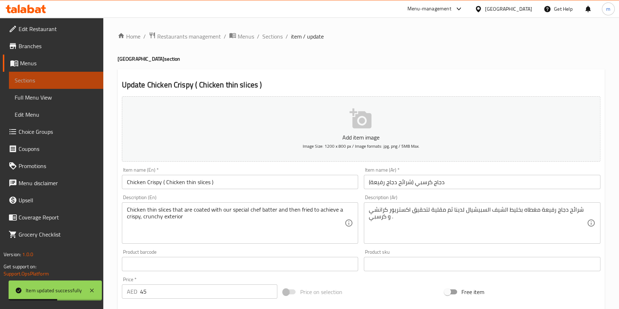
click at [39, 79] on span "Sections" at bounding box center [56, 80] width 83 height 9
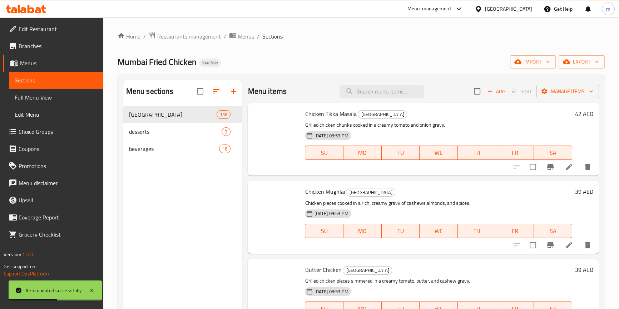
click at [39, 79] on span "Sections" at bounding box center [56, 80] width 83 height 9
click at [39, 81] on span "Sections" at bounding box center [56, 80] width 83 height 9
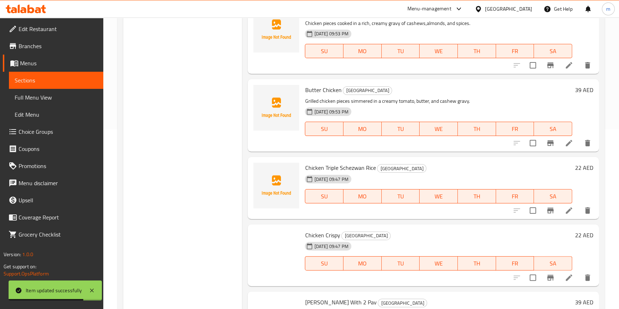
scroll to position [636, 0]
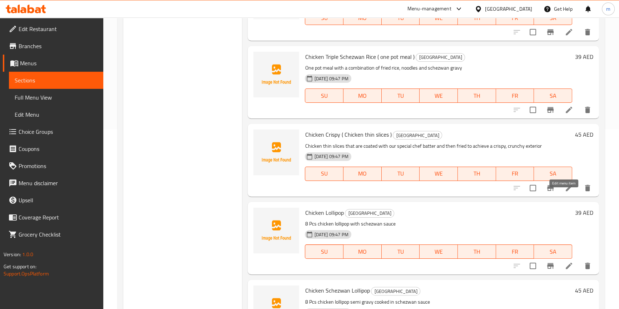
click at [564, 193] on icon at bounding box center [568, 188] width 9 height 9
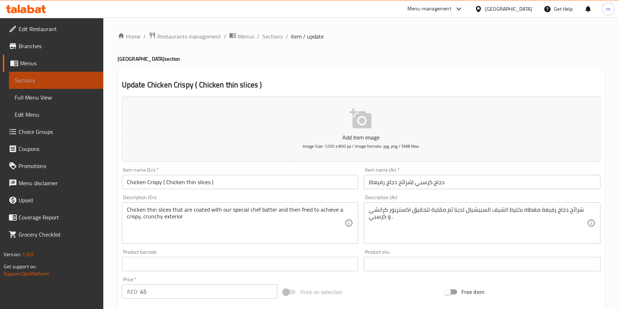
click at [67, 76] on span "Sections" at bounding box center [56, 80] width 83 height 9
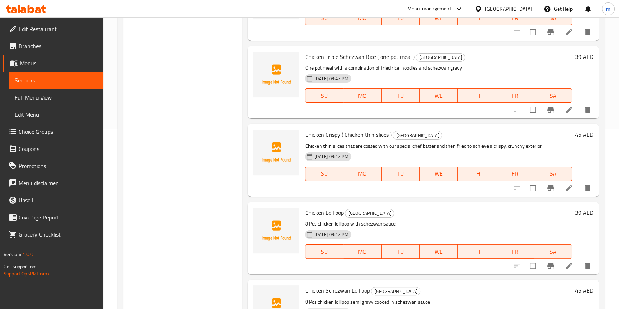
scroll to position [2410, 0]
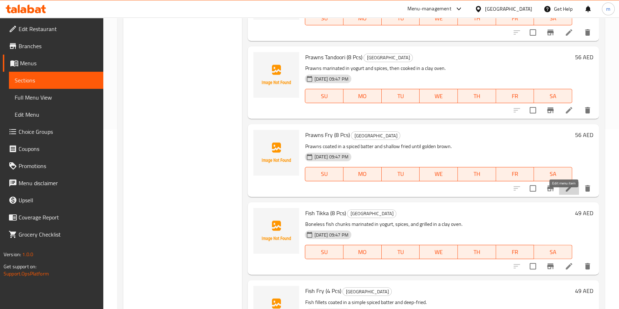
click at [564, 193] on icon at bounding box center [568, 188] width 9 height 9
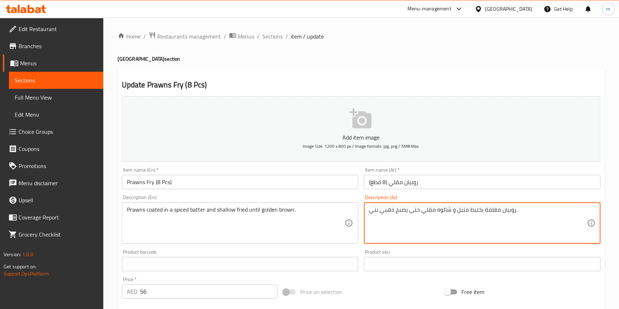
click at [488, 211] on textarea "روبيان مغلفة بخليط متبل و شالوه مقلي حتى يصبح ذهبي بني." at bounding box center [478, 223] width 218 height 34
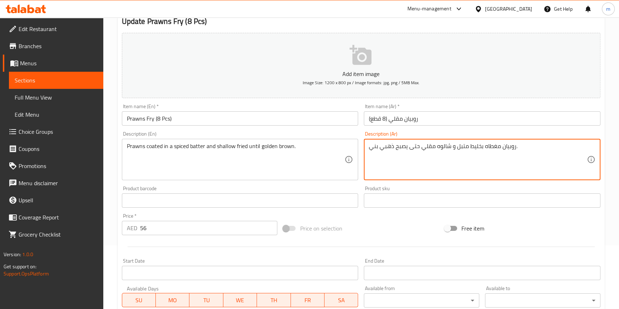
scroll to position [195, 0]
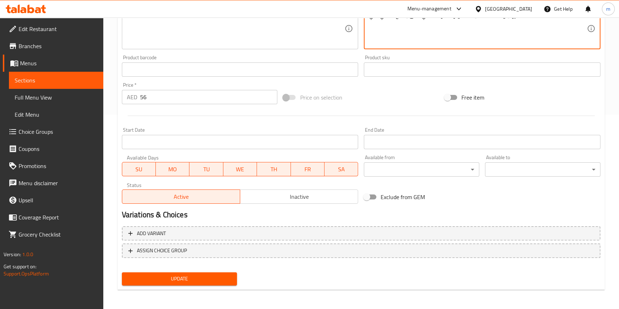
type textarea "روبيان مغطاه بخليط متبل و شالوه مقلي حتى يصبح ذهبي بني."
click at [156, 279] on span "Update" at bounding box center [180, 279] width 104 height 9
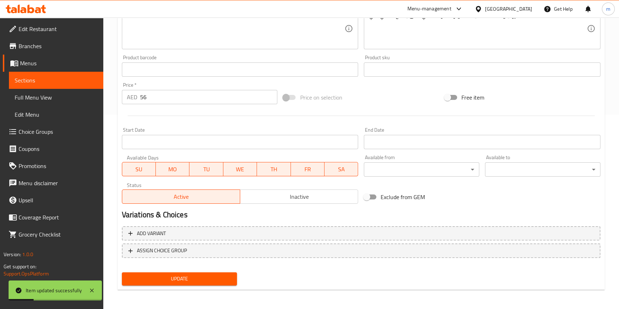
click at [82, 78] on span "Sections" at bounding box center [56, 80] width 83 height 9
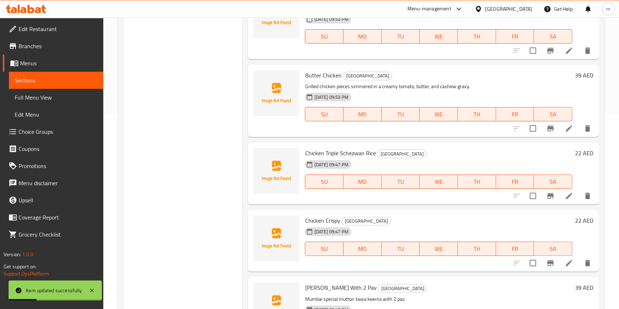
click at [179, 129] on div "Menu sections Mumbai 136 desserts 3 beverages 16" at bounding box center [182, 139] width 119 height 509
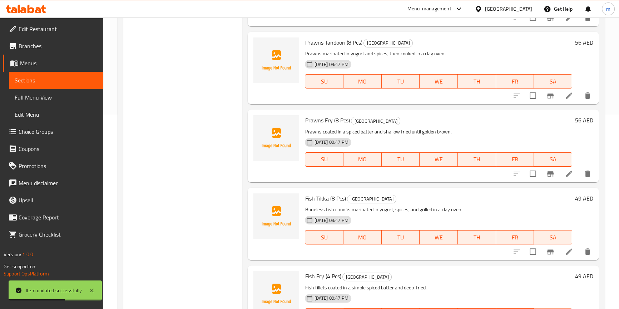
scroll to position [636, 0]
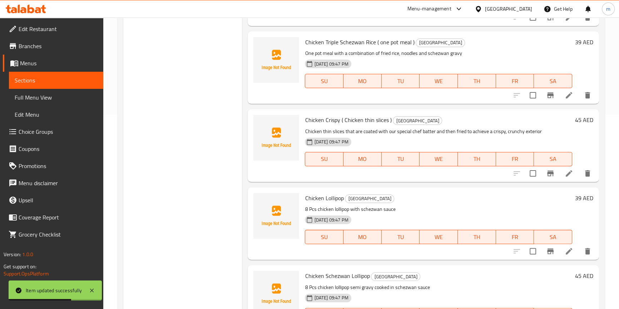
click at [564, 178] on icon at bounding box center [568, 173] width 9 height 9
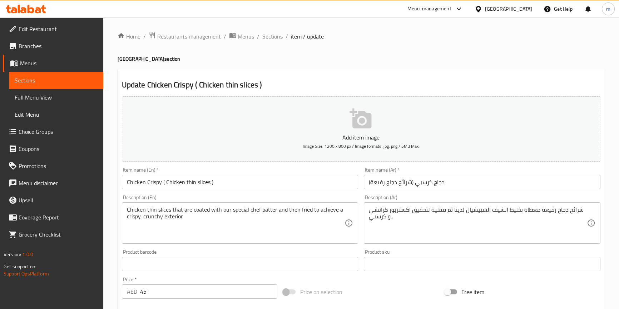
click at [65, 75] on link "Sections" at bounding box center [56, 80] width 94 height 17
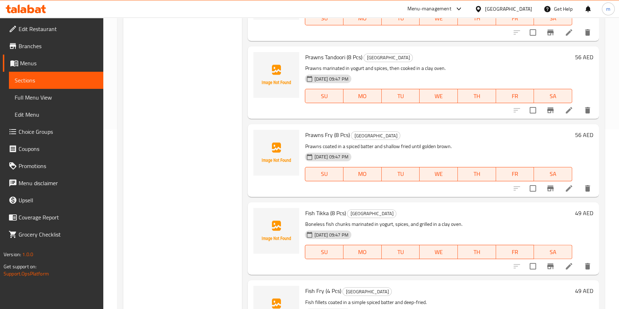
scroll to position [186, 0]
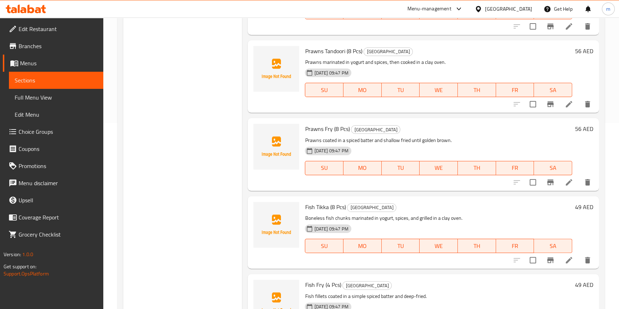
click at [568, 189] on li at bounding box center [569, 182] width 20 height 13
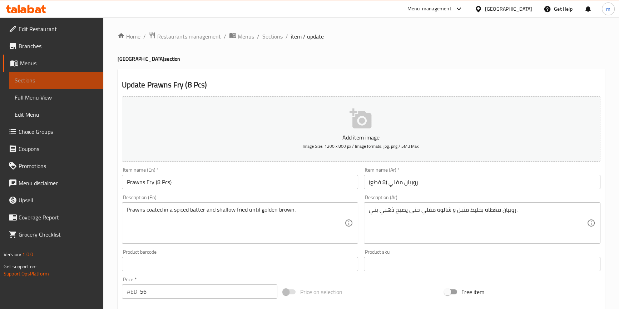
drag, startPoint x: 60, startPoint y: 79, endPoint x: 500, endPoint y: 23, distance: 443.3
click at [60, 78] on span "Sections" at bounding box center [56, 80] width 83 height 9
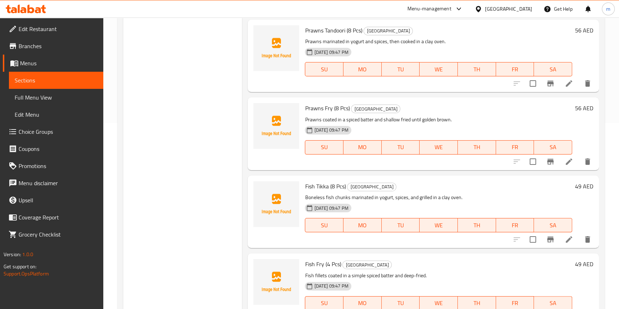
scroll to position [2475, 0]
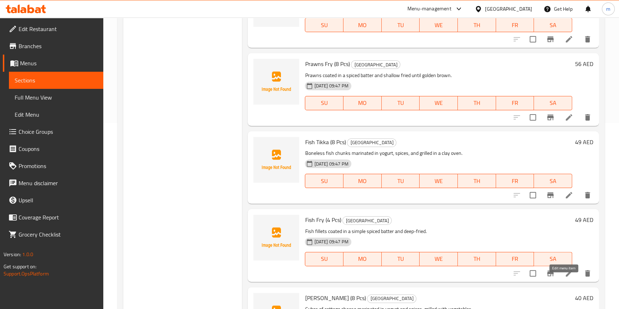
click at [566, 278] on icon at bounding box center [568, 273] width 9 height 9
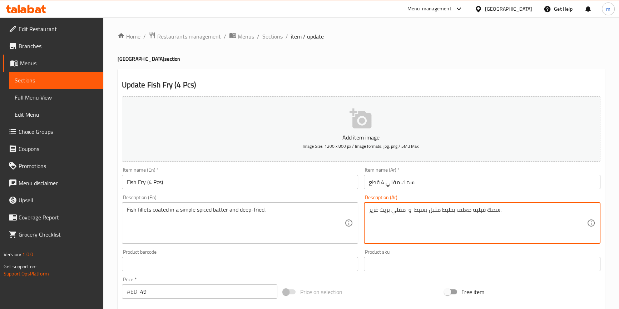
click at [468, 210] on textarea "سمك فيليه مغلف بخليط متبل بسيط و مقلي بزيت غزير." at bounding box center [478, 223] width 218 height 34
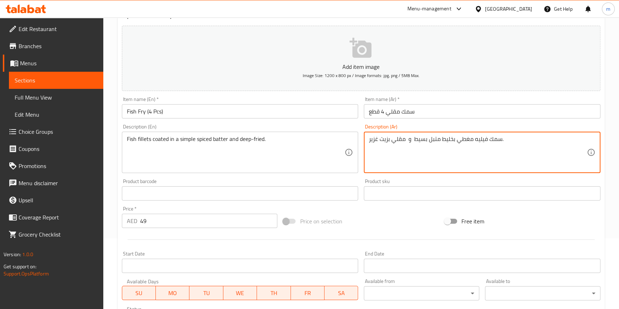
scroll to position [195, 0]
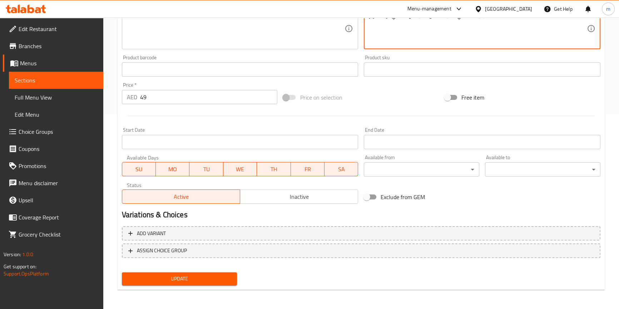
type textarea "سمك فيليه مغطي بخليط متبل بسيط و مقلي بزيت غزير."
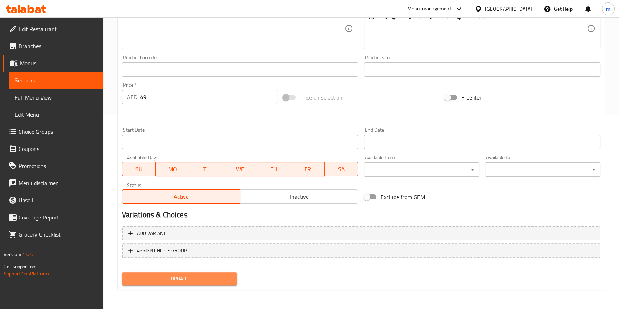
click at [211, 277] on span "Update" at bounding box center [180, 279] width 104 height 9
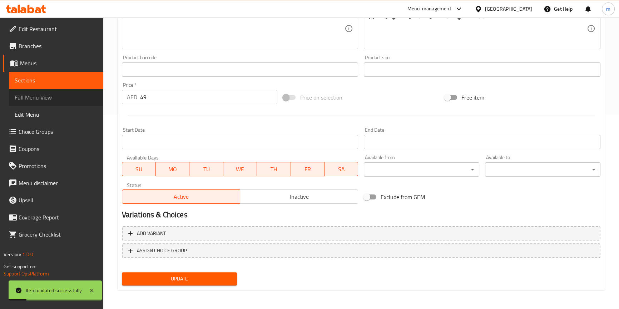
click at [34, 95] on span "Full Menu View" at bounding box center [56, 97] width 83 height 9
click at [71, 97] on span "Full Menu View" at bounding box center [56, 97] width 83 height 9
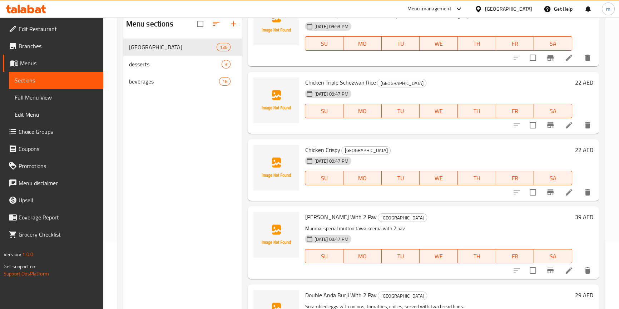
scroll to position [227, 0]
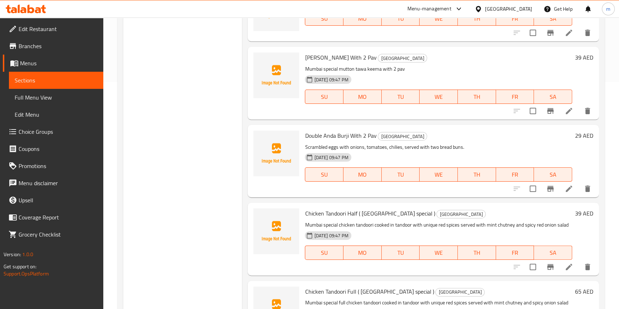
drag, startPoint x: 57, startPoint y: 99, endPoint x: 285, endPoint y: 2, distance: 247.9
click at [57, 99] on span "Full Menu View" at bounding box center [56, 97] width 83 height 9
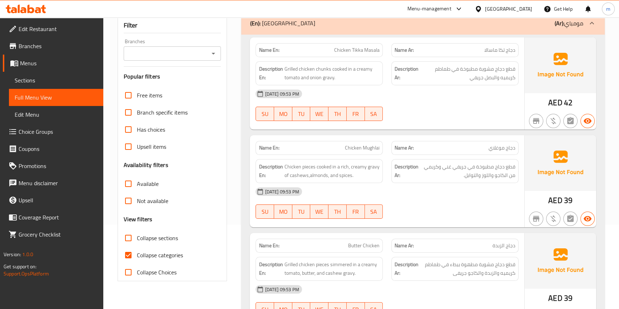
scroll to position [162, 0]
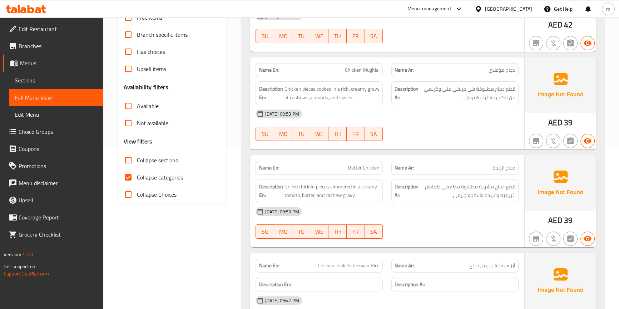
click at [152, 177] on span "Collapse categories" at bounding box center [160, 177] width 46 height 9
click at [137, 177] on input "Collapse categories" at bounding box center [128, 177] width 17 height 17
checkbox input "false"
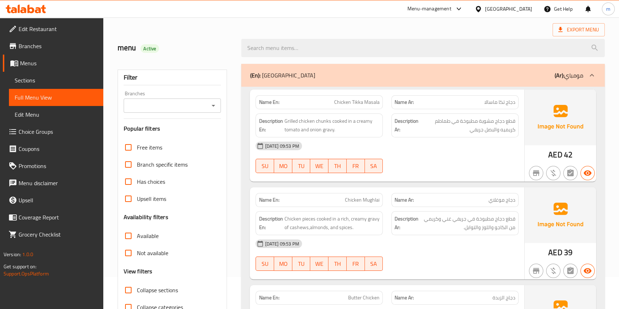
click at [401, 29] on div "Export Menu" at bounding box center [361, 29] width 487 height 13
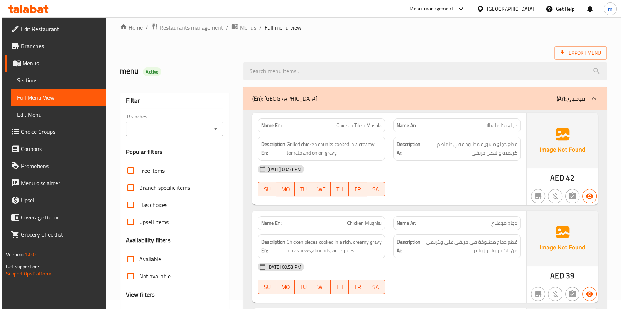
scroll to position [0, 0]
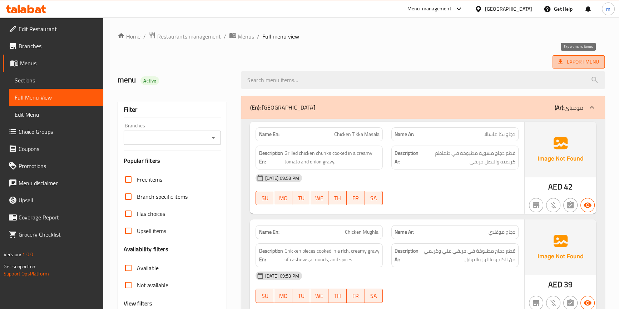
click at [562, 68] on span "Export Menu" at bounding box center [578, 61] width 52 height 13
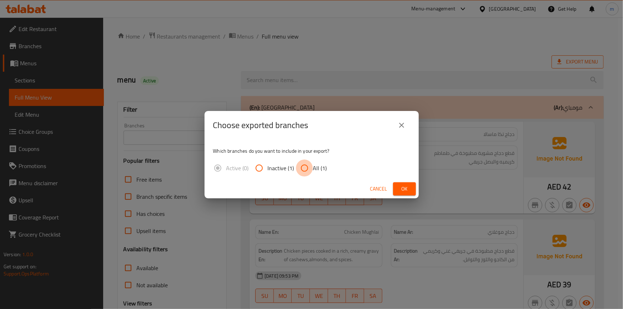
click at [307, 167] on input "All (1)" at bounding box center [304, 168] width 17 height 17
radio input "true"
click at [405, 190] on span "Ok" at bounding box center [404, 189] width 11 height 9
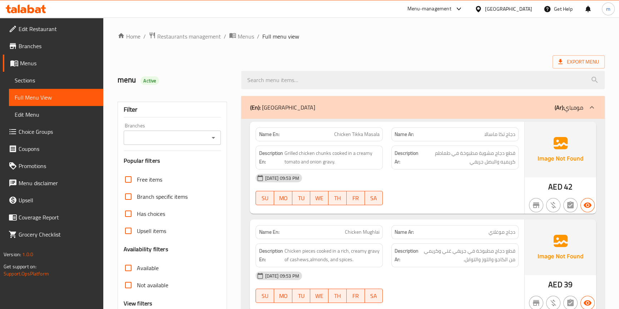
click at [537, 36] on ol "Home / Restaurants management / Menus / Full menu view" at bounding box center [361, 36] width 487 height 9
drag, startPoint x: 537, startPoint y: 36, endPoint x: 539, endPoint y: 11, distance: 24.7
click at [537, 36] on ol "Home / Restaurants management / Menus / Full menu view" at bounding box center [361, 36] width 487 height 9
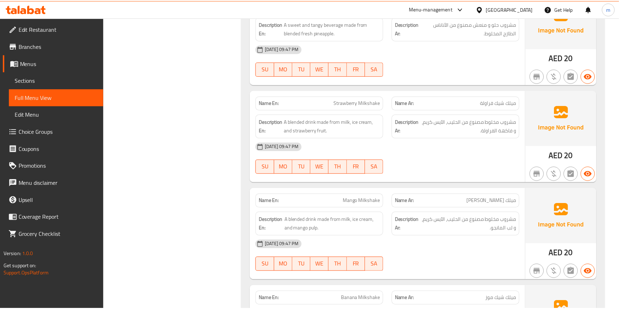
scroll to position [15102, 0]
